Goal: Task Accomplishment & Management: Manage account settings

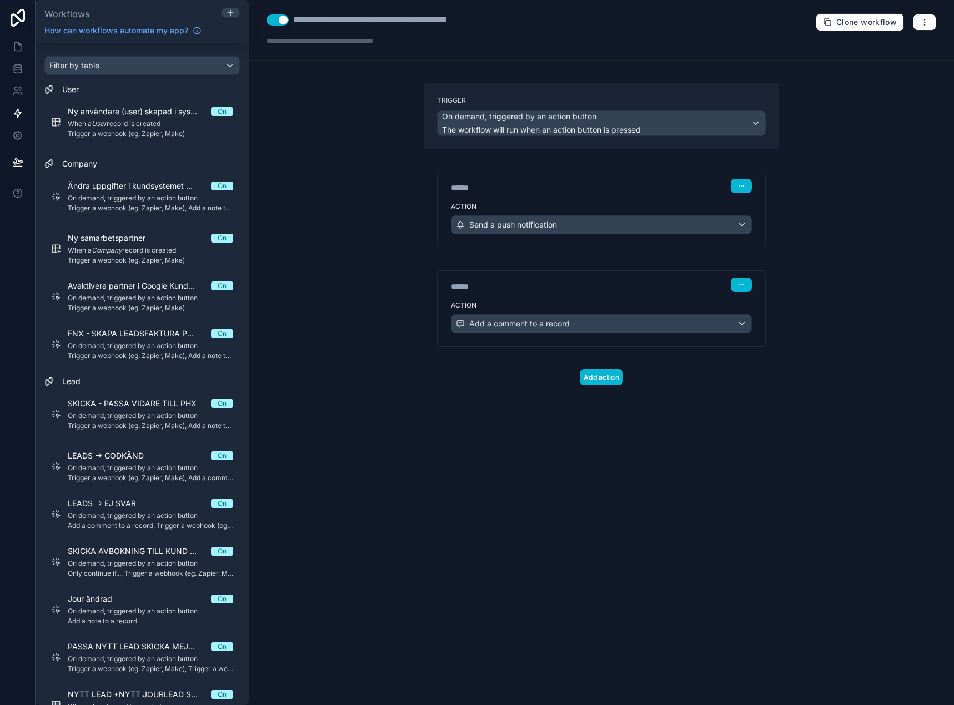
scroll to position [82, 0]
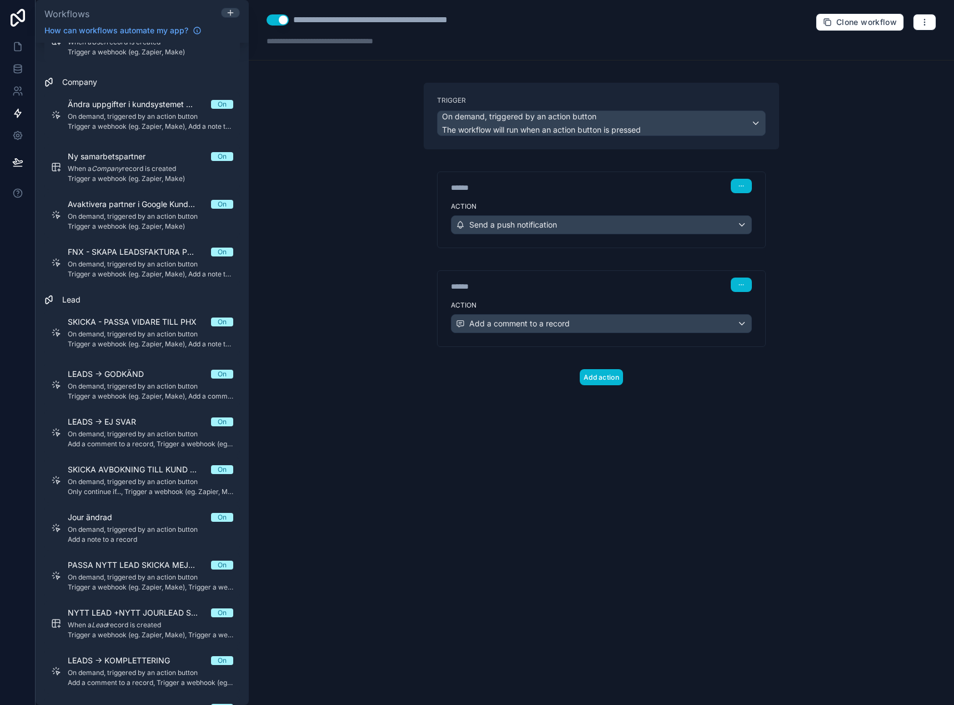
click at [279, 147] on div "**********" at bounding box center [601, 352] width 705 height 705
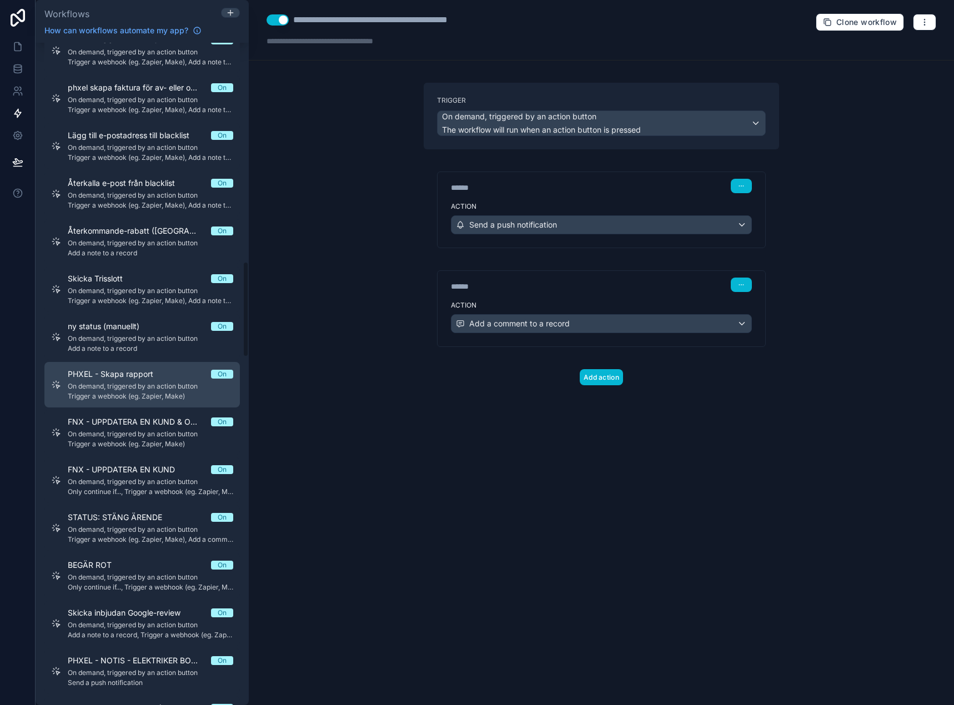
click at [113, 399] on span "Trigger a webhook (eg. Zapier, Make)" at bounding box center [150, 396] width 165 height 9
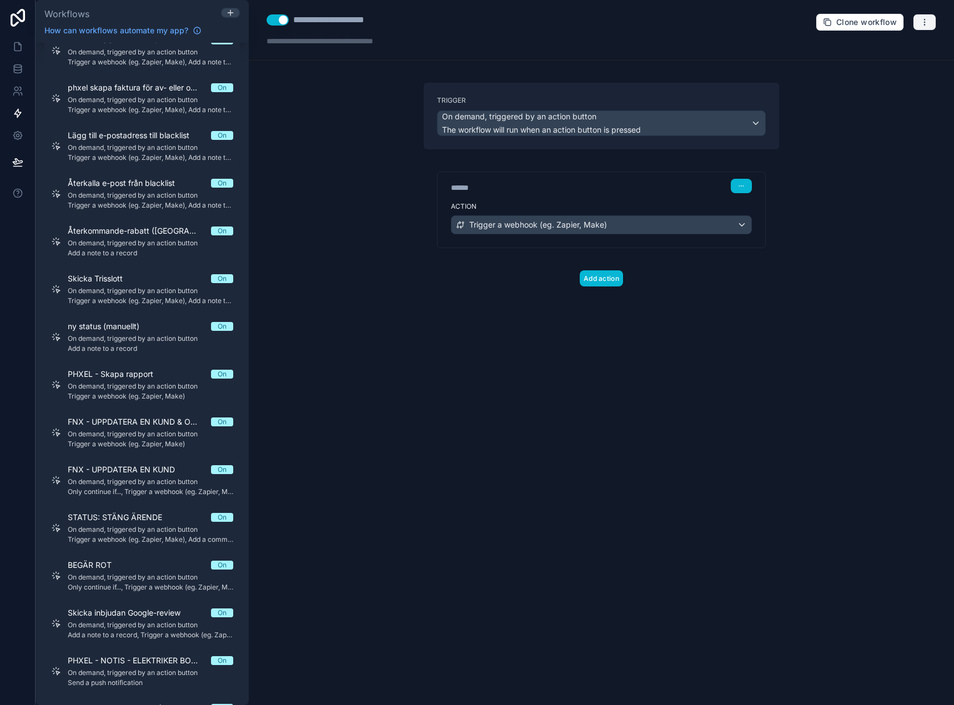
click at [931, 22] on button "button" at bounding box center [924, 22] width 23 height 17
click at [860, 86] on button "Delete workflow" at bounding box center [886, 84] width 80 height 18
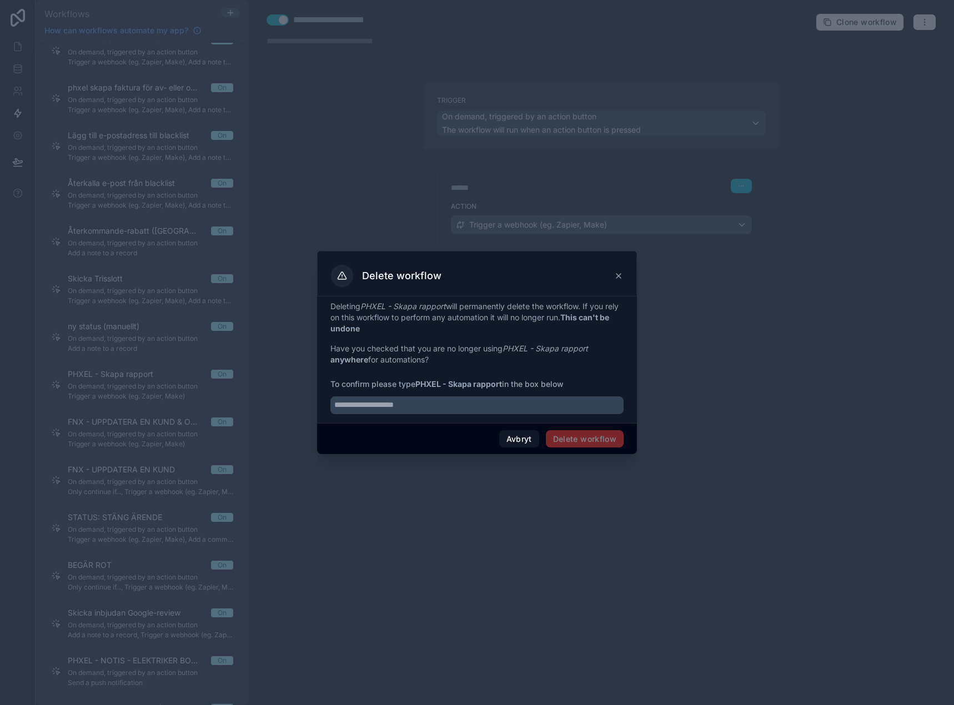
click at [425, 379] on span "To confirm please type PHXEL - Skapa rapport in the box below" at bounding box center [476, 384] width 293 height 11
drag, startPoint x: 425, startPoint y: 378, endPoint x: 491, endPoint y: 385, distance: 66.4
click at [491, 385] on span "To confirm please type PHXEL - Skapa rapport in the box below" at bounding box center [476, 384] width 293 height 11
copy strong "PHXEL - Skapa rapport"
click at [497, 399] on input "text" at bounding box center [476, 405] width 293 height 18
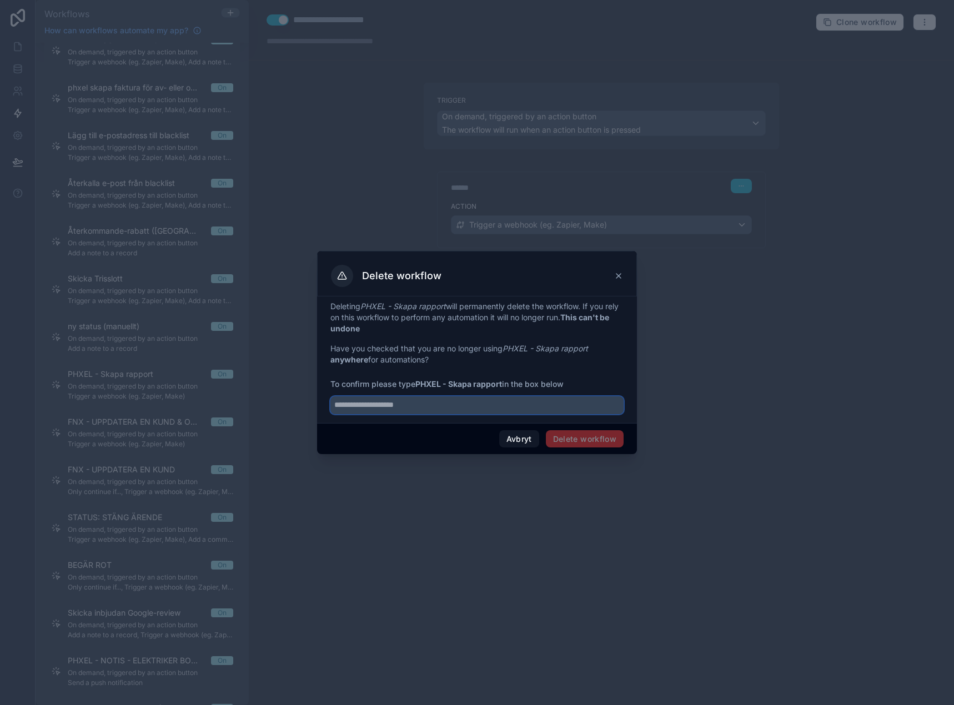
paste input "**********"
type input "**********"
click at [589, 430] on div "Avbryt Delete workflow" at bounding box center [477, 439] width 320 height 32
click at [598, 442] on button "Delete workflow" at bounding box center [585, 439] width 78 height 18
drag, startPoint x: 793, startPoint y: 355, endPoint x: 816, endPoint y: 2, distance: 354.4
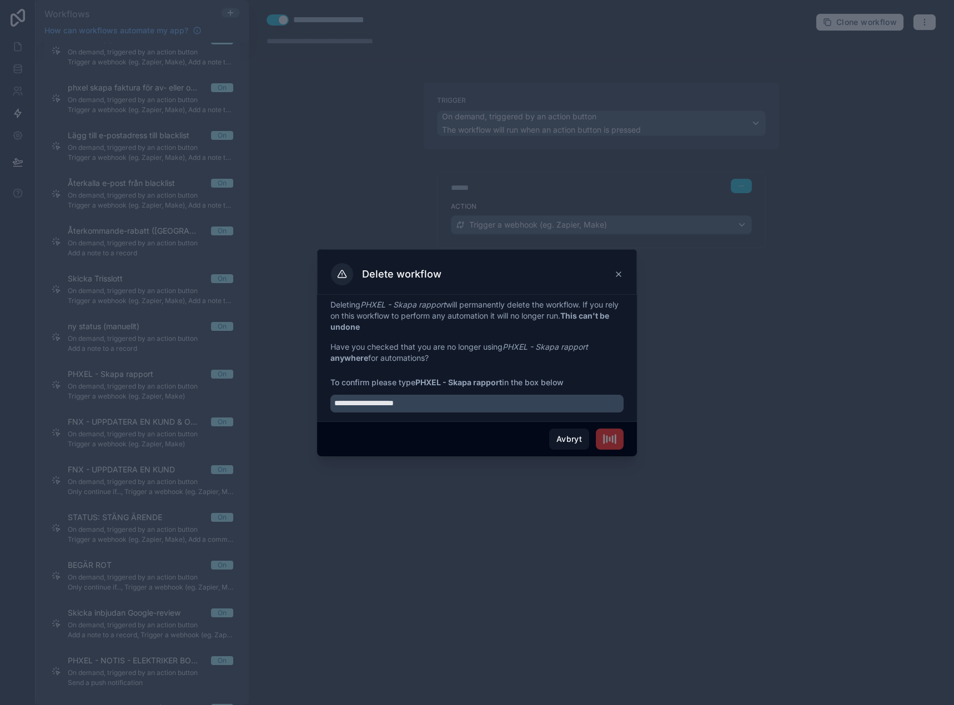
click at [798, 349] on div at bounding box center [477, 352] width 954 height 705
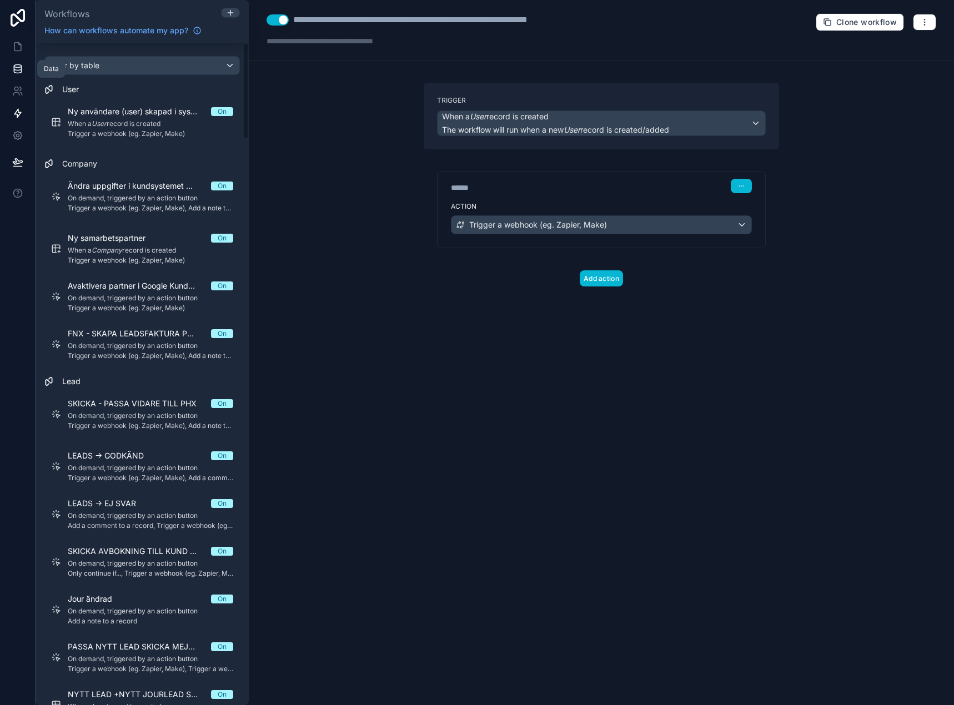
click at [14, 65] on icon at bounding box center [17, 68] width 11 height 11
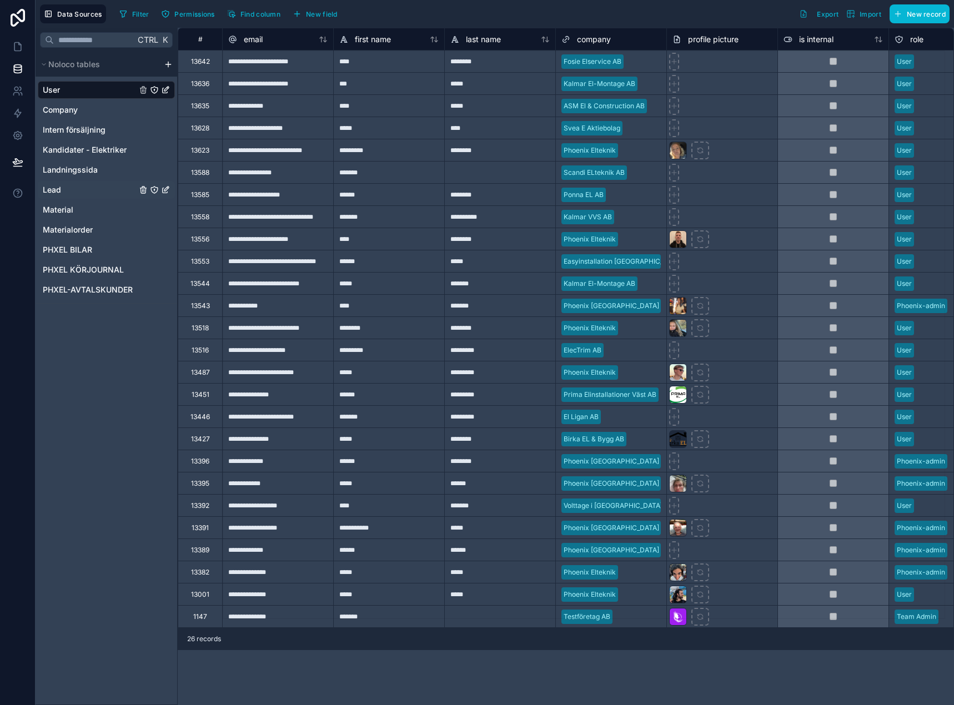
click at [85, 183] on div "Lead" at bounding box center [106, 190] width 137 height 18
click at [57, 189] on span "Lead" at bounding box center [52, 189] width 18 height 11
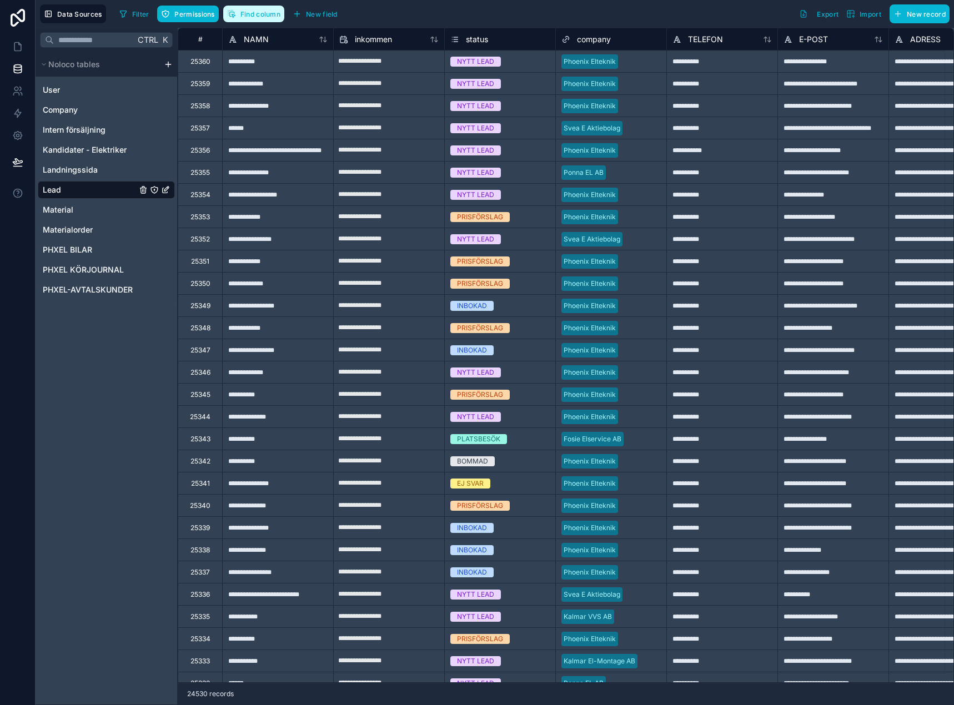
click at [261, 13] on span "Find column" at bounding box center [260, 14] width 40 height 8
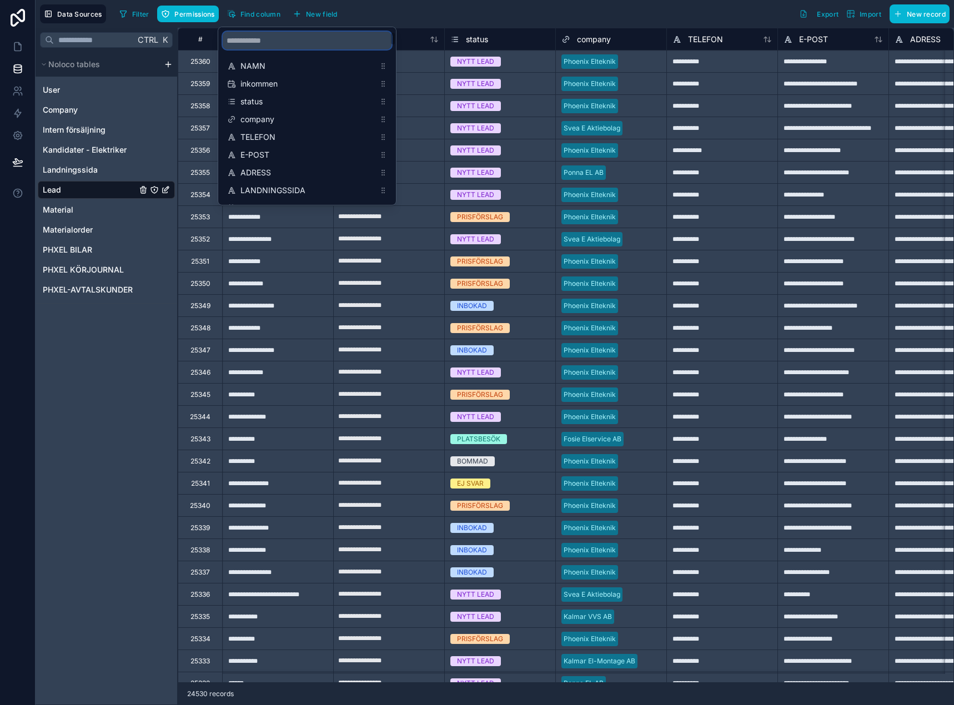
click at [260, 44] on input "scrollable content" at bounding box center [307, 41] width 169 height 18
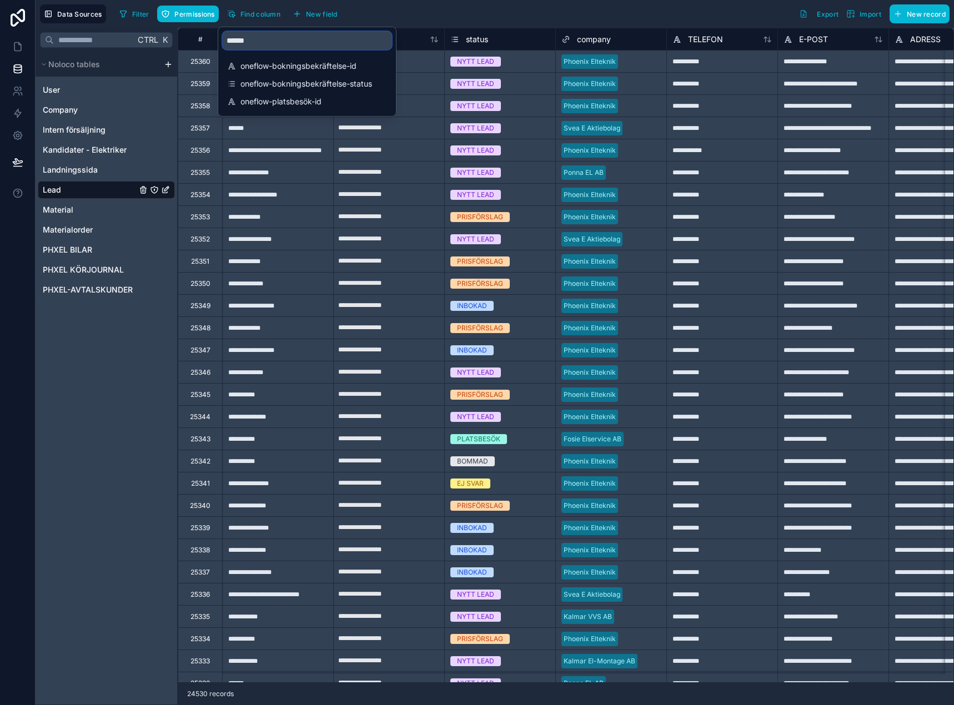
type input "******"
click at [312, 66] on span "oneflow-bokningsbekräftelse-id" at bounding box center [307, 66] width 134 height 11
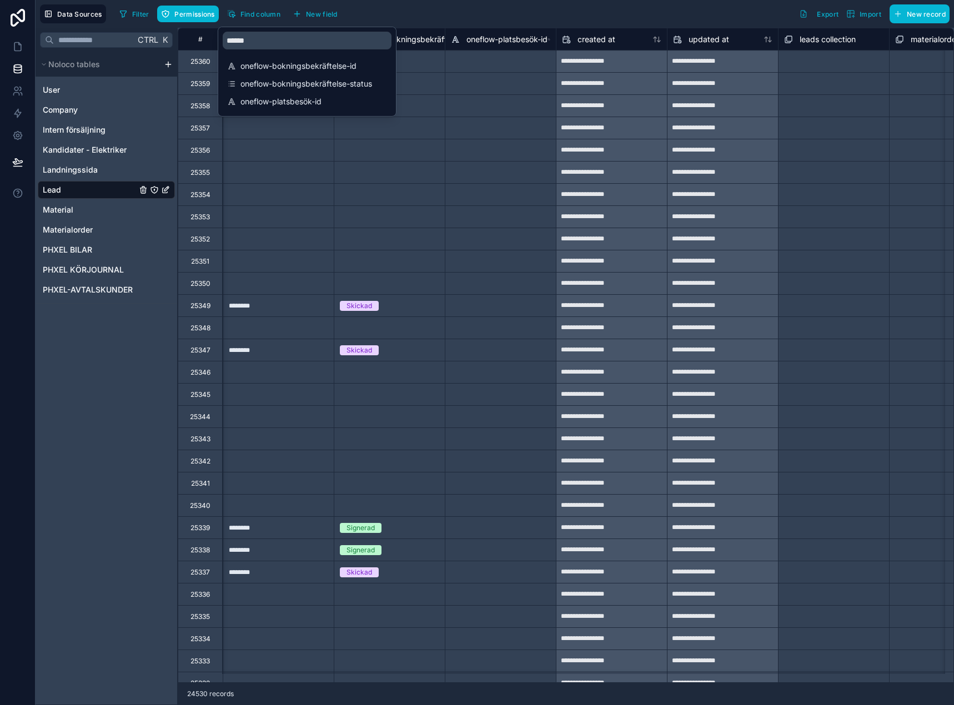
scroll to position [0, 22541]
click at [95, 467] on div "Ctrl K Noloco tables User Company Intern försäljning Kandidater - Elektriker La…" at bounding box center [107, 366] width 142 height 677
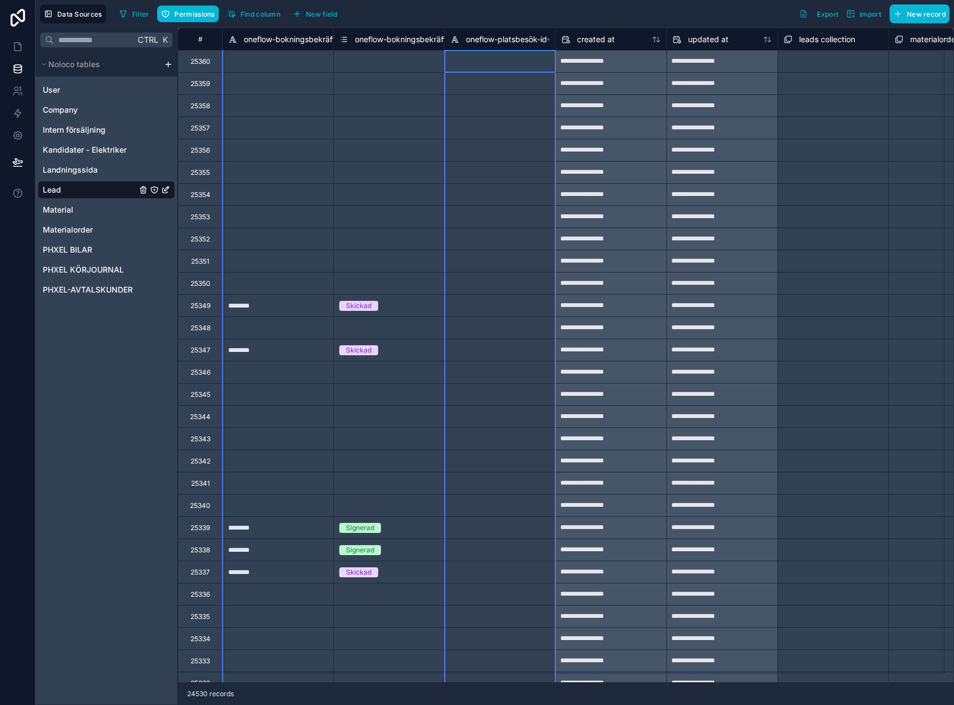
click at [519, 39] on span "oneflow-platsbesök-id" at bounding box center [506, 39] width 81 height 11
click at [497, 36] on span "oneflow-platsbesök-id" at bounding box center [506, 39] width 81 height 11
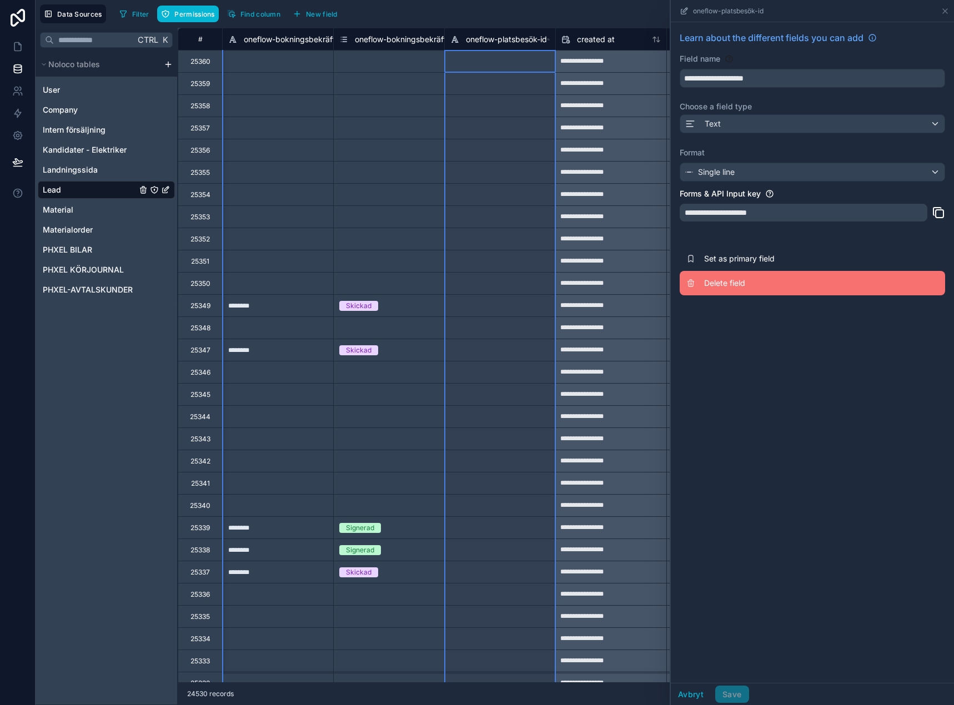
click at [742, 280] on span "Delete field" at bounding box center [784, 283] width 160 height 11
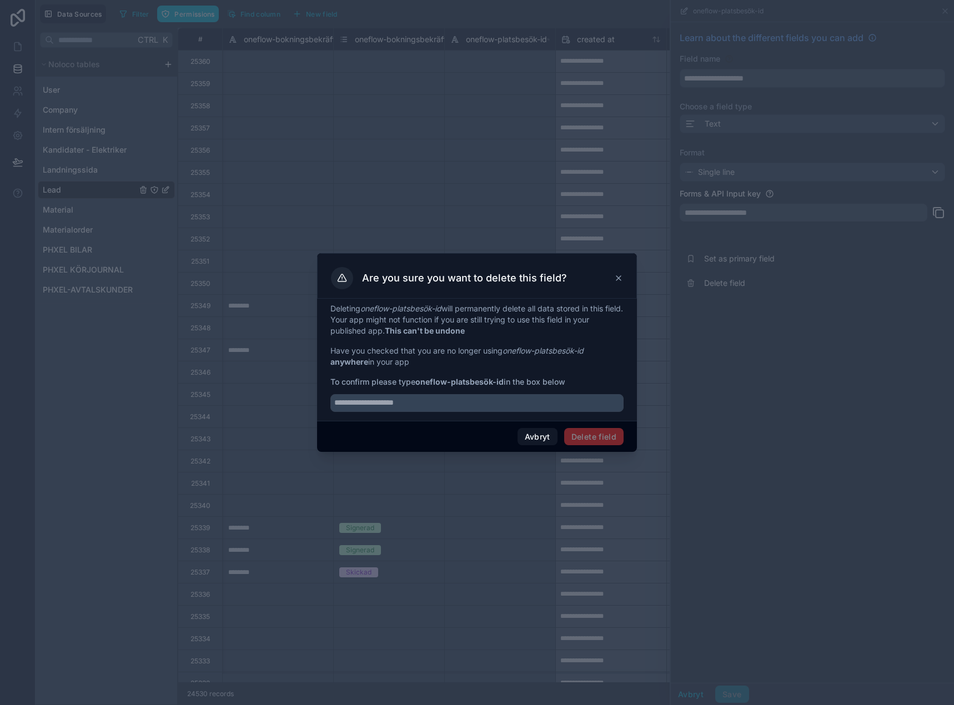
click at [418, 388] on div at bounding box center [476, 400] width 293 height 24
drag, startPoint x: 418, startPoint y: 387, endPoint x: 424, endPoint y: 384, distance: 6.7
click at [422, 386] on div "Deleting oneflow-platsbesök-id will permanently delete all data stored in this …" at bounding box center [476, 357] width 293 height 109
click at [426, 384] on strong "oneflow-platsbesök-id" at bounding box center [459, 381] width 88 height 9
drag, startPoint x: 427, startPoint y: 384, endPoint x: 491, endPoint y: 386, distance: 64.4
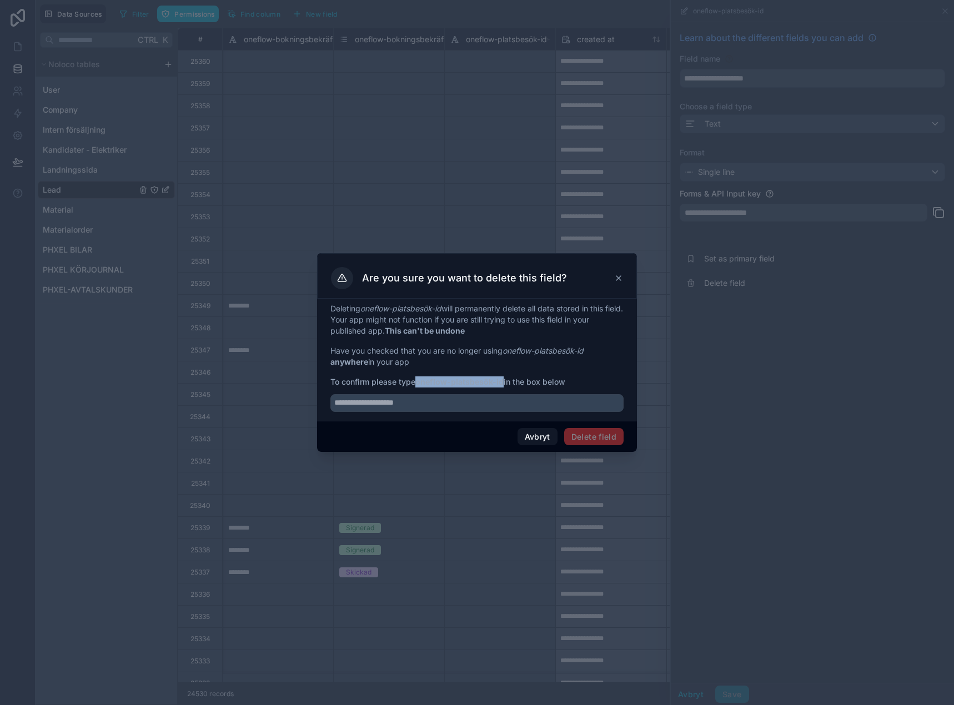
click at [496, 385] on strong "oneflow-platsbesök-id" at bounding box center [459, 381] width 88 height 9
copy strong "oneflow-platsbesök-id"
drag, startPoint x: 484, startPoint y: 400, endPoint x: 507, endPoint y: 418, distance: 28.5
click at [484, 401] on input "text" at bounding box center [476, 403] width 293 height 18
paste input "**********"
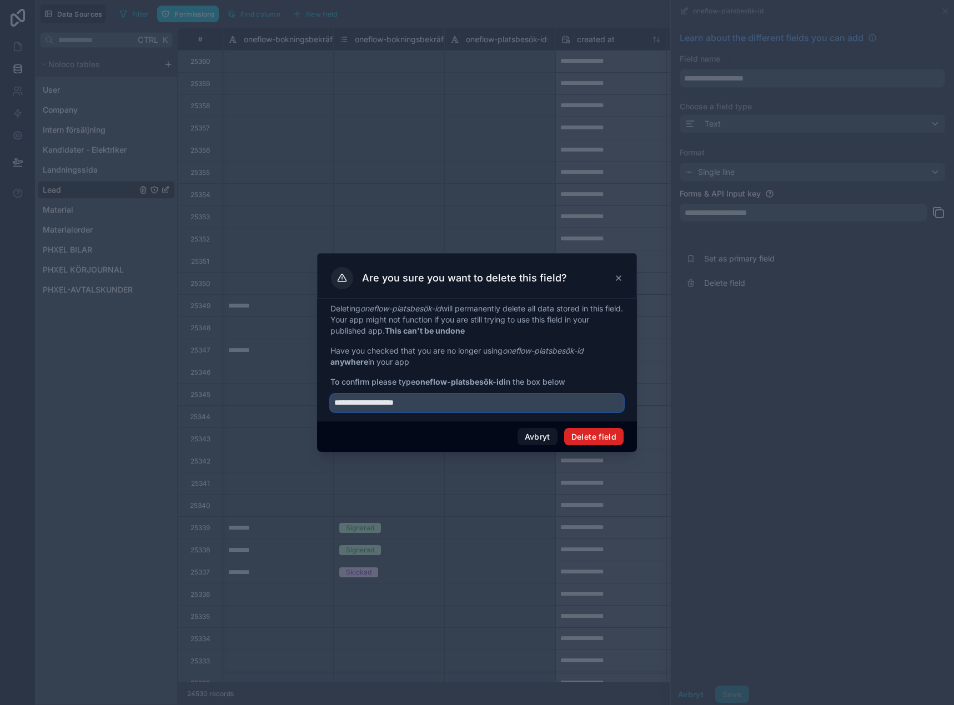
type input "**********"
click at [604, 440] on button "Delete field" at bounding box center [593, 437] width 59 height 18
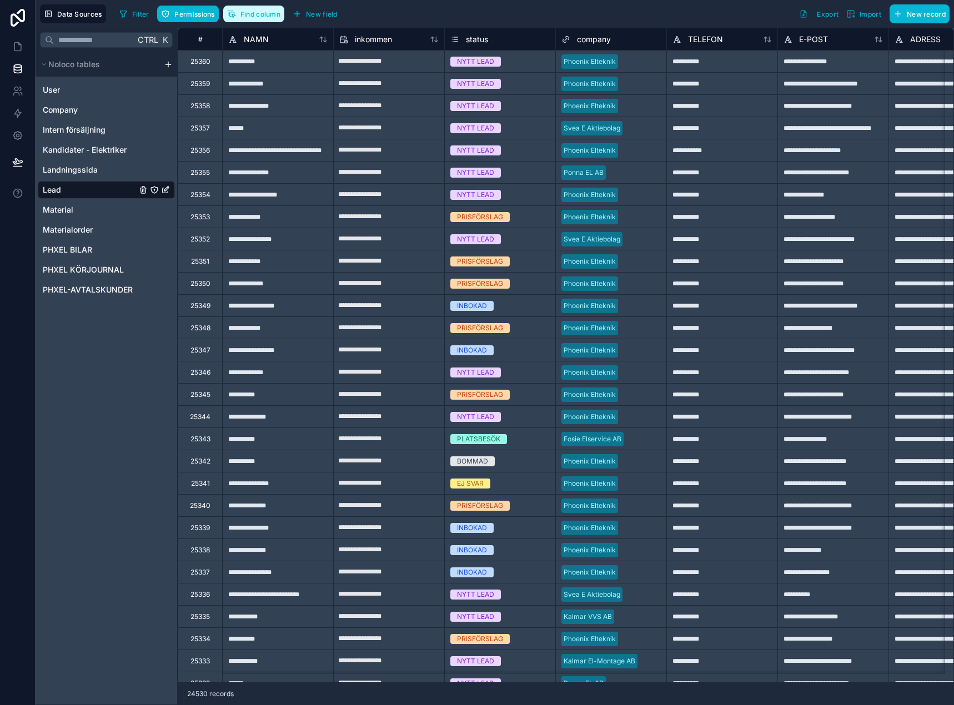
click at [269, 16] on span "Find column" at bounding box center [260, 14] width 40 height 8
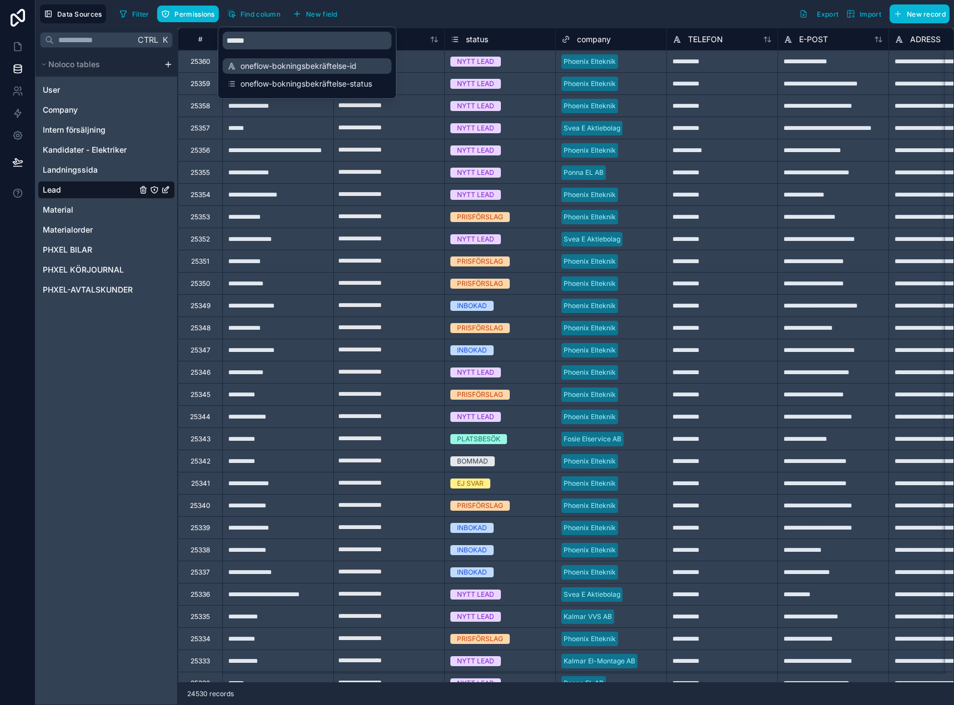
click at [286, 63] on span "oneflow-bokningsbekräftelse-id" at bounding box center [307, 66] width 134 height 11
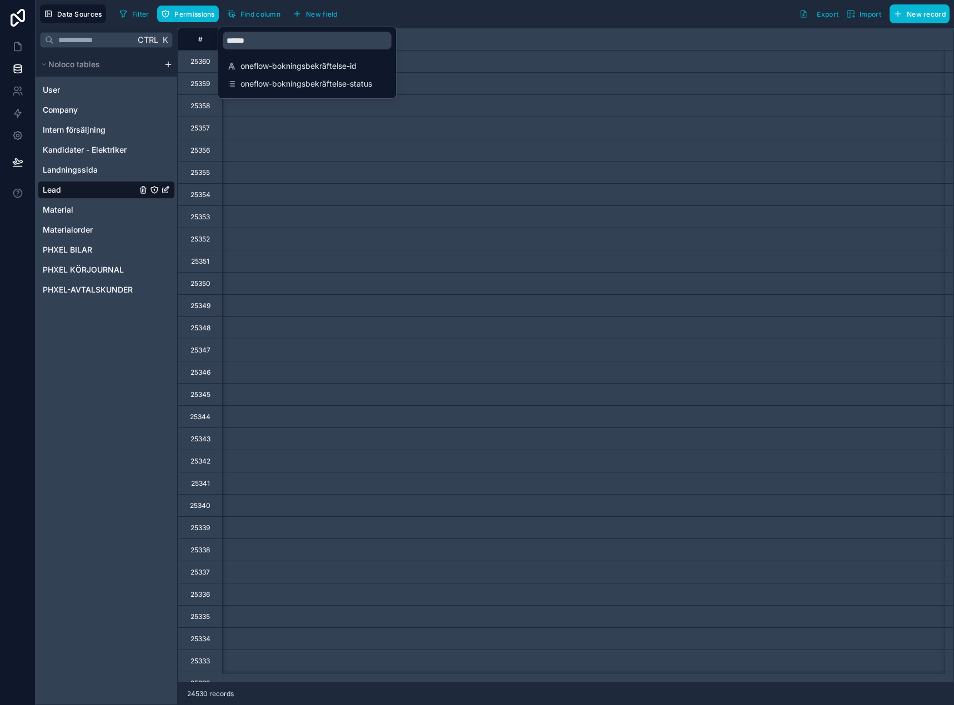
scroll to position [0, 22541]
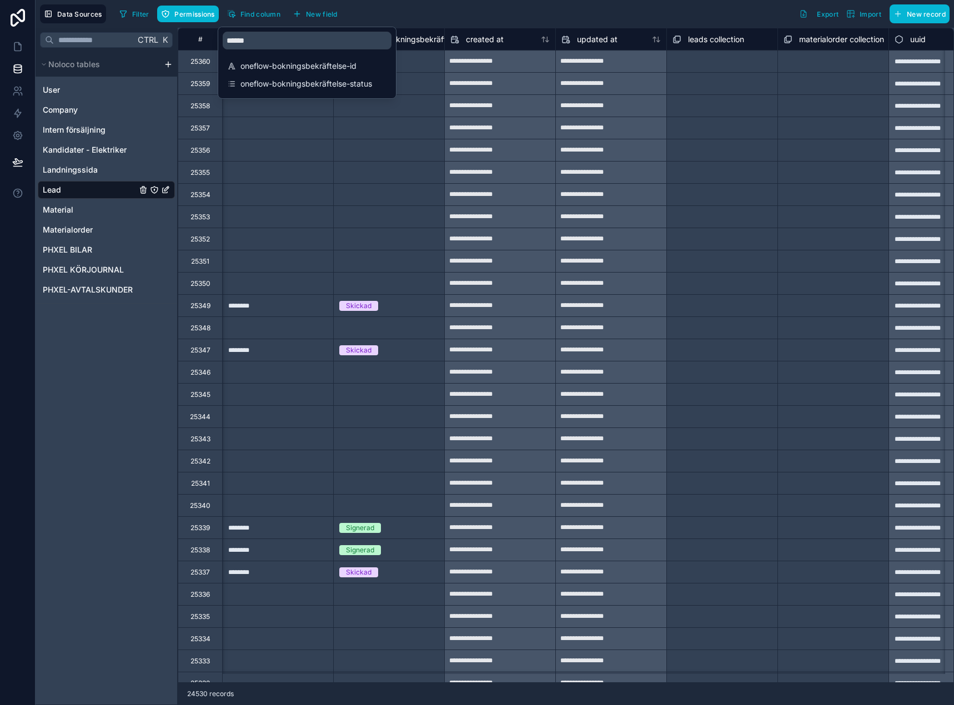
click at [447, 28] on div "created at" at bounding box center [499, 39] width 111 height 22
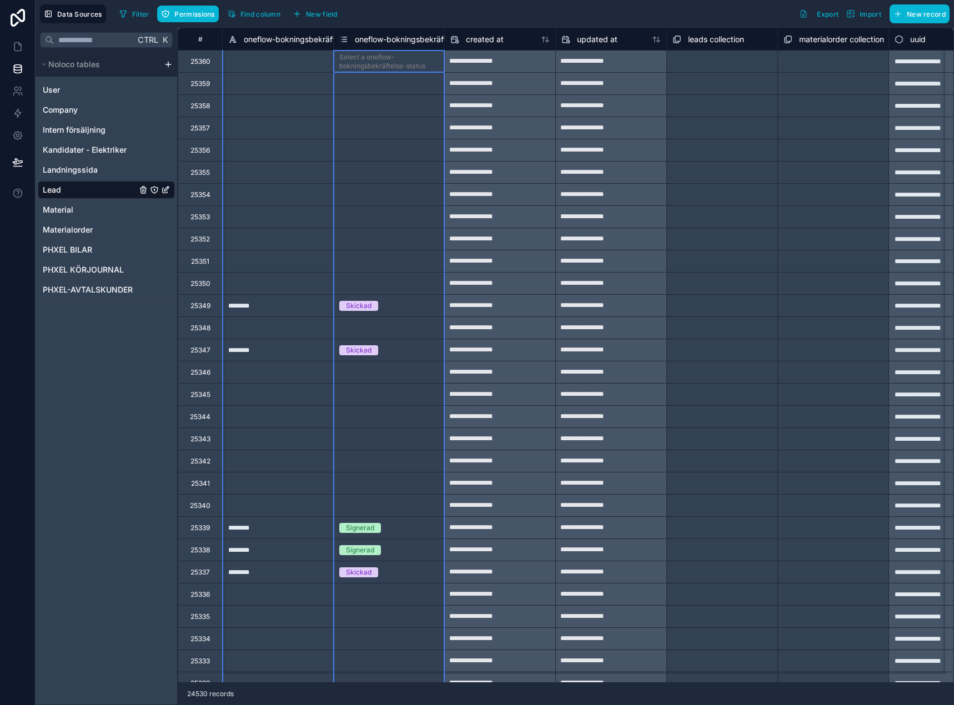
click at [411, 41] on span "oneflow-bokningsbekräftelse-status" at bounding box center [421, 39] width 132 height 11
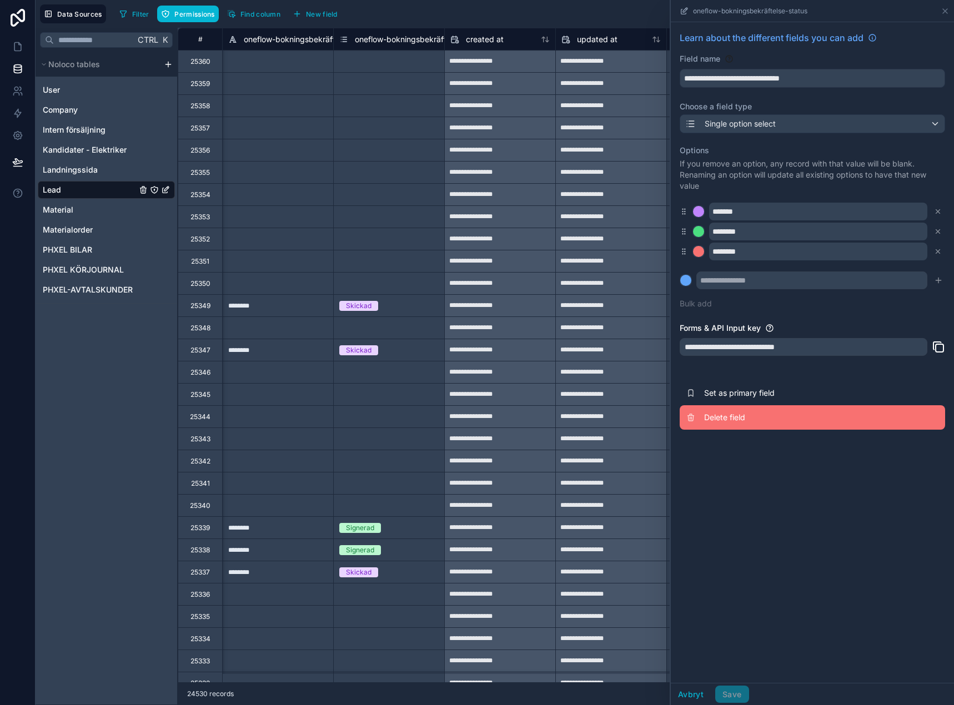
drag, startPoint x: 776, startPoint y: 404, endPoint x: 813, endPoint y: 415, distance: 39.4
click at [813, 415] on span "Delete field" at bounding box center [784, 417] width 160 height 11
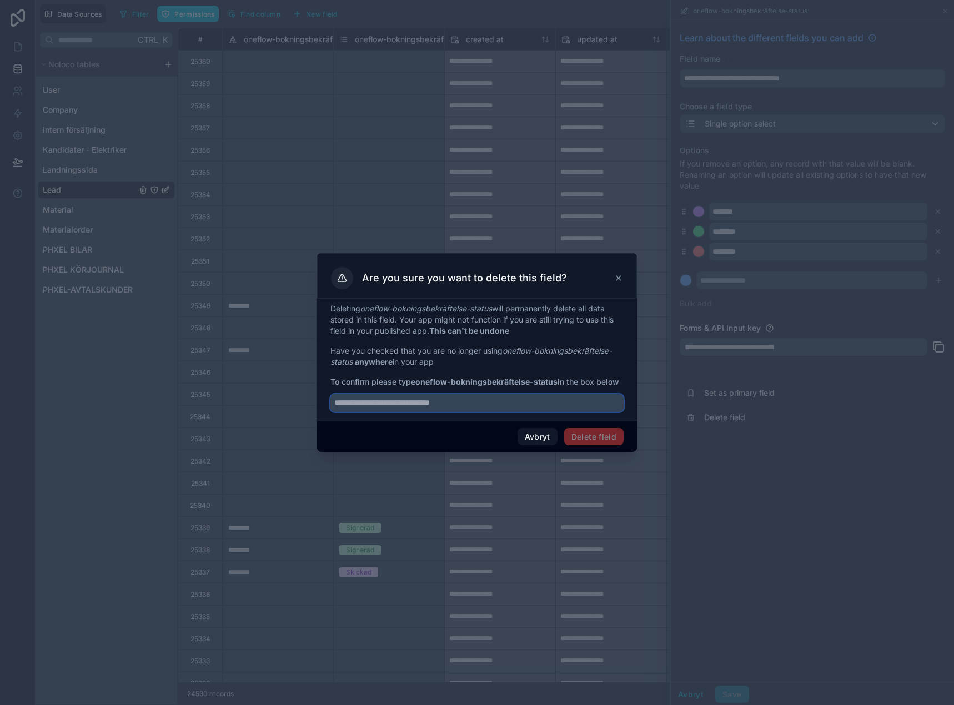
click at [458, 394] on input "text" at bounding box center [476, 403] width 293 height 18
click at [439, 376] on span "To confirm please type oneflow-bokningsbekräftelse-status in the box below" at bounding box center [476, 381] width 293 height 11
drag, startPoint x: 440, startPoint y: 376, endPoint x: 546, endPoint y: 388, distance: 107.2
click at [544, 382] on strong "oneflow-bokningsbekräftelse-status" at bounding box center [486, 381] width 142 height 9
copy strong "oneflow-bokningsbekräftelse-status"
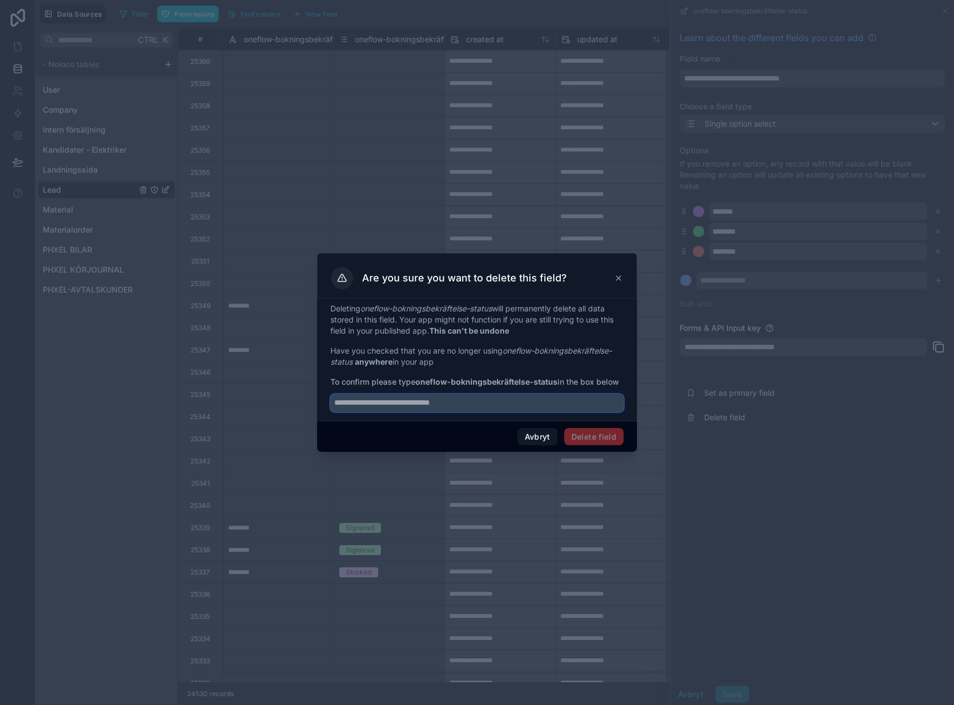
drag, startPoint x: 548, startPoint y: 398, endPoint x: 569, endPoint y: 413, distance: 25.9
click at [547, 398] on input "text" at bounding box center [476, 403] width 293 height 18
paste input "**********"
type input "**********"
click at [600, 447] on div "Avbryt Delete field" at bounding box center [477, 437] width 320 height 32
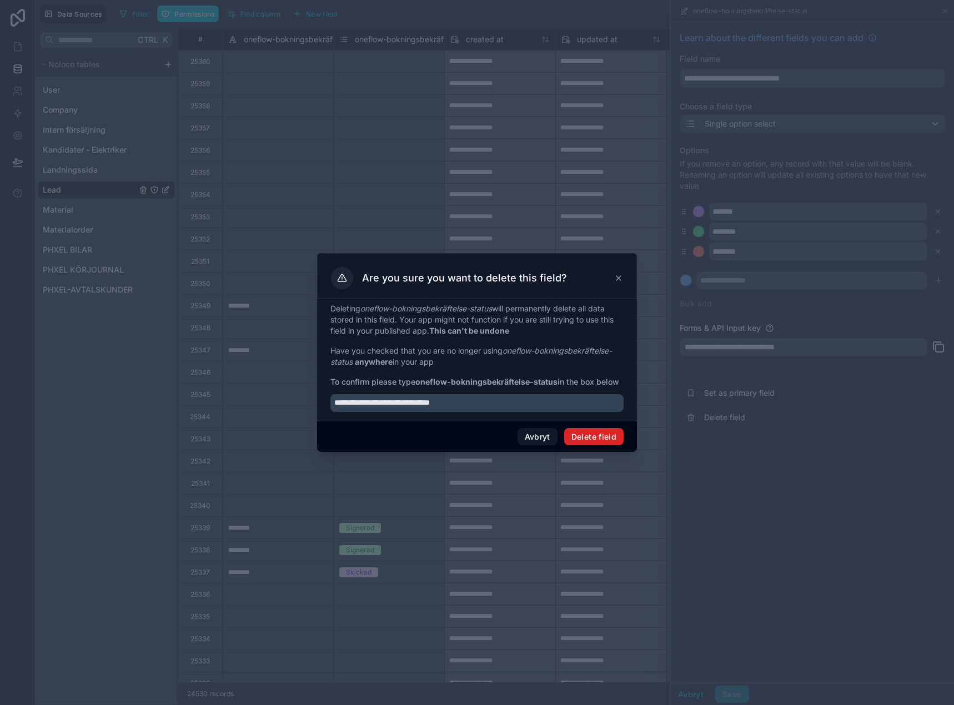
click at [601, 441] on button "Delete field" at bounding box center [593, 437] width 59 height 18
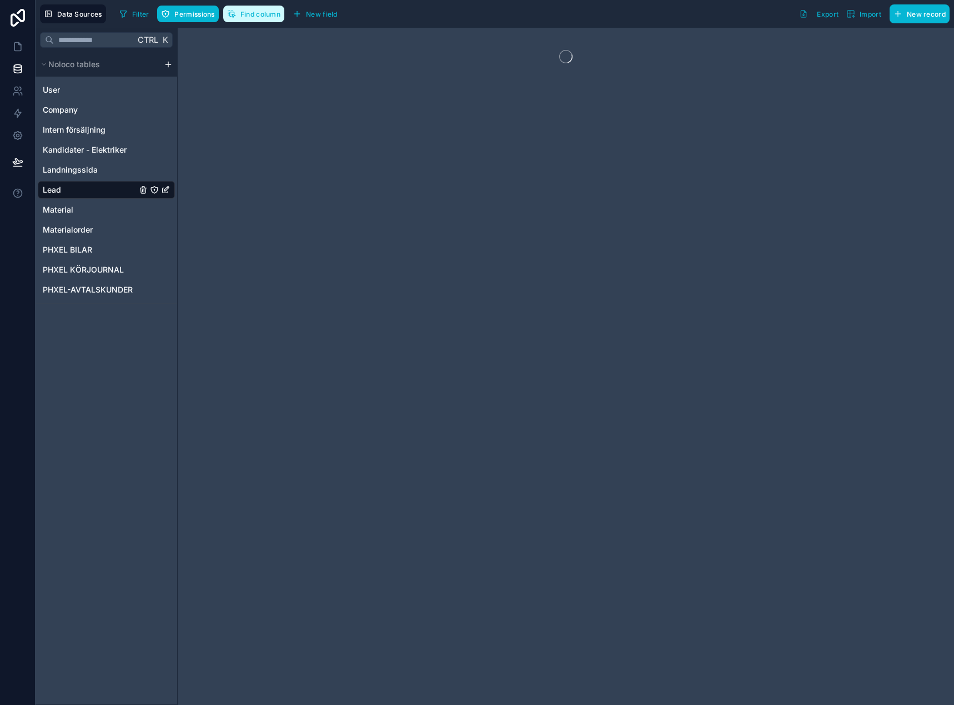
click at [273, 7] on button "Find column" at bounding box center [253, 14] width 61 height 17
click at [268, 16] on span "Find column" at bounding box center [260, 14] width 40 height 8
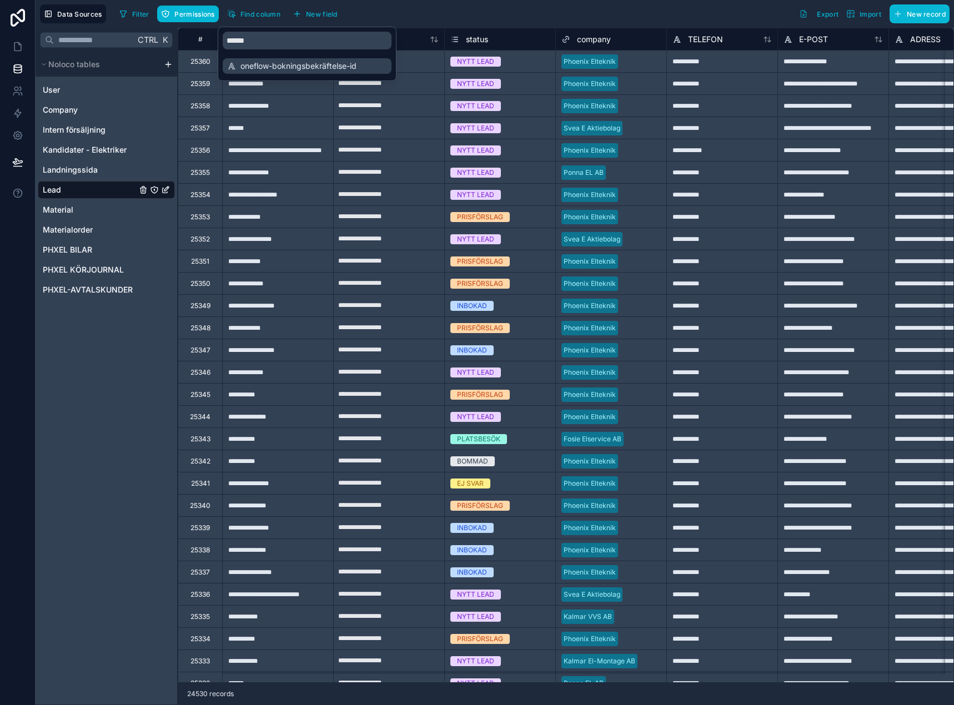
drag, startPoint x: 271, startPoint y: 70, endPoint x: 288, endPoint y: 63, distance: 18.2
click at [271, 70] on span "oneflow-bokningsbekräftelse-id" at bounding box center [307, 66] width 134 height 11
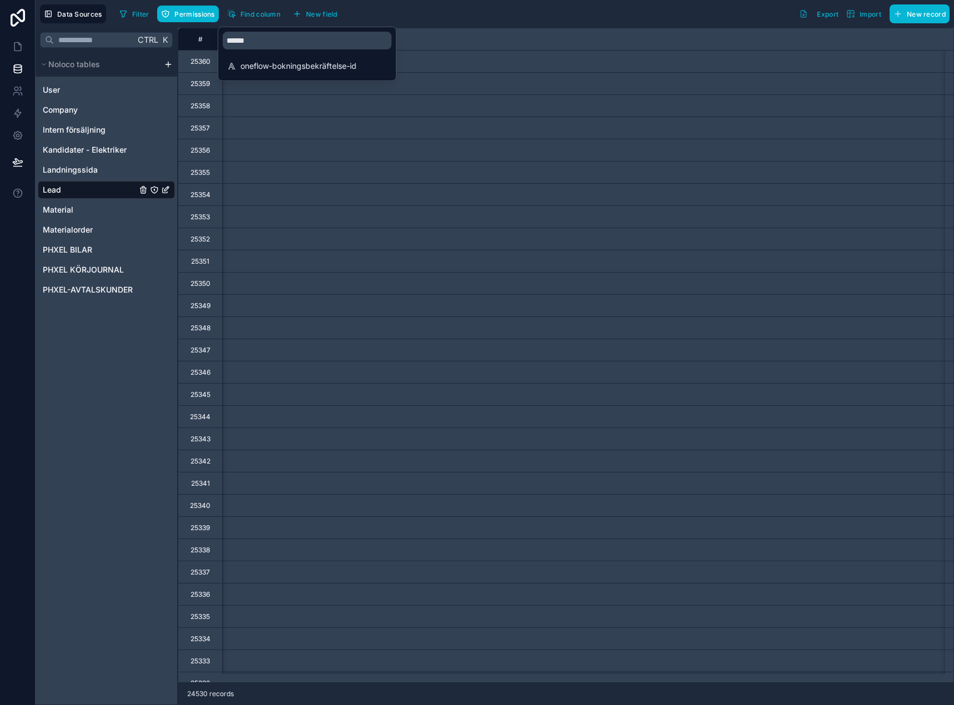
scroll to position [0, 22484]
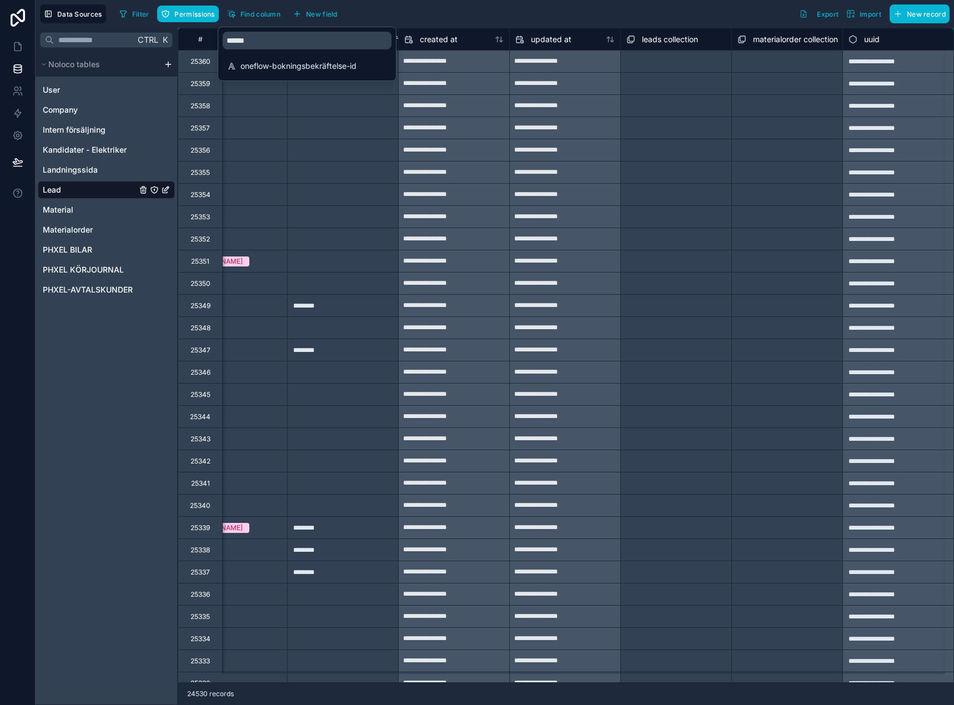
drag, startPoint x: 481, startPoint y: 21, endPoint x: 458, endPoint y: 27, distance: 24.3
click at [476, 27] on div "Data Sources Filter Permissions Find column New field Export Import New record" at bounding box center [495, 14] width 918 height 28
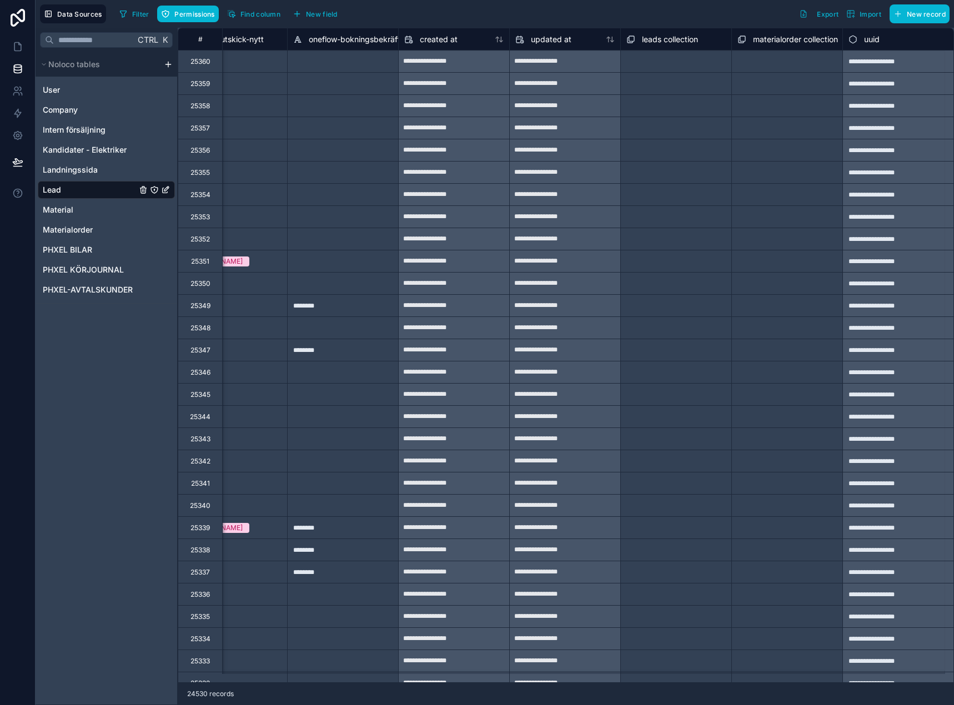
click at [355, 38] on span "oneflow-bokningsbekräftelse-id" at bounding box center [367, 39] width 116 height 11
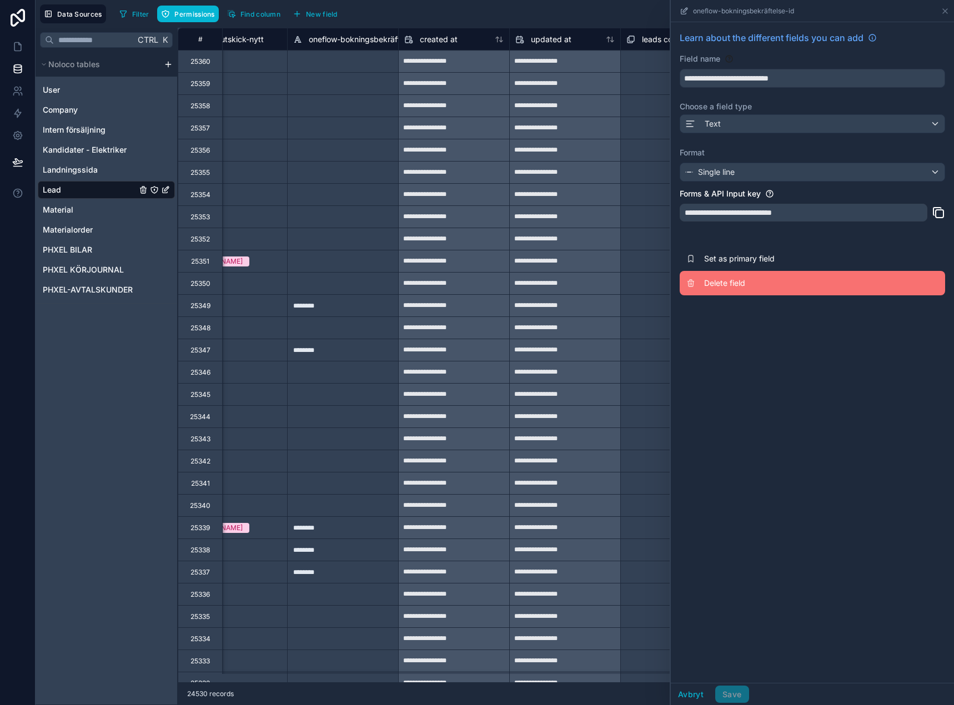
click at [772, 280] on span "Delete field" at bounding box center [784, 283] width 160 height 11
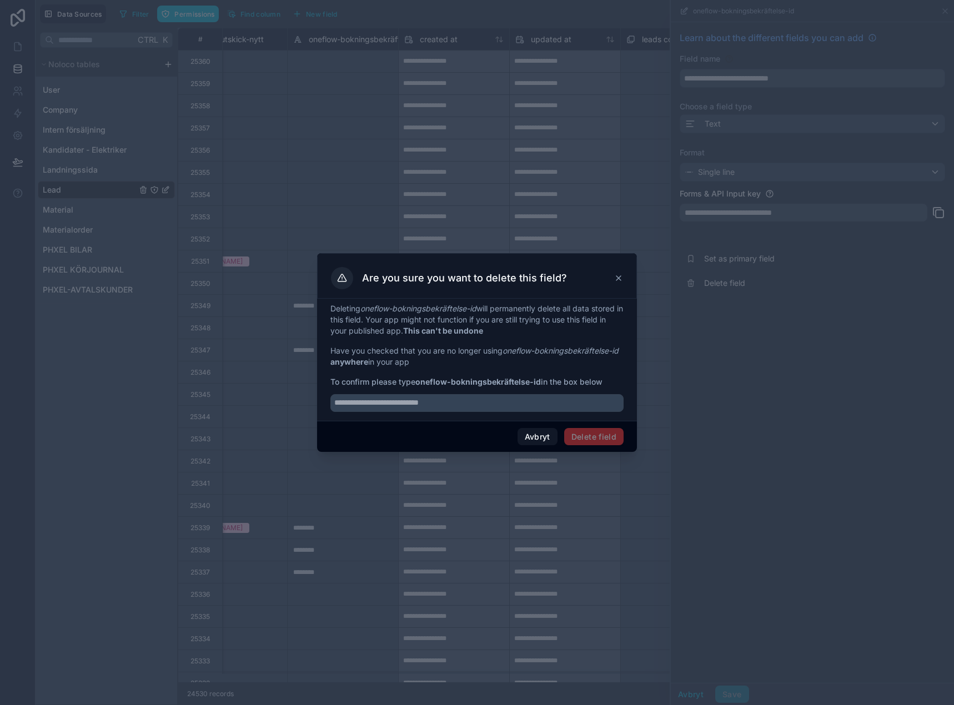
click at [433, 379] on strong "oneflow-bokningsbekräftelse-id" at bounding box center [477, 381] width 125 height 9
drag, startPoint x: 433, startPoint y: 379, endPoint x: 481, endPoint y: 380, distance: 48.3
click at [481, 380] on strong "oneflow-bokningsbekräftelse-id" at bounding box center [477, 381] width 125 height 9
copy strong "oneflow-bokningsbekräftelse"
click at [489, 406] on input "text" at bounding box center [476, 403] width 293 height 18
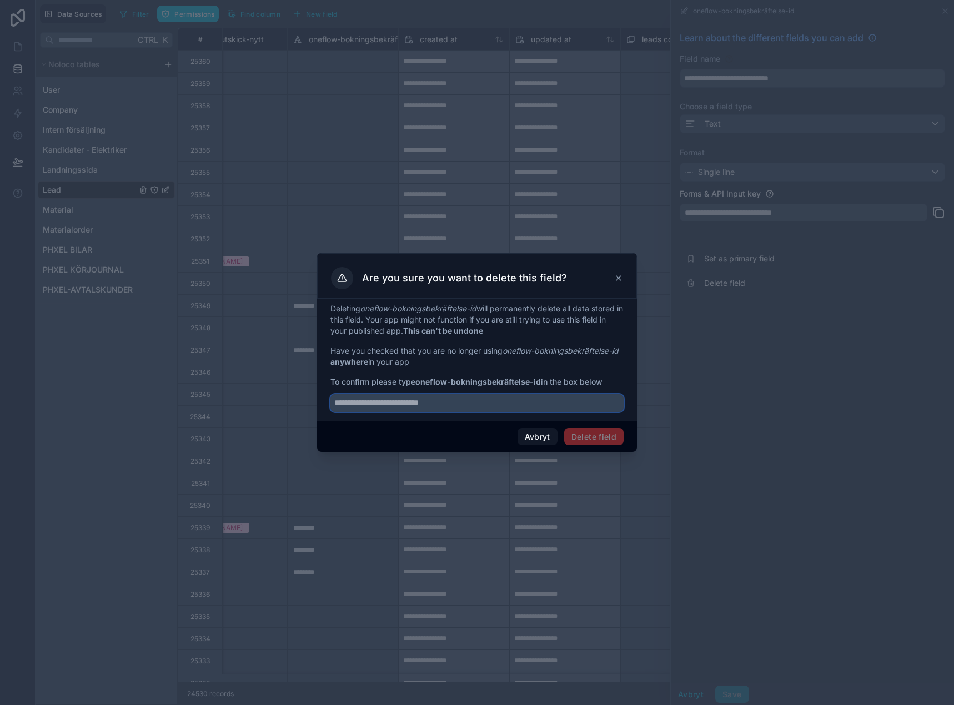
paste input "**********"
click at [599, 436] on span "Delete field" at bounding box center [593, 437] width 59 height 18
click at [509, 401] on input "**********" at bounding box center [476, 403] width 293 height 18
type input "**********"
click at [591, 438] on button "Delete field" at bounding box center [593, 437] width 59 height 18
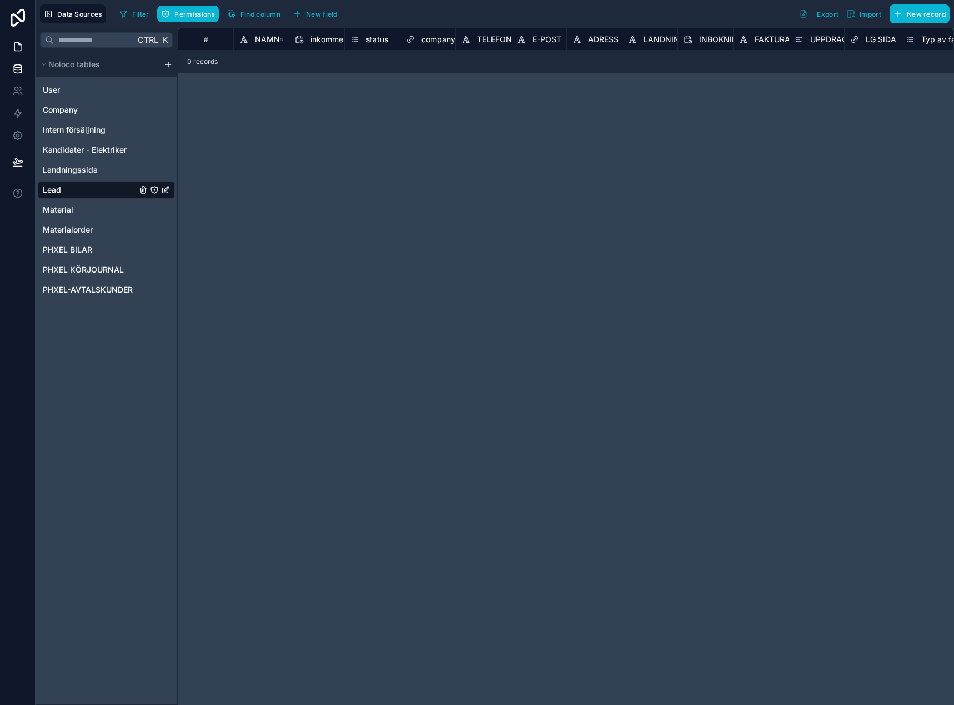
click at [11, 48] on link at bounding box center [17, 47] width 35 height 22
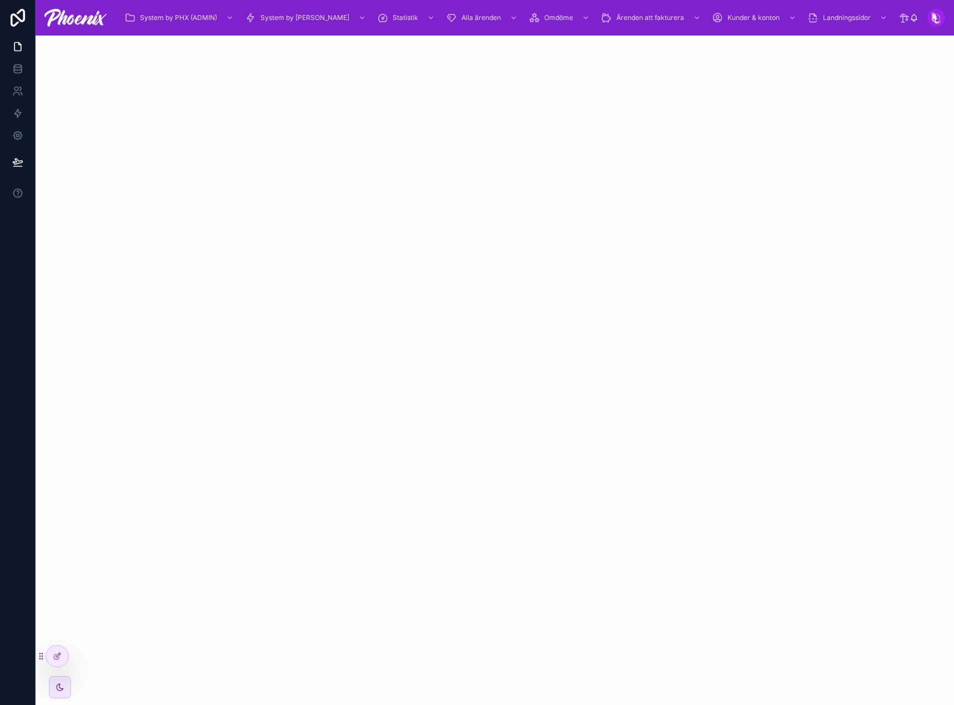
drag, startPoint x: 14, startPoint y: 46, endPoint x: 49, endPoint y: 115, distance: 77.5
click at [14, 46] on icon at bounding box center [17, 47] width 7 height 8
click at [62, 654] on div at bounding box center [57, 656] width 22 height 21
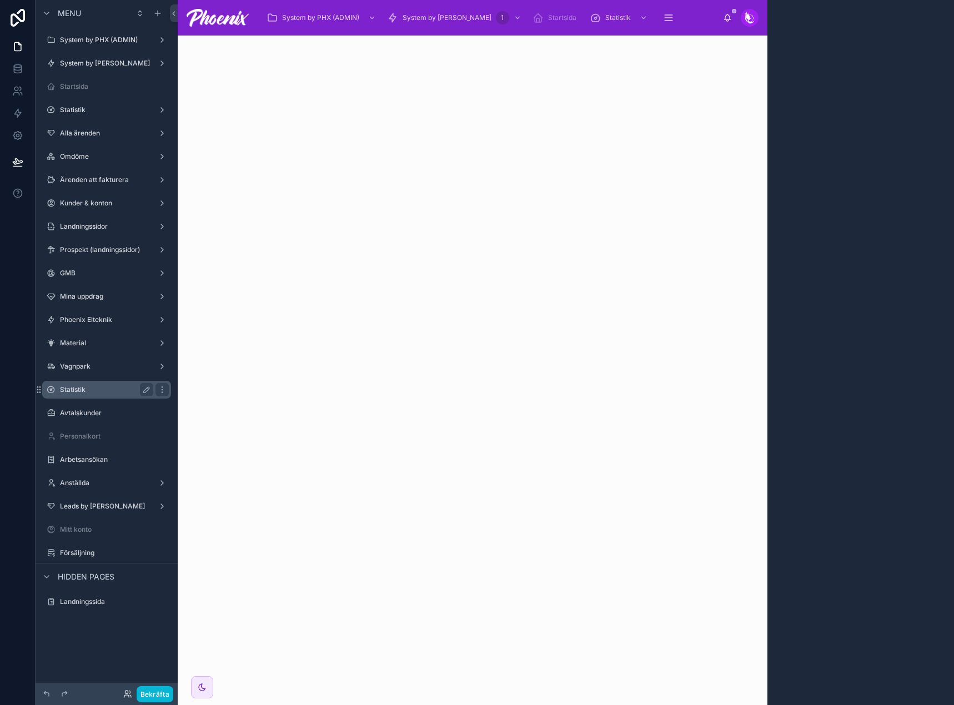
click at [109, 388] on label "Statistik" at bounding box center [104, 389] width 89 height 9
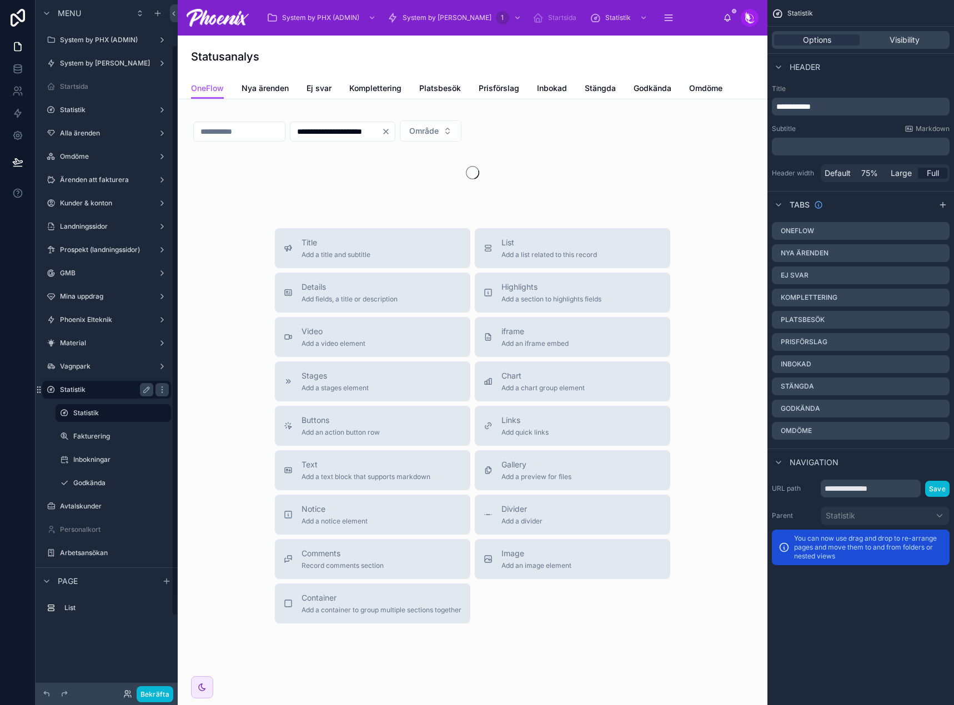
scroll to position [55, 0]
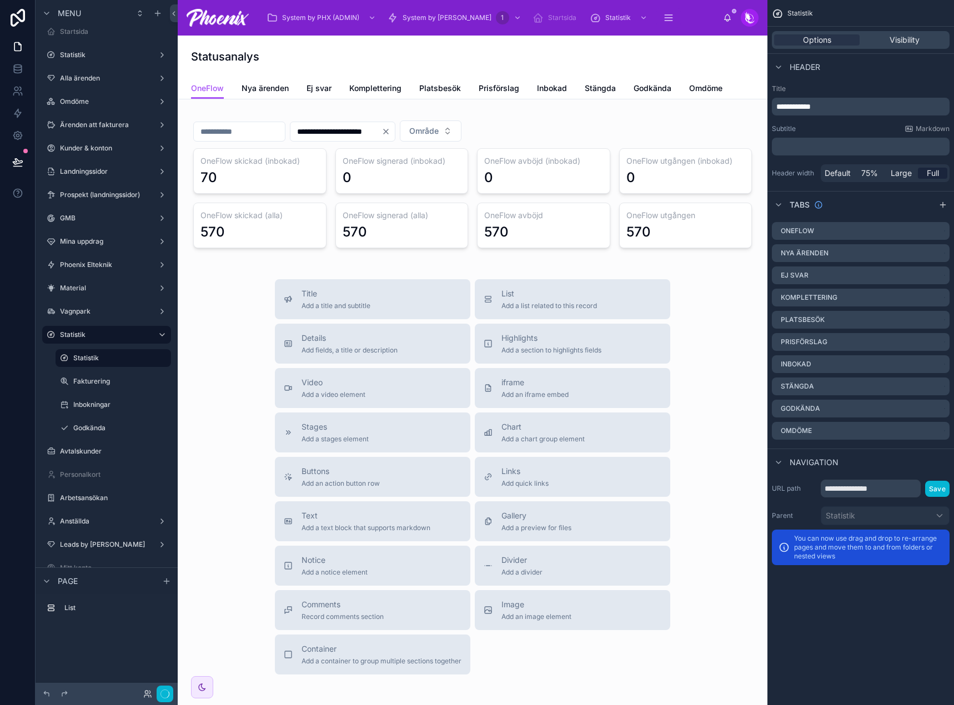
click at [390, 56] on div "Statusanalys" at bounding box center [472, 57] width 563 height 16
click at [0, 0] on icon "scrollable content" at bounding box center [0, 0] width 0 height 0
click at [904, 245] on div "Remove tab and contents" at bounding box center [879, 253] width 107 height 20
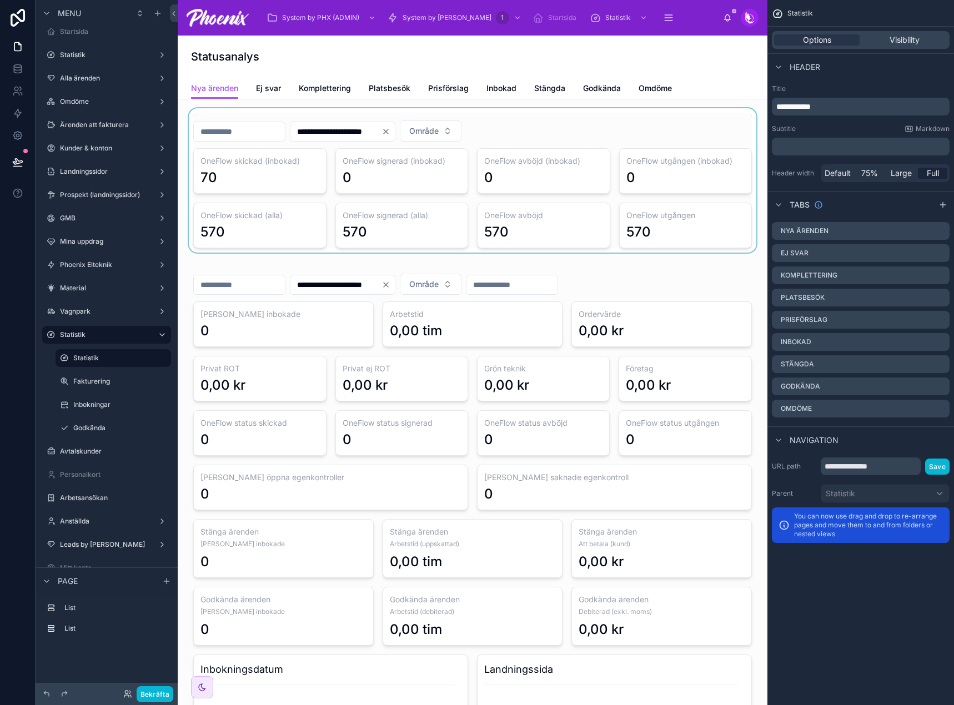
click at [313, 153] on div at bounding box center [473, 180] width 572 height 144
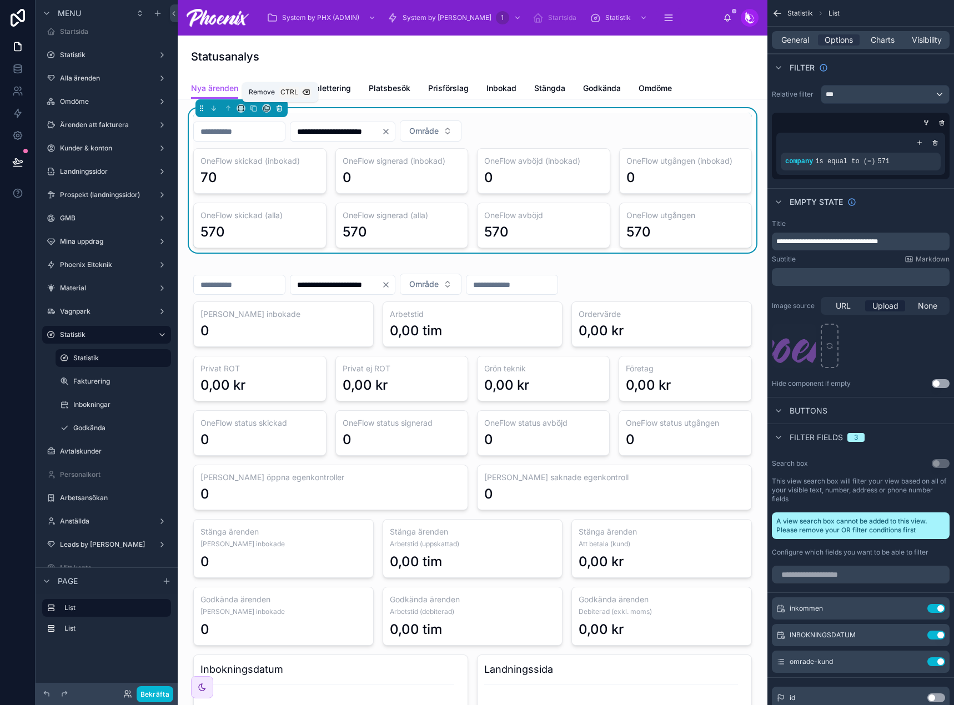
click at [279, 105] on icon at bounding box center [279, 105] width 2 height 1
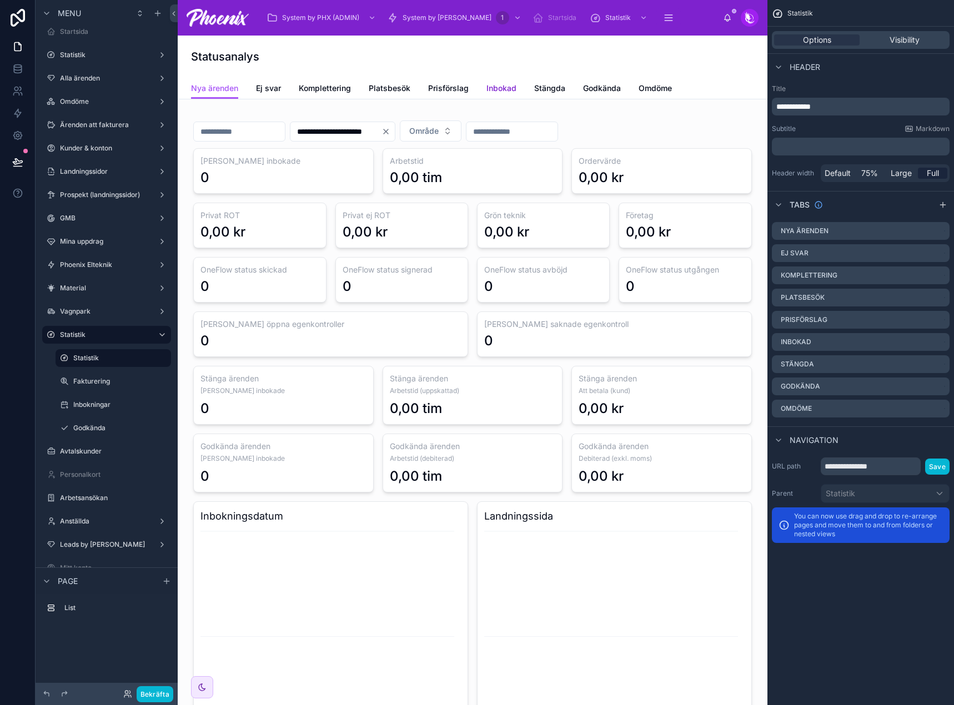
click at [506, 88] on span "Inbokad" at bounding box center [501, 88] width 30 height 11
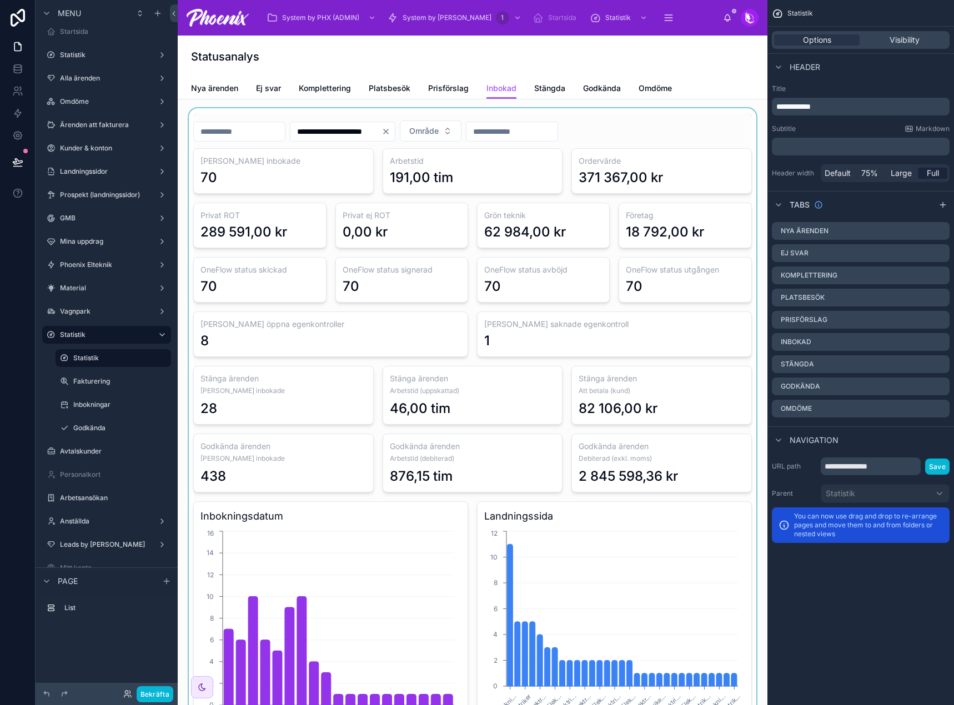
click at [320, 223] on div at bounding box center [473, 687] width 572 height 1158
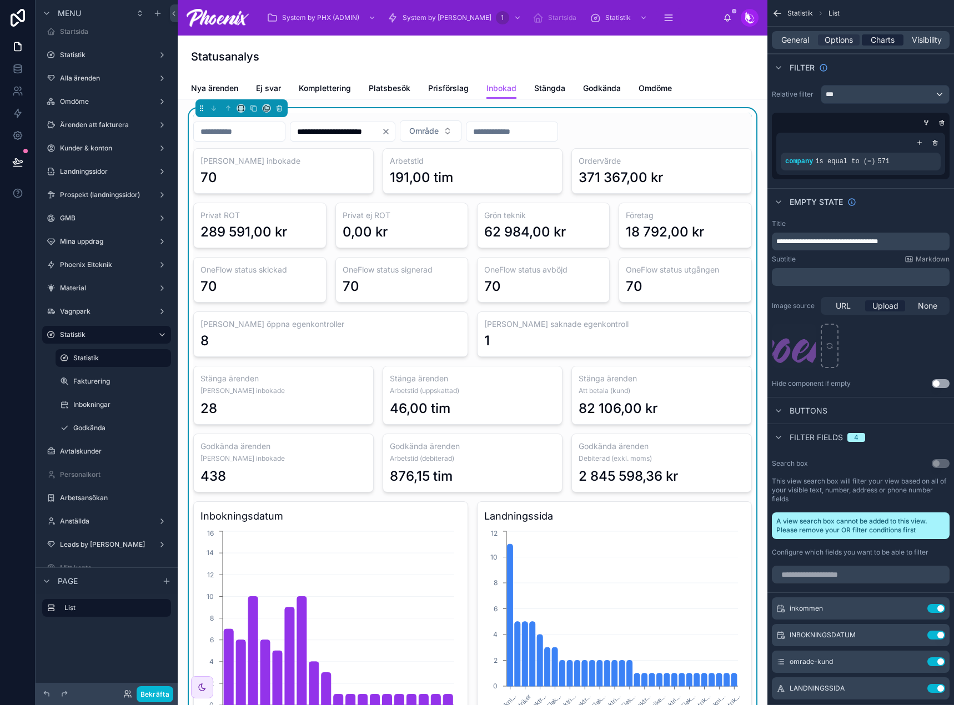
click at [881, 35] on span "Charts" at bounding box center [883, 39] width 24 height 11
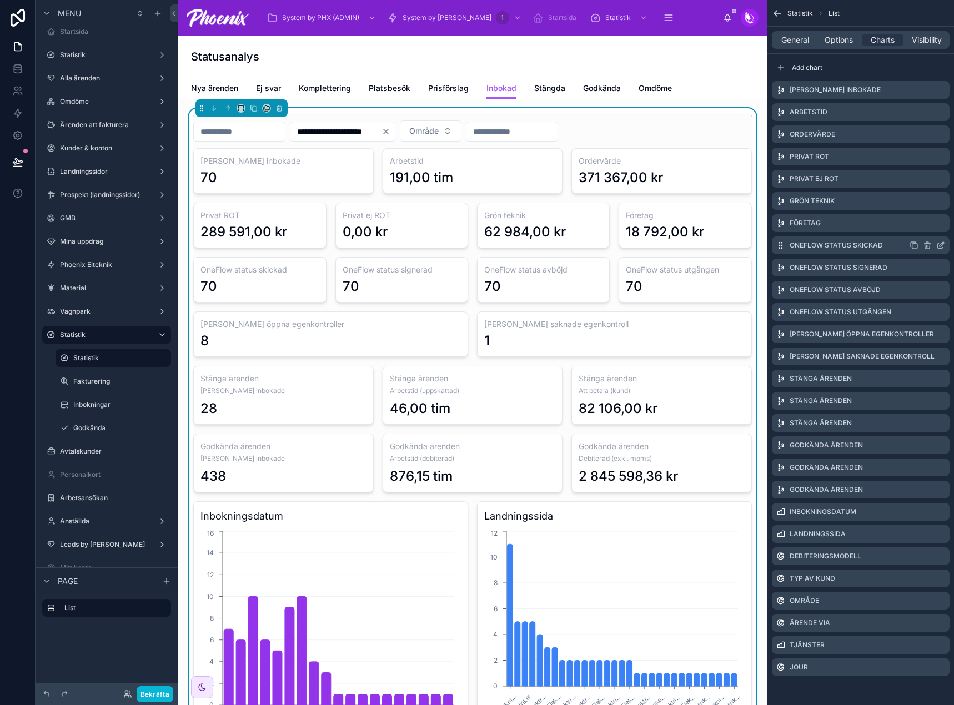
click at [929, 247] on icon "scrollable content" at bounding box center [926, 246] width 5 height 5
click at [925, 232] on button at bounding box center [922, 227] width 13 height 13
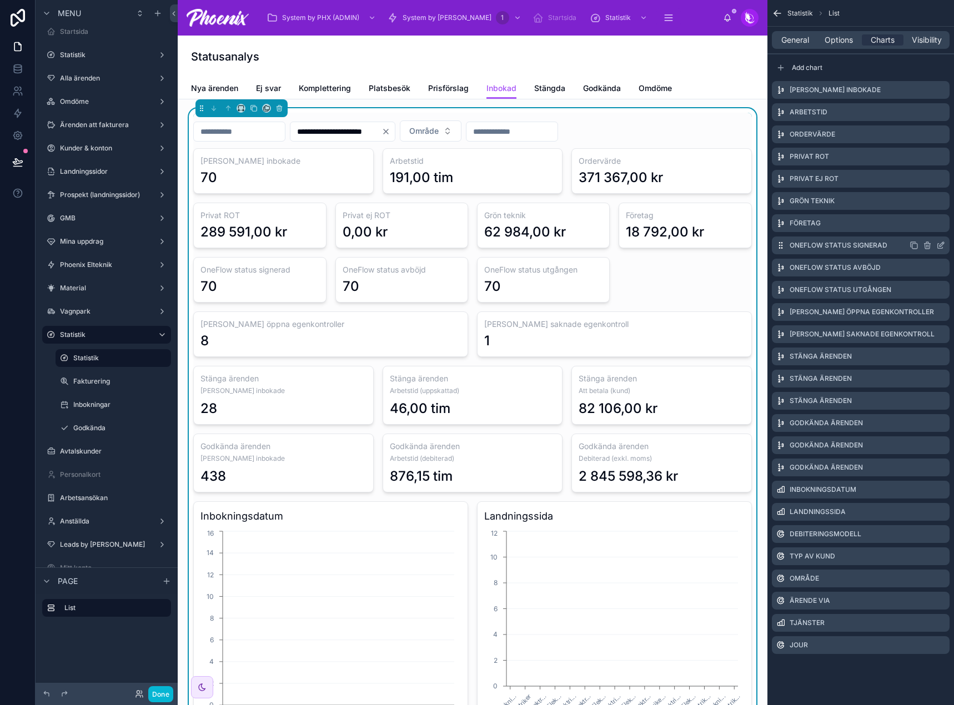
click at [926, 249] on icon "scrollable content" at bounding box center [926, 246] width 5 height 5
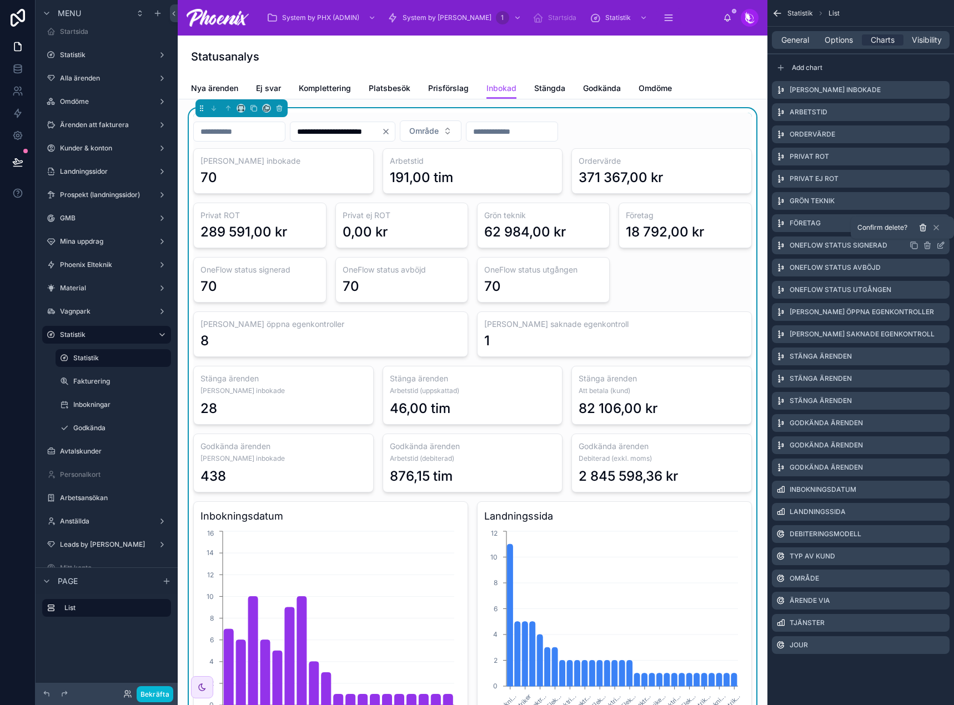
click at [921, 233] on button at bounding box center [922, 227] width 13 height 13
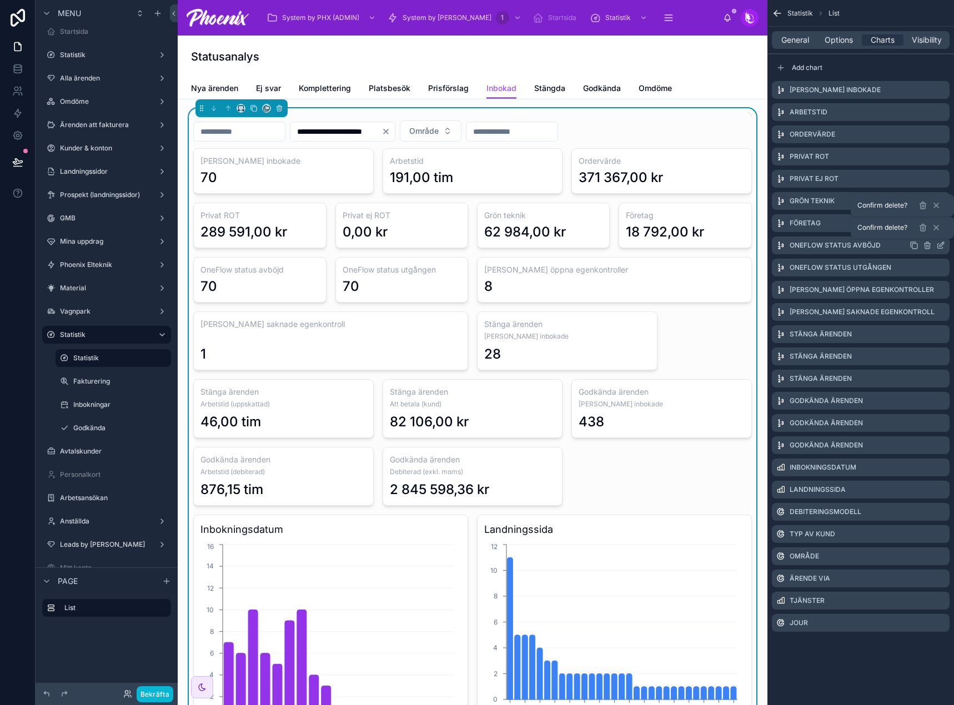
click at [949, 253] on div "Antal inbokade Arbetstid Ordervärde Privat ROT Privat ej ROT Grön teknik Företa…" at bounding box center [860, 357] width 187 height 560
click at [929, 266] on icon "scrollable content" at bounding box center [926, 268] width 5 height 5
click at [923, 253] on icon at bounding box center [922, 249] width 9 height 9
click at [927, 245] on icon "scrollable content" at bounding box center [927, 245] width 9 height 9
click at [921, 229] on icon at bounding box center [922, 228] width 5 height 5
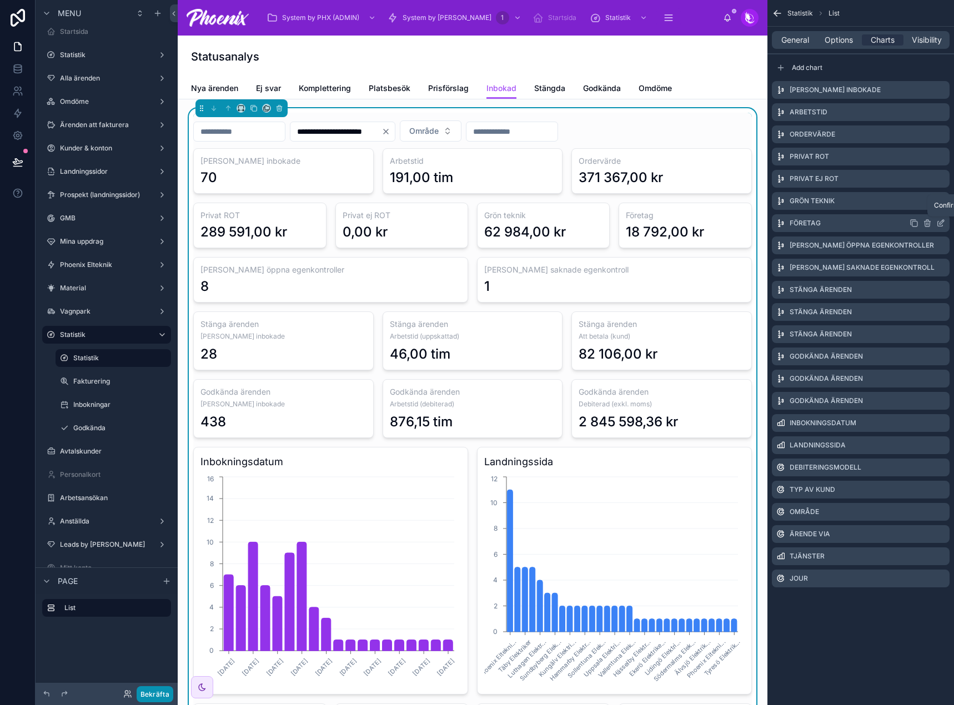
click at [162, 691] on button "Bekräfta" at bounding box center [155, 694] width 37 height 16
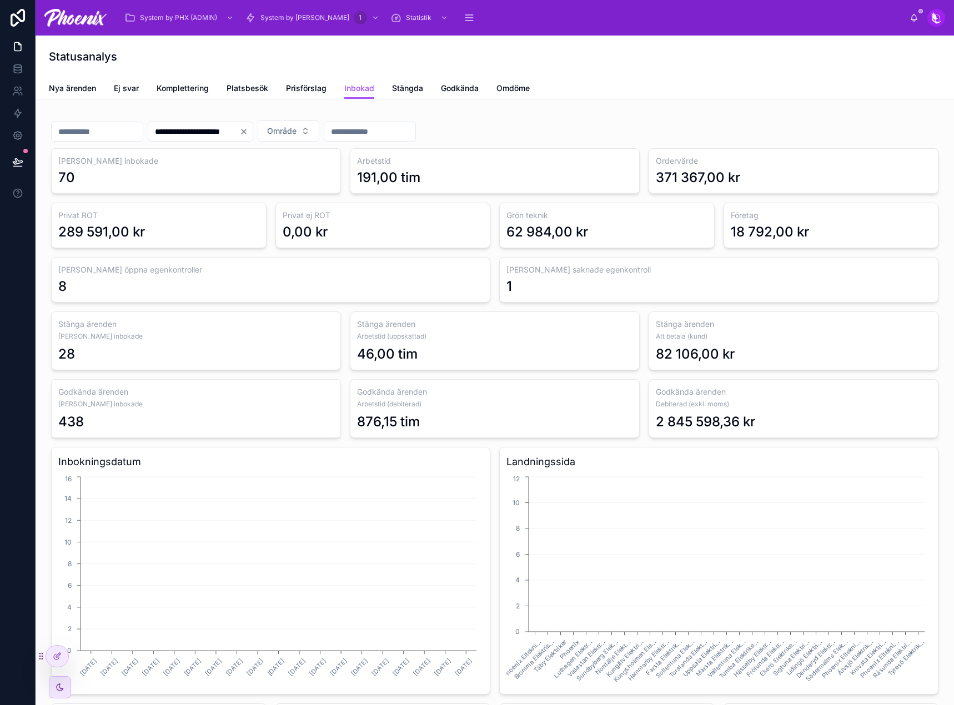
click at [348, 51] on div "Statusanalys" at bounding box center [495, 57] width 892 height 16
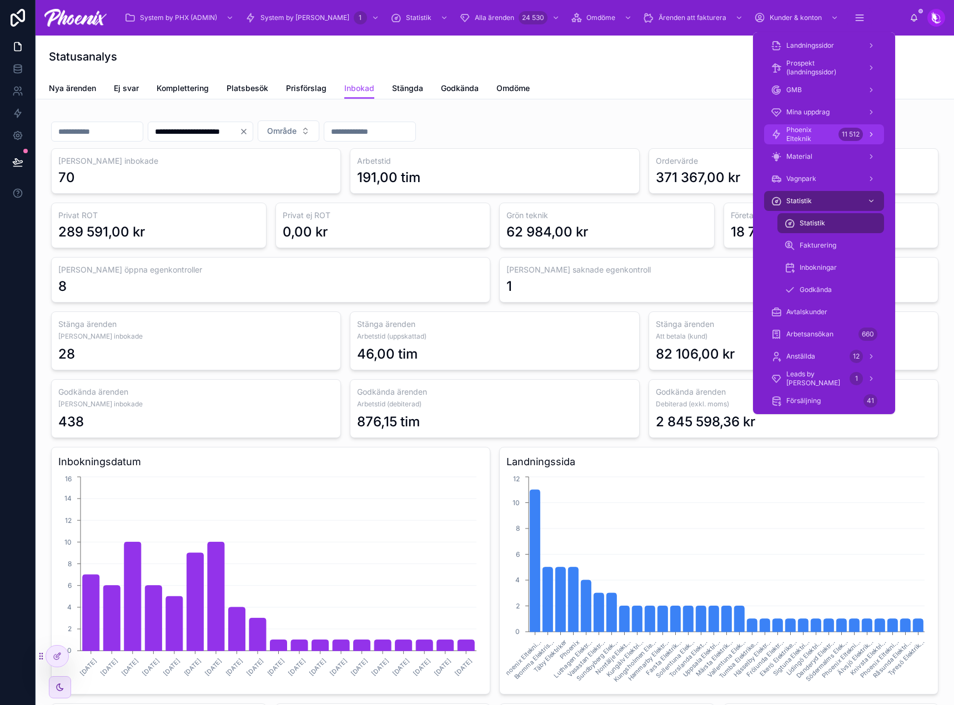
click at [822, 134] on span "Phoenix Elteknik" at bounding box center [810, 134] width 48 height 18
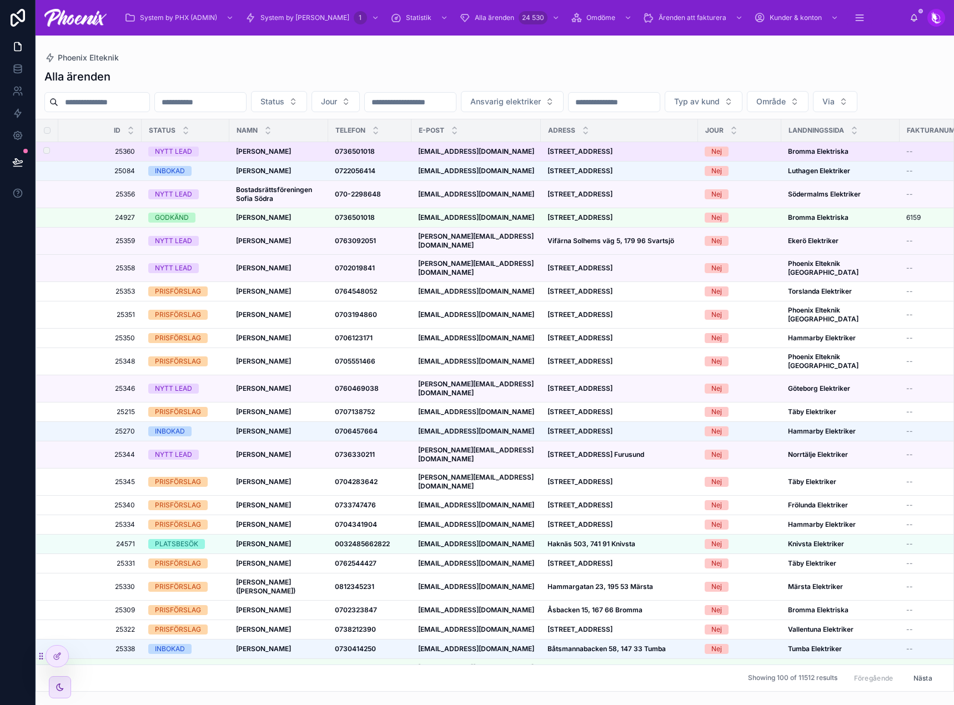
click at [183, 157] on div "NYTT LEAD" at bounding box center [173, 152] width 37 height 10
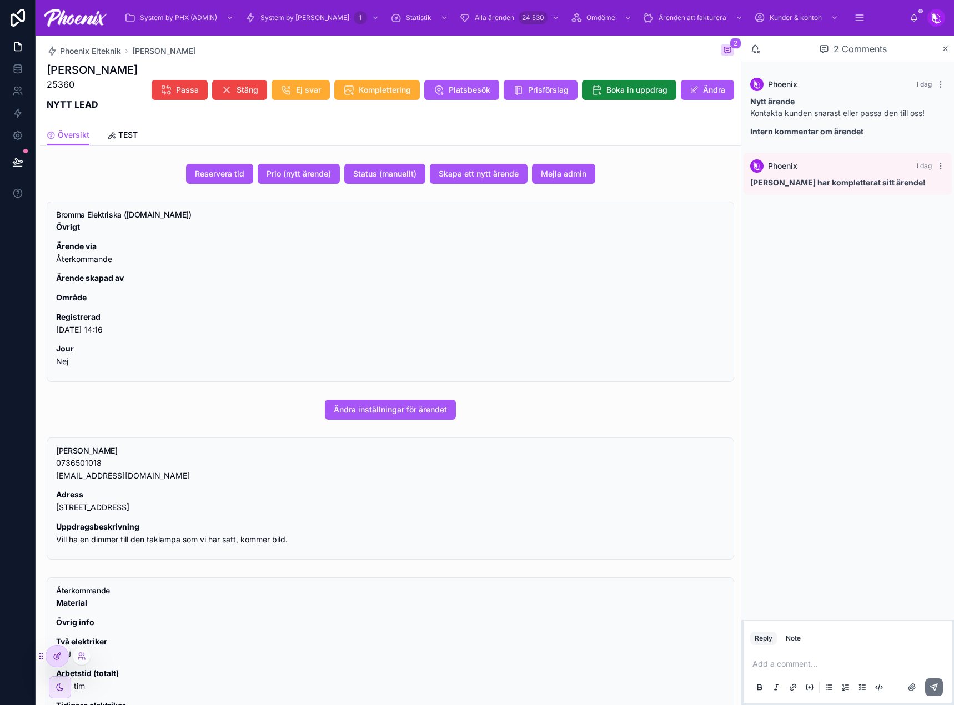
click at [63, 650] on div at bounding box center [57, 656] width 22 height 21
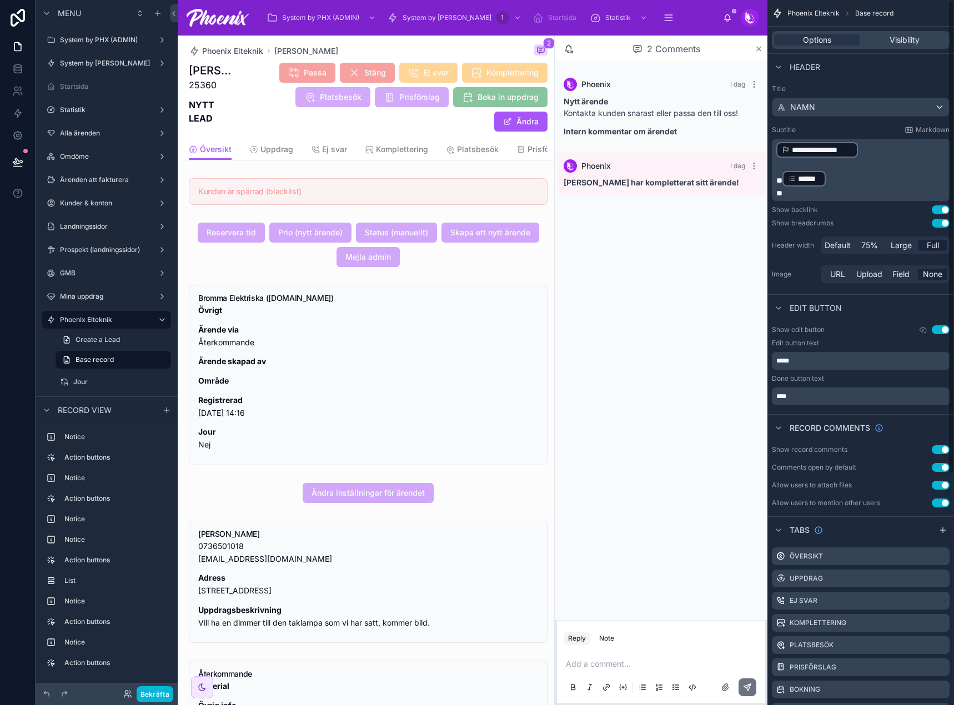
click at [762, 49] on icon at bounding box center [759, 48] width 8 height 9
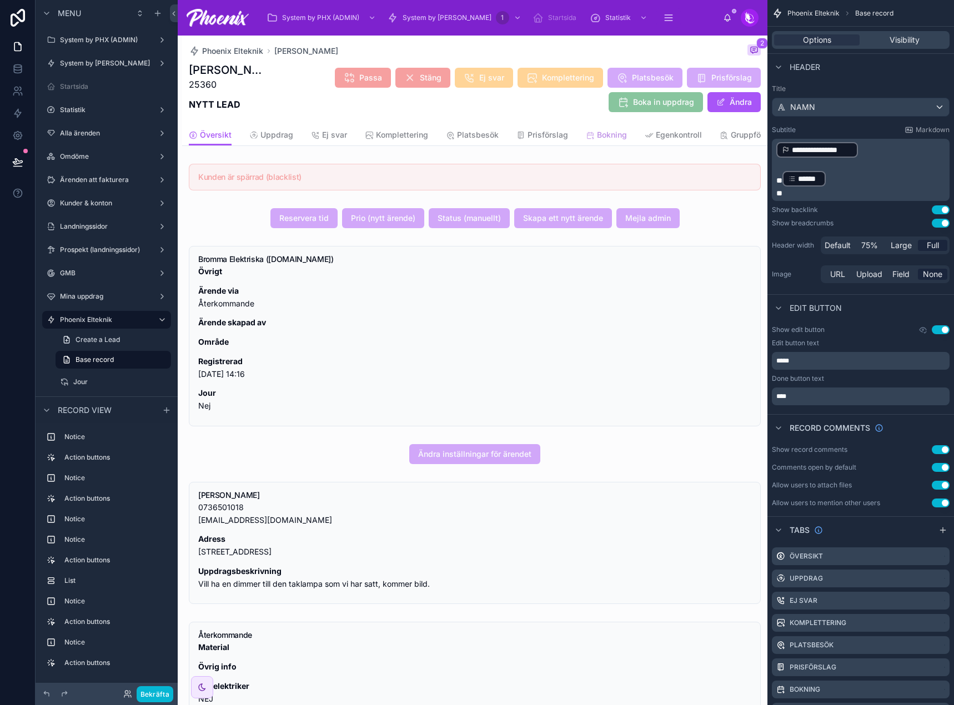
click at [610, 140] on span "Bokning" at bounding box center [612, 134] width 30 height 11
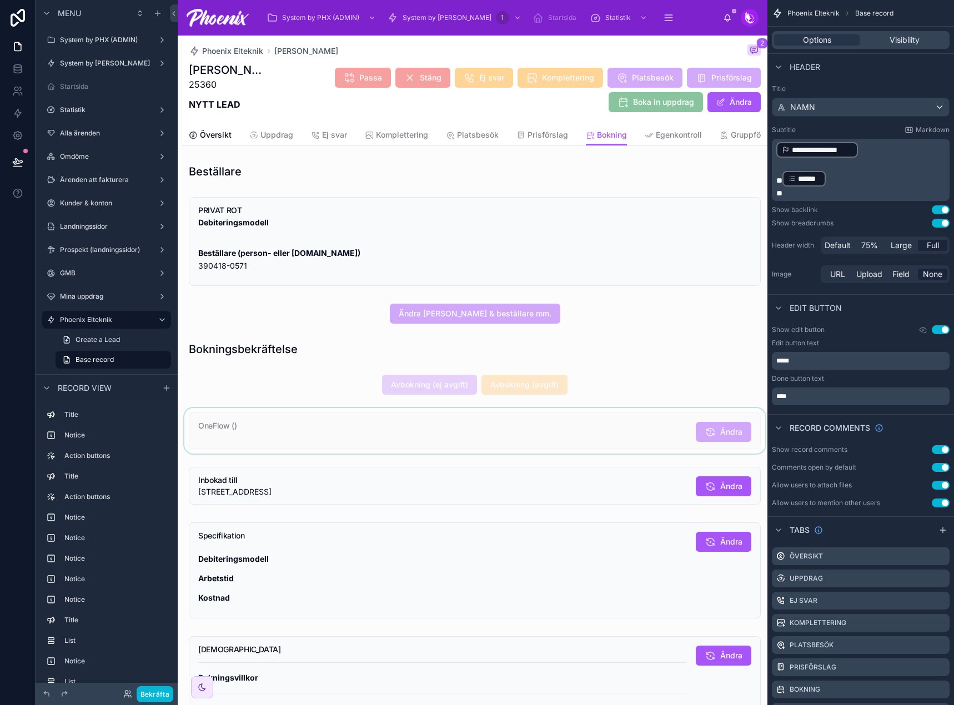
click at [468, 430] on div "Beställare PRIVAT ROT Debiteringsmodell Beställare (person- eller [DOMAIN_NAME]…" at bounding box center [474, 691] width 585 height 1065
click at [464, 450] on div at bounding box center [474, 431] width 585 height 46
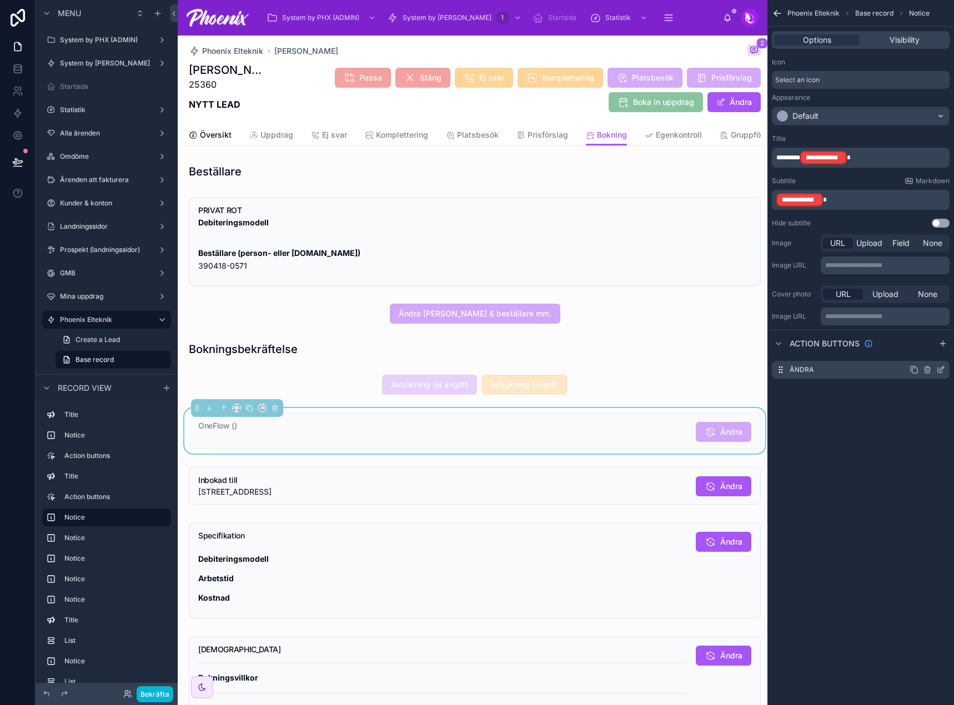
click at [938, 369] on icon "scrollable content" at bounding box center [940, 369] width 9 height 9
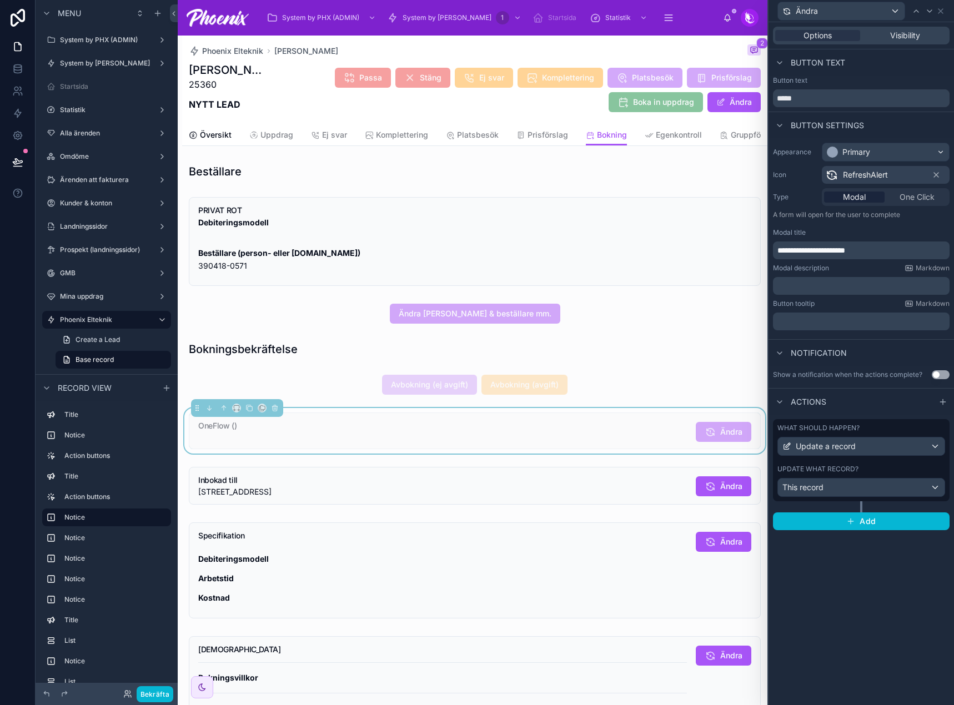
click at [846, 470] on label "Update what record?" at bounding box center [817, 469] width 81 height 9
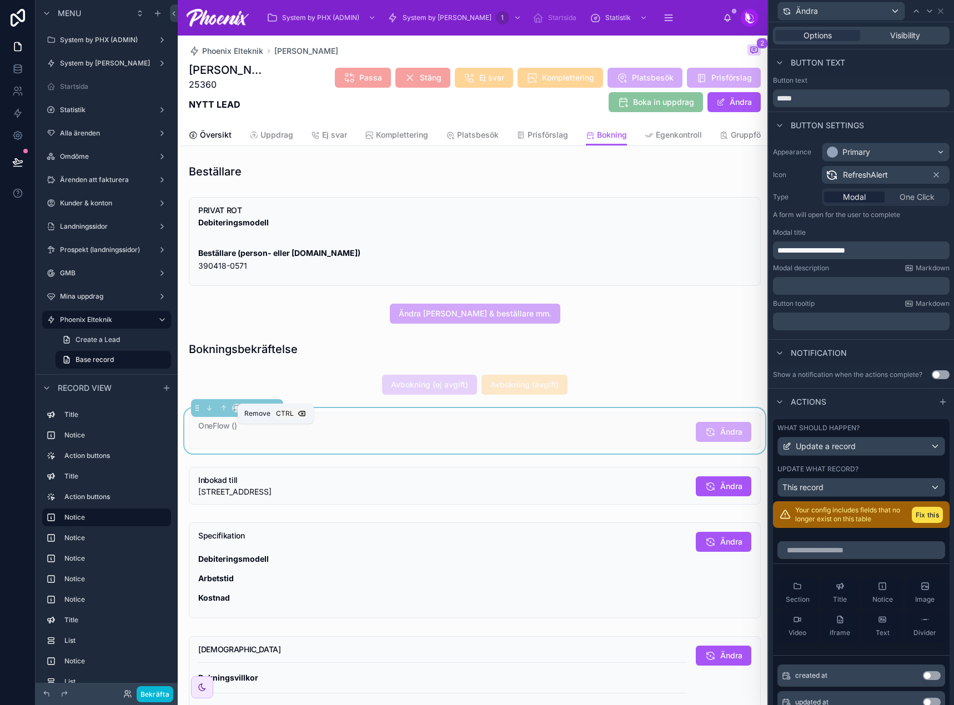
click at [272, 412] on icon at bounding box center [275, 408] width 8 height 8
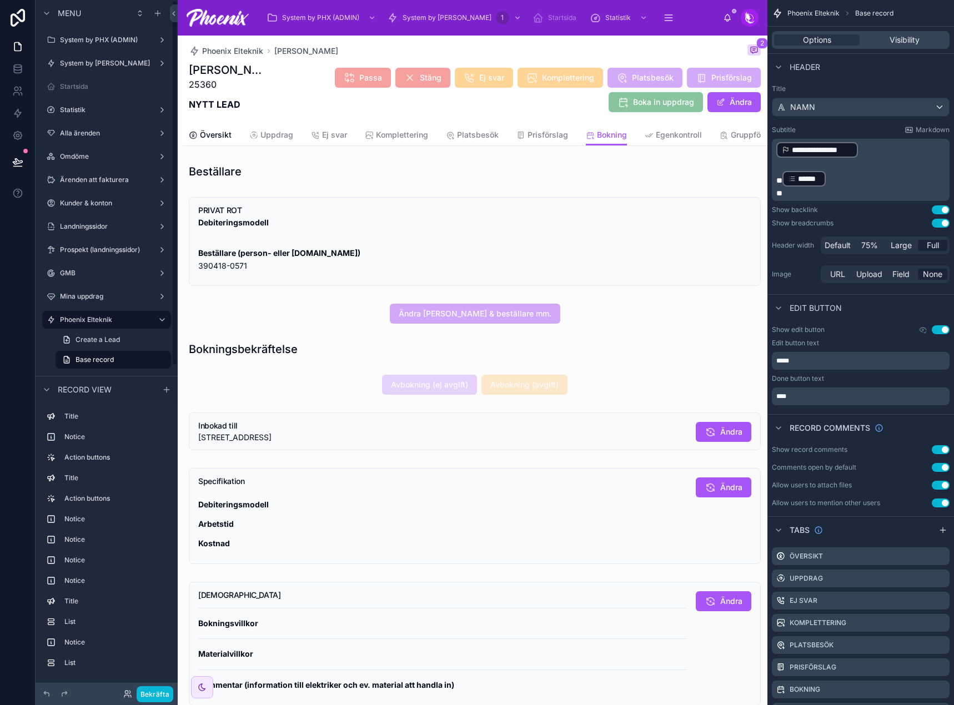
click at [162, 705] on div "Bekräfta" at bounding box center [107, 694] width 142 height 22
click at [163, 697] on button "Bekräfta" at bounding box center [155, 694] width 37 height 16
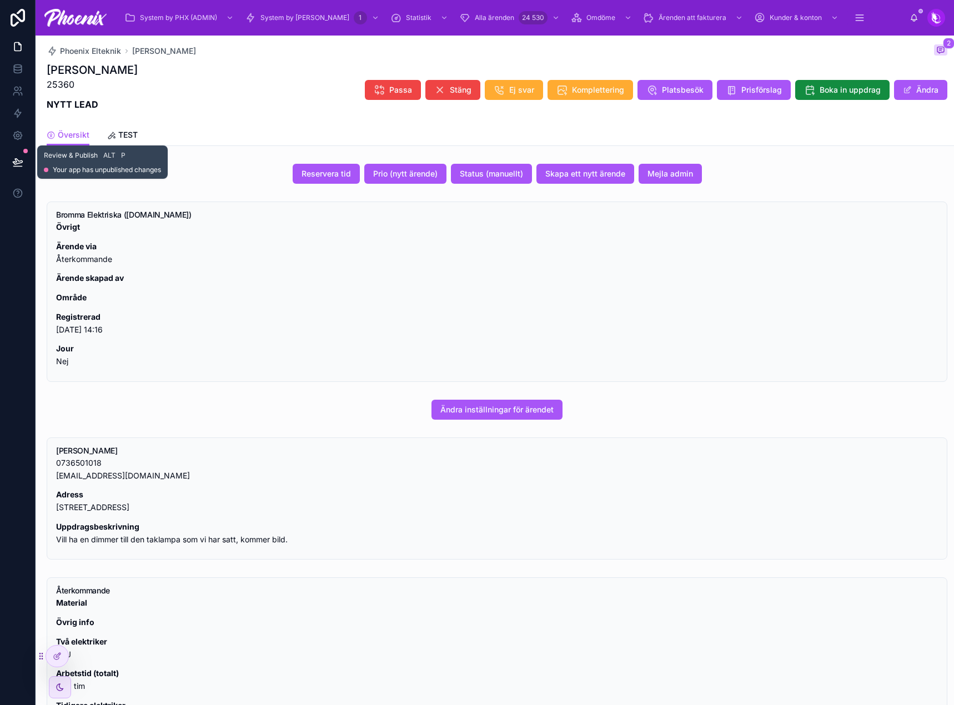
drag, startPoint x: 254, startPoint y: 112, endPoint x: 21, endPoint y: 159, distance: 237.8
click at [21, 159] on icon at bounding box center [17, 162] width 11 height 11
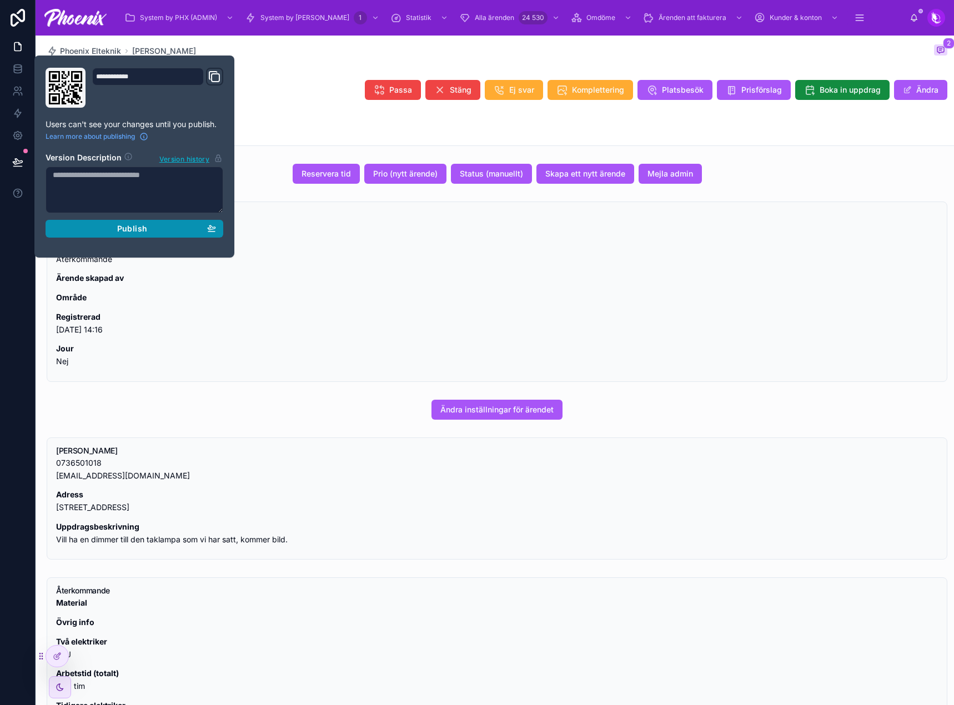
click at [120, 234] on button "Publish" at bounding box center [135, 229] width 178 height 18
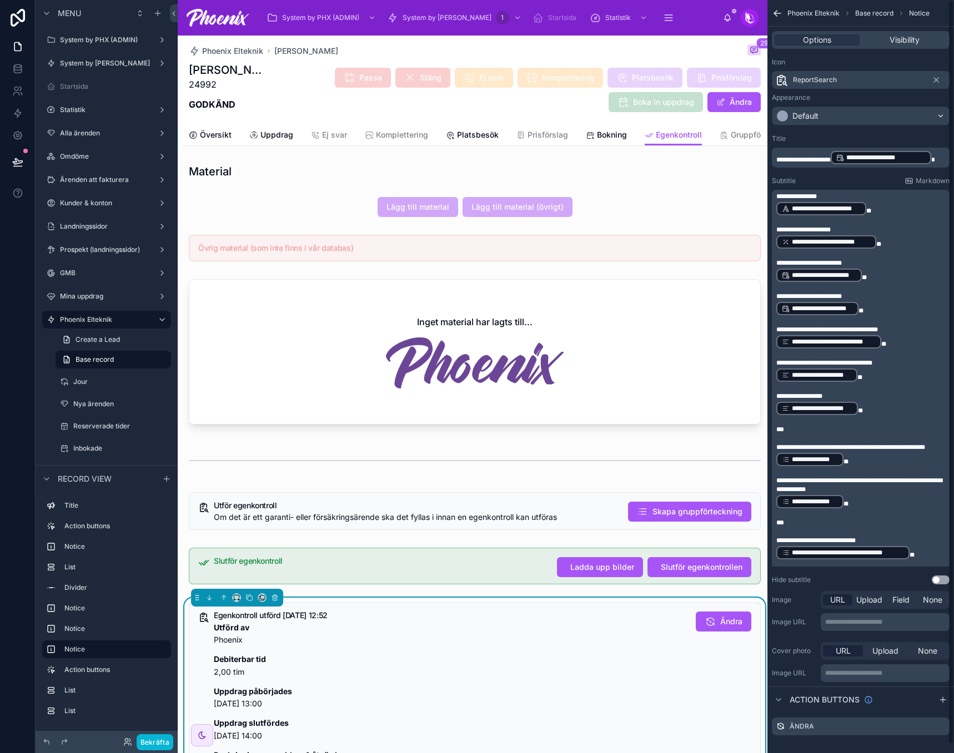
scroll to position [444, 0]
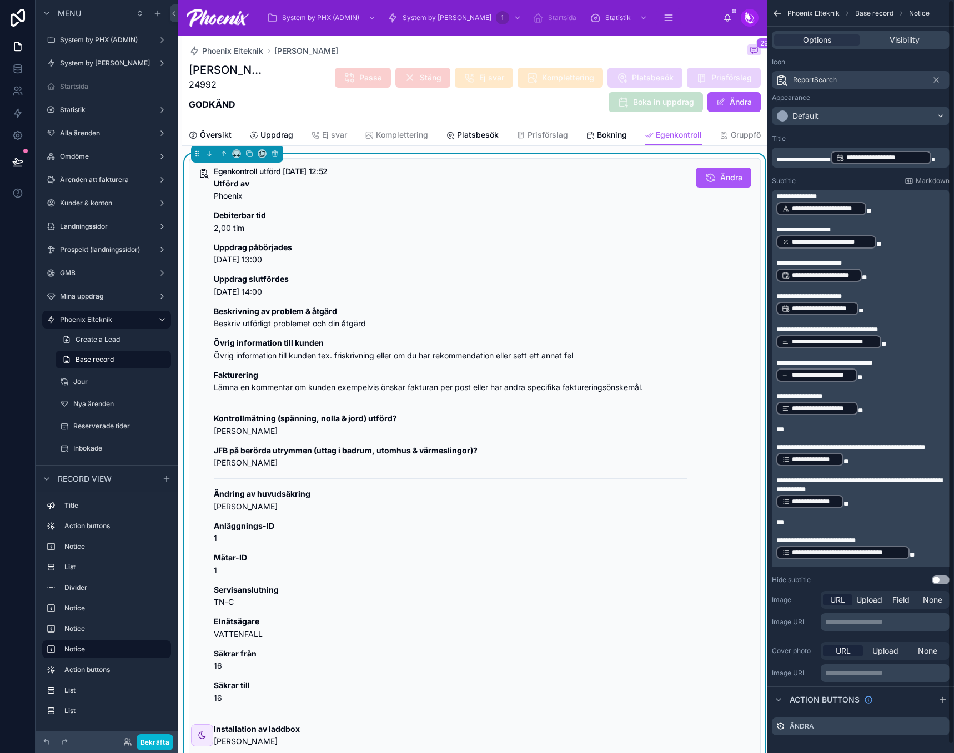
drag, startPoint x: 0, startPoint y: 0, endPoint x: 792, endPoint y: 1, distance: 792.3
click at [794, 1] on div "Phoenix Elteknik Base record Notice" at bounding box center [860, 13] width 187 height 27
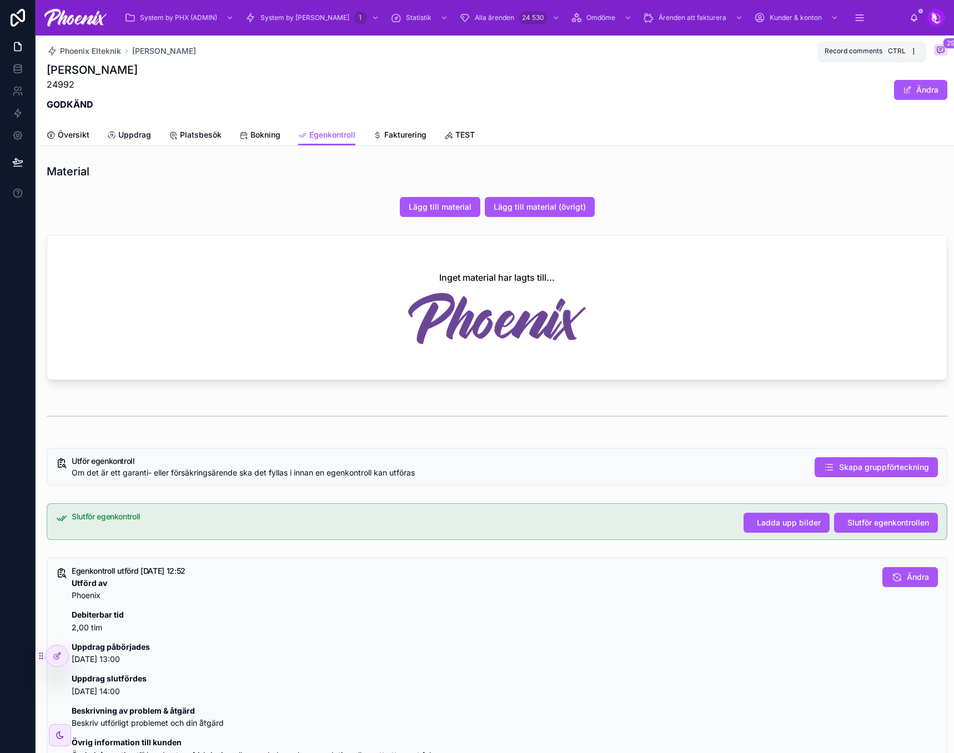
click at [943, 44] on span "29" at bounding box center [951, 43] width 16 height 11
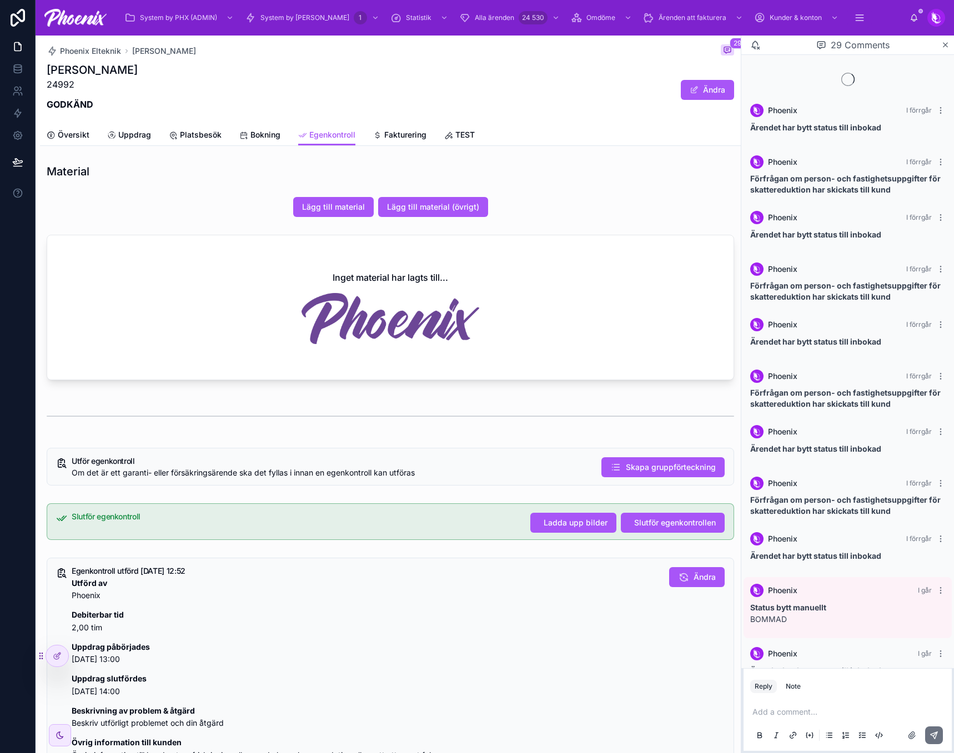
scroll to position [703, 0]
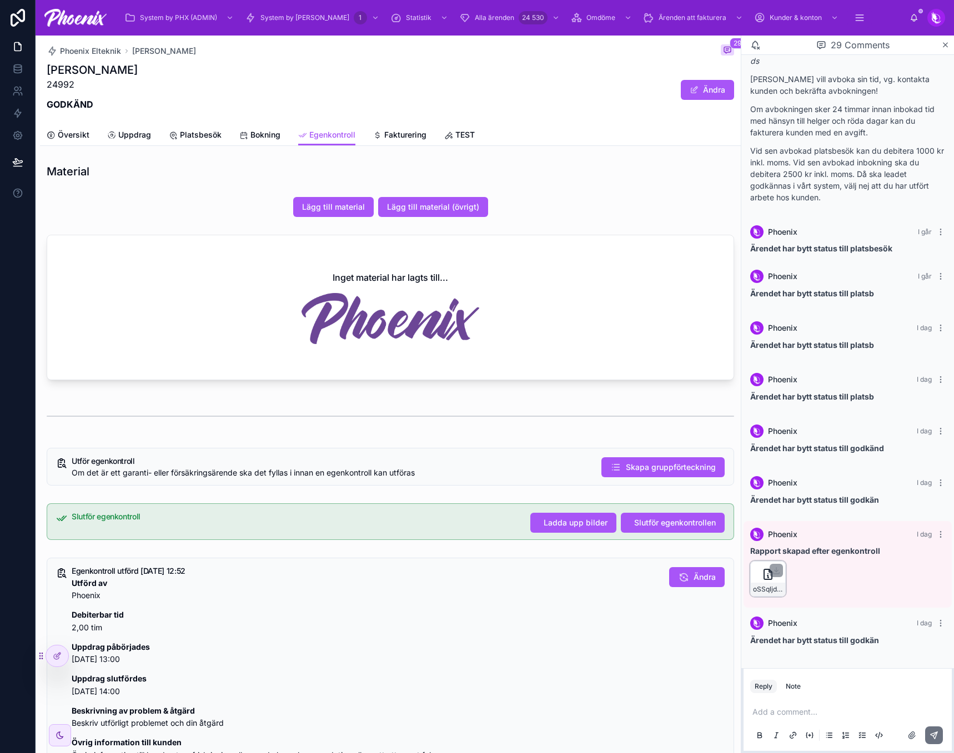
click at [769, 572] on icon at bounding box center [770, 571] width 3 height 3
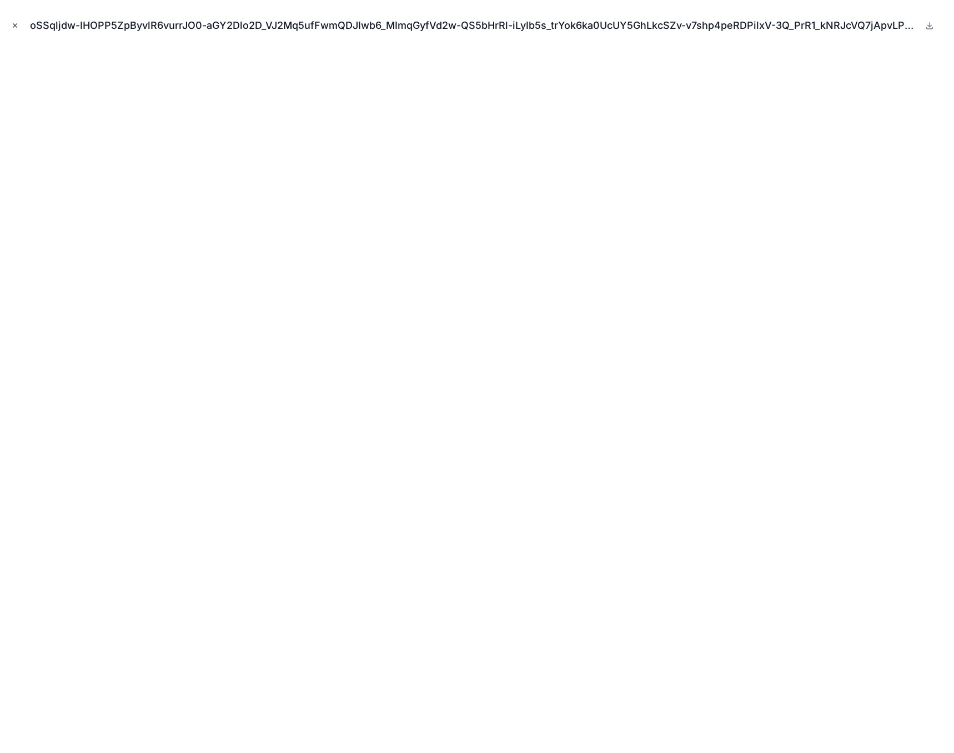
click at [14, 26] on icon "Close modal" at bounding box center [15, 26] width 4 height 4
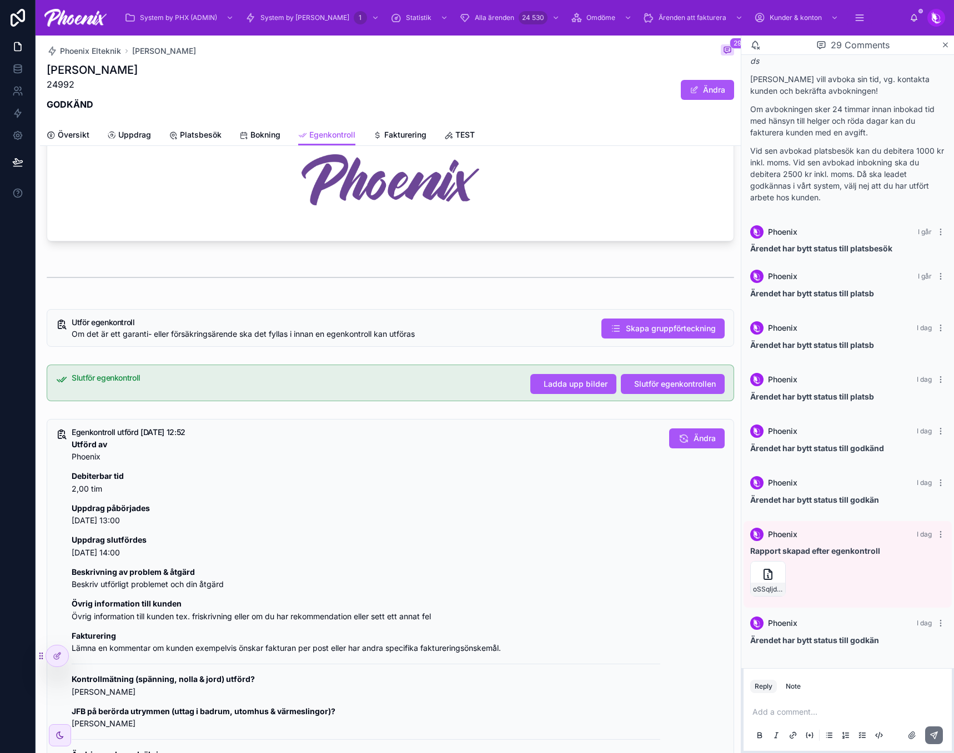
scroll to position [167, 0]
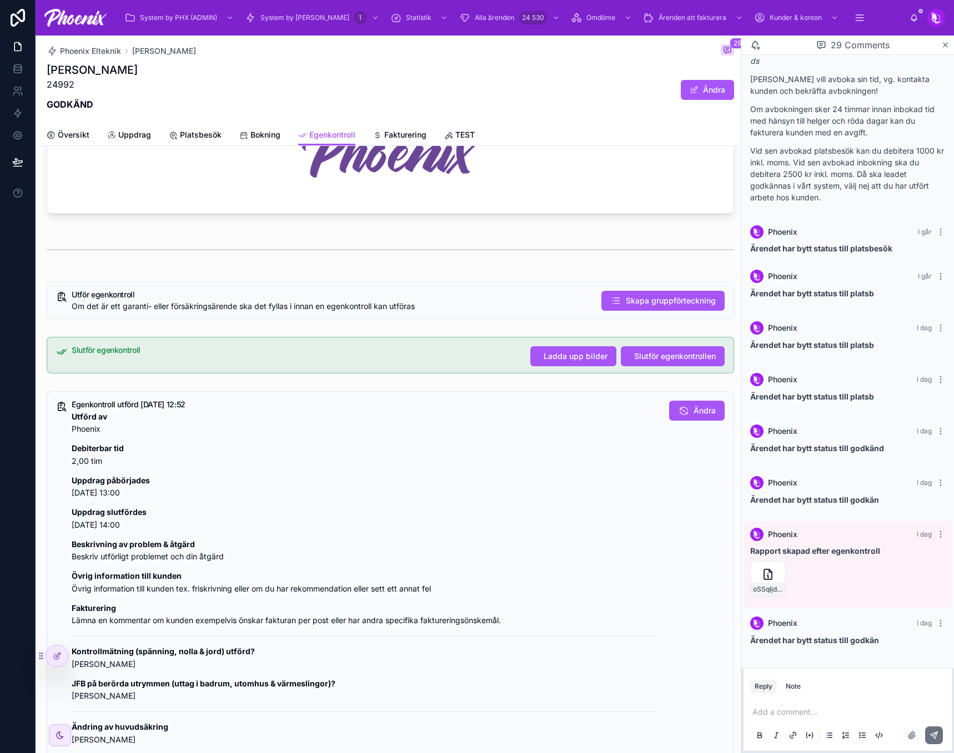
click at [137, 481] on strong "Uppdrag påbörjades" at bounding box center [111, 480] width 78 height 9
drag, startPoint x: 137, startPoint y: 481, endPoint x: 94, endPoint y: 485, distance: 43.4
click at [94, 485] on strong "Uppdrag påbörjades" at bounding box center [111, 480] width 78 height 9
copy strong "Uppdrag påbörjades"
drag, startPoint x: 154, startPoint y: 516, endPoint x: 69, endPoint y: 516, distance: 84.4
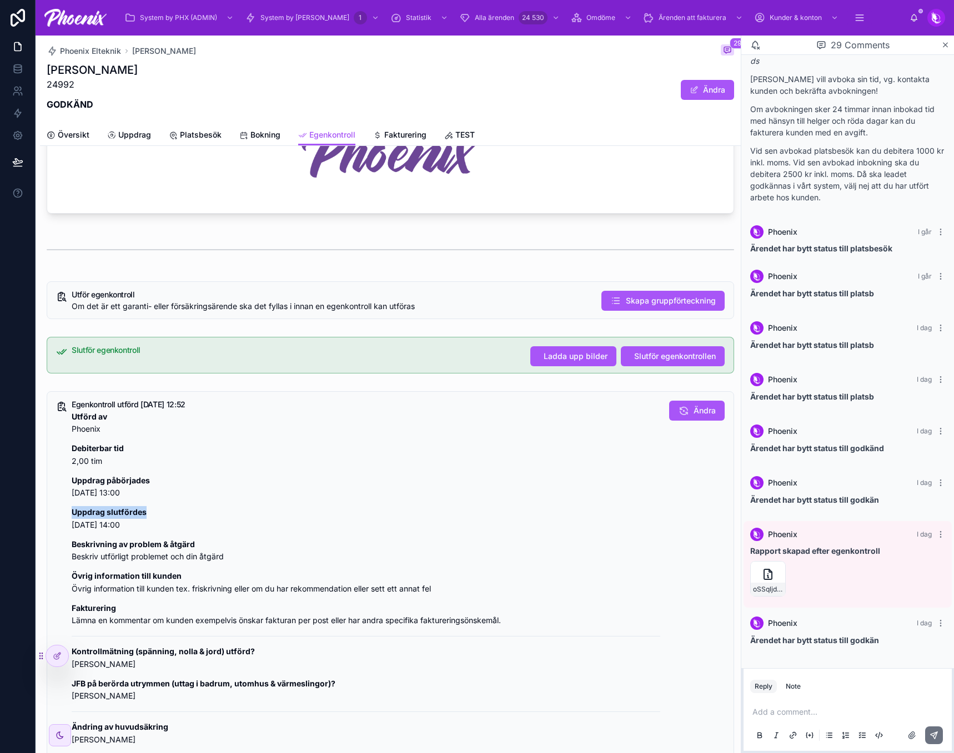
click at [69, 516] on div "Egenkontroll utförd 2025-08-28 12:52 Utförd av Phoenix Debiterbar tid 2,00 tim …" at bounding box center [390, 749] width 687 height 717
copy strong "Uppdrag slutfördes"
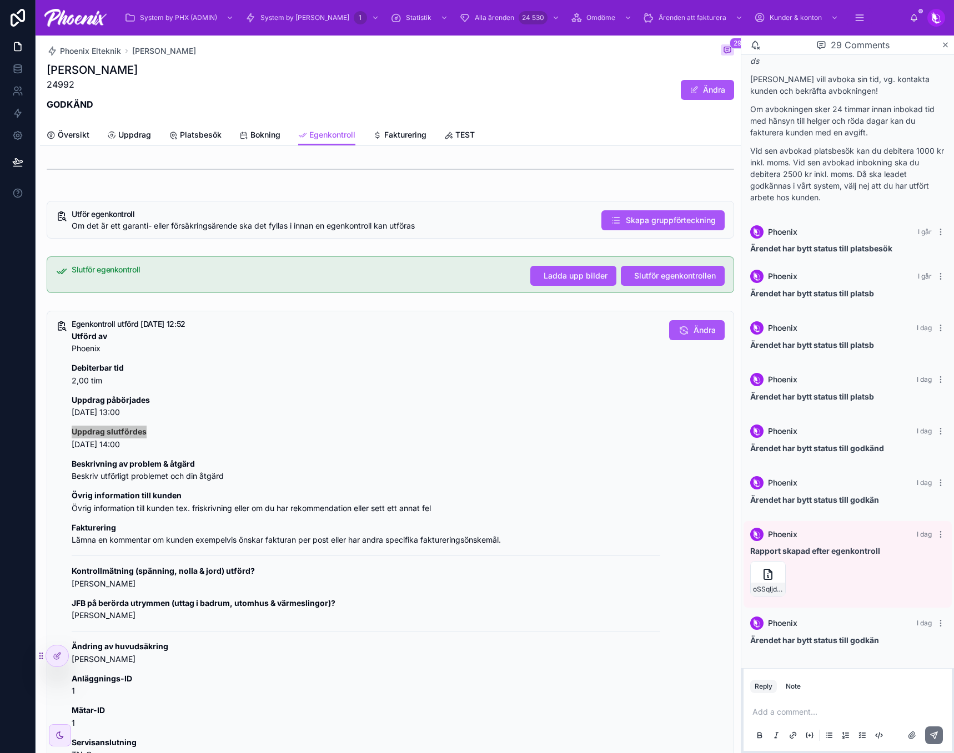
scroll to position [278, 0]
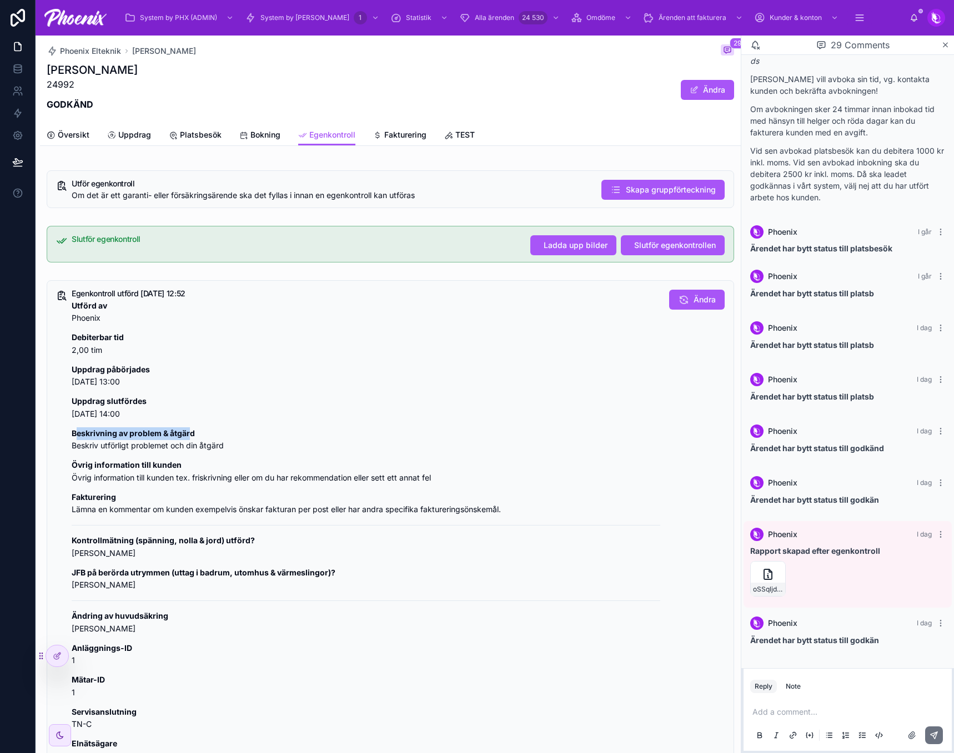
drag, startPoint x: 190, startPoint y: 435, endPoint x: 75, endPoint y: 436, distance: 114.9
click at [75, 436] on strong "Beskrivning av problem & åtgärd" at bounding box center [133, 433] width 123 height 9
click at [84, 434] on strong "Beskrivning av problem & åtgärd" at bounding box center [133, 433] width 123 height 9
drag, startPoint x: 84, startPoint y: 434, endPoint x: 185, endPoint y: 432, distance: 100.5
click at [185, 432] on strong "Beskrivning av problem & åtgärd" at bounding box center [133, 433] width 123 height 9
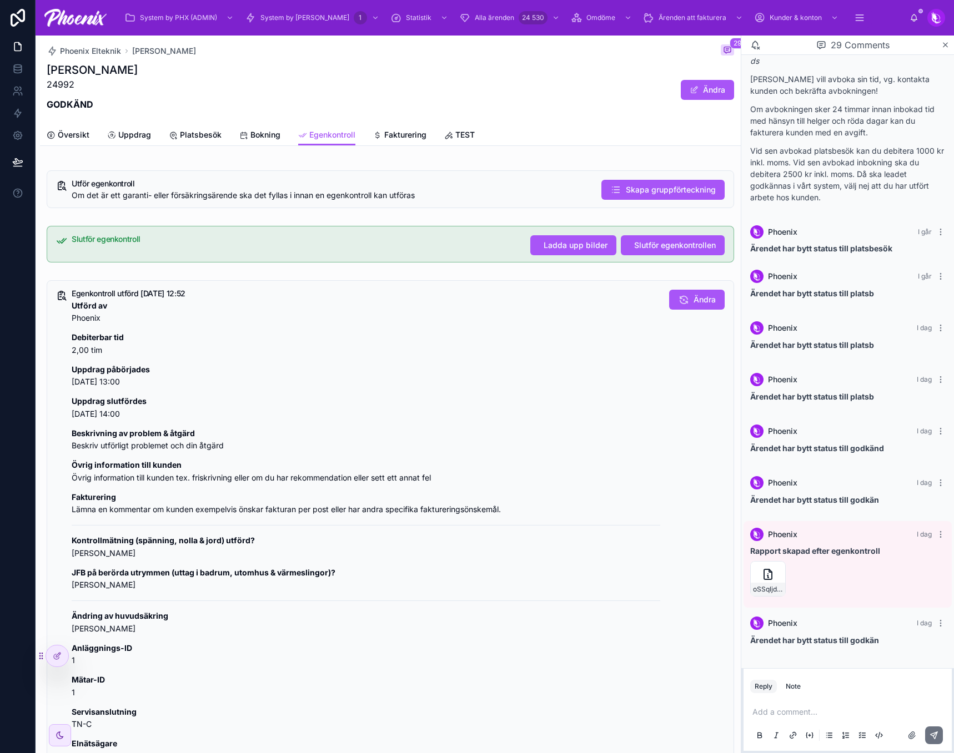
click at [129, 459] on p "Övrig information till kunden Övrig information till kunden tex. friskrivning e…" at bounding box center [366, 472] width 589 height 26
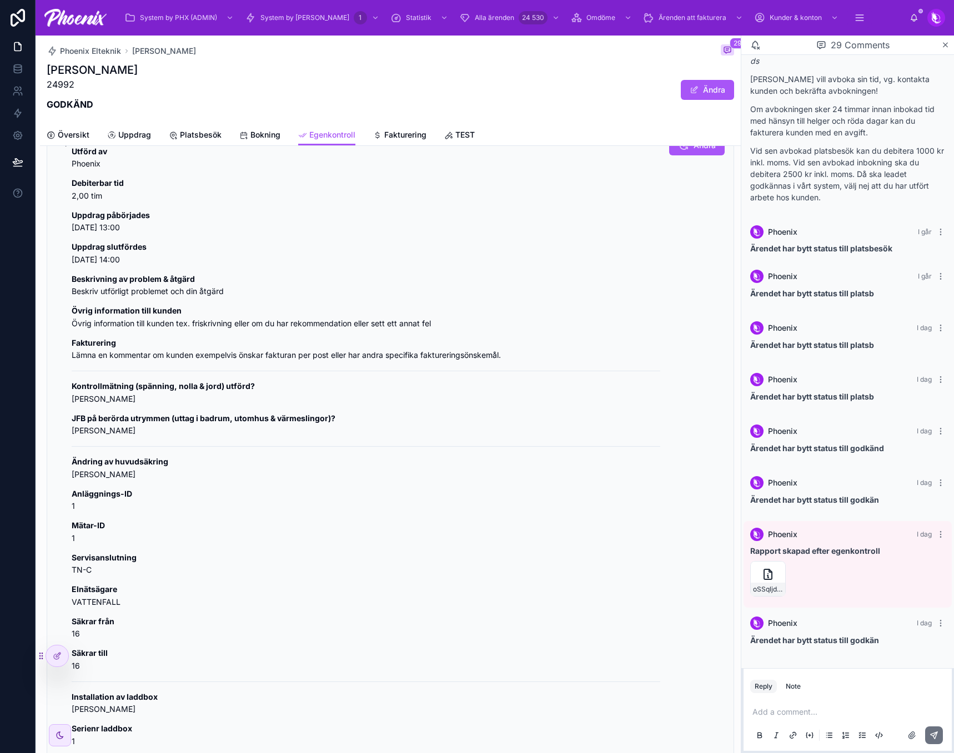
scroll to position [444, 0]
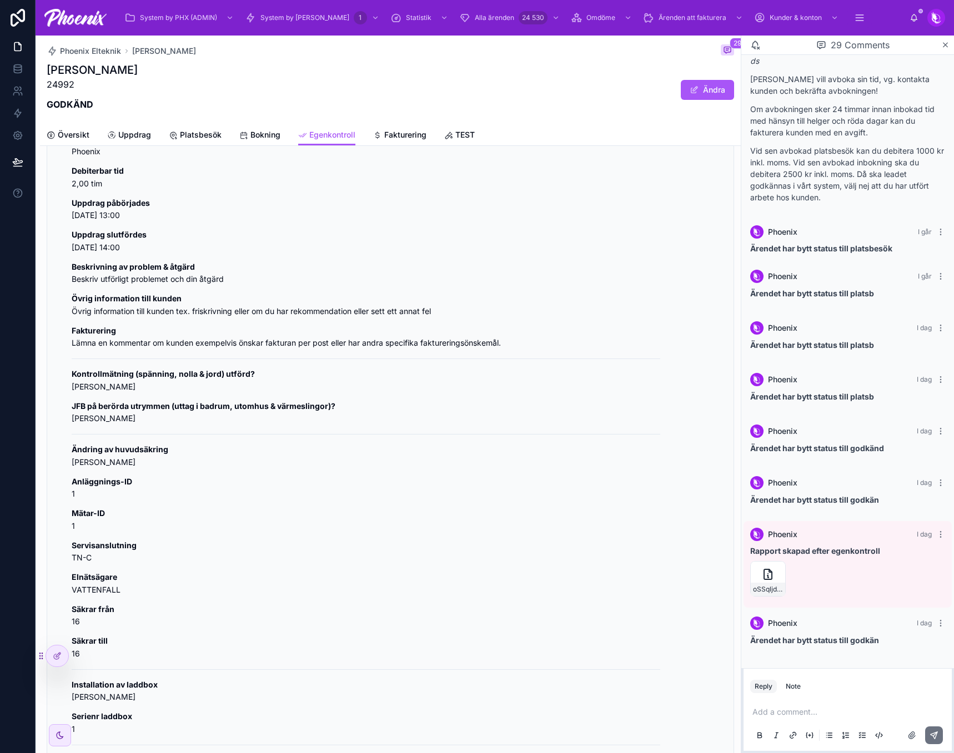
click at [122, 375] on strong "Kontrollmätning (spänning, nolla & jord) utförd?" at bounding box center [163, 373] width 183 height 9
copy strong "Kontrollmätning"
click at [768, 572] on icon at bounding box center [767, 574] width 13 height 13
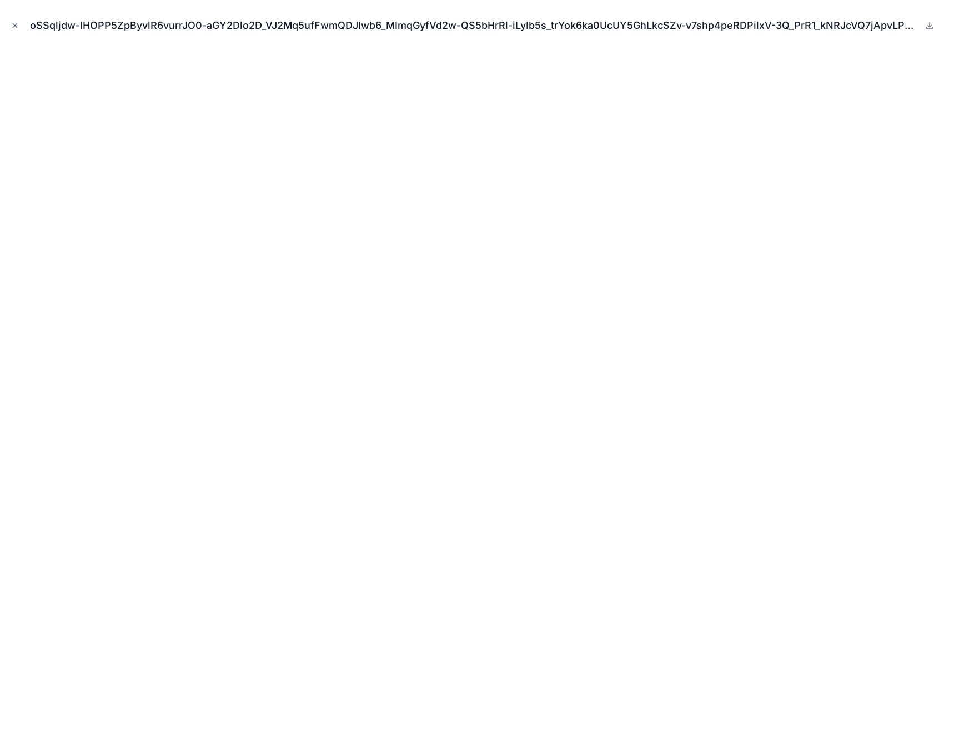
click at [14, 25] on icon "Close modal" at bounding box center [15, 26] width 4 height 4
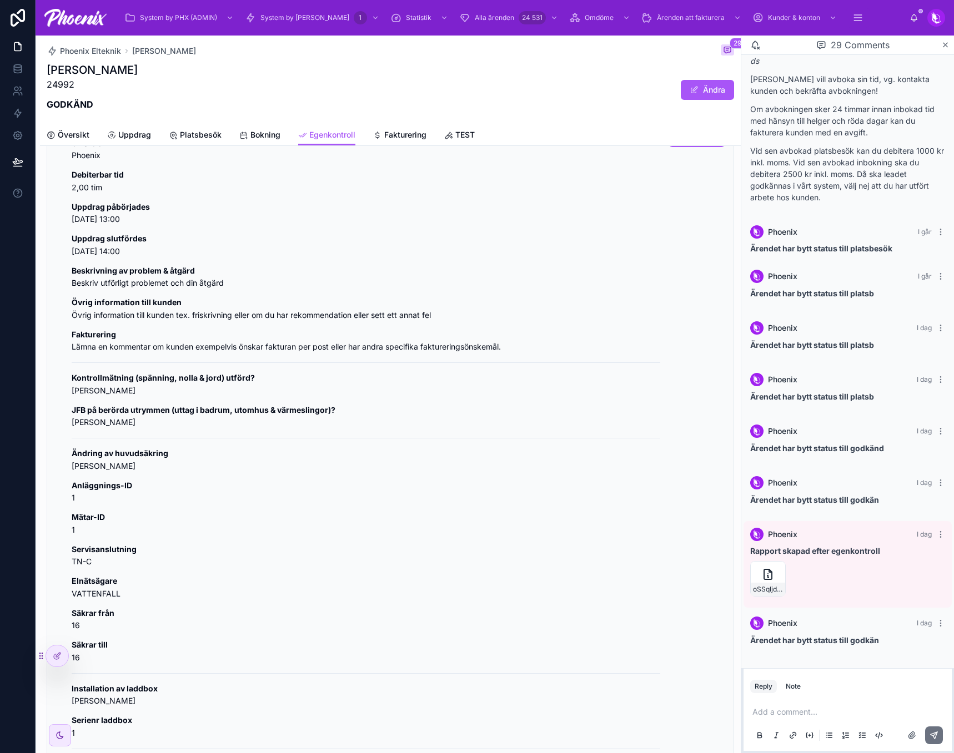
scroll to position [444, 0]
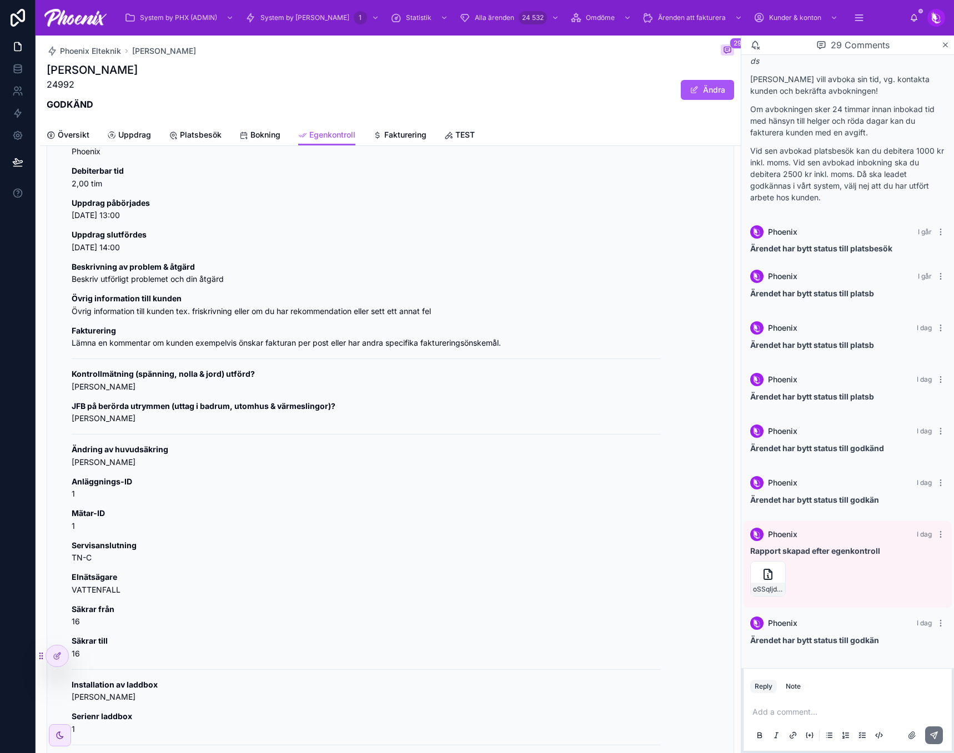
click at [591, 267] on p "Beskrivning av problem & åtgärd Beskriv utförligt problemet och din åtgärd" at bounding box center [366, 274] width 589 height 26
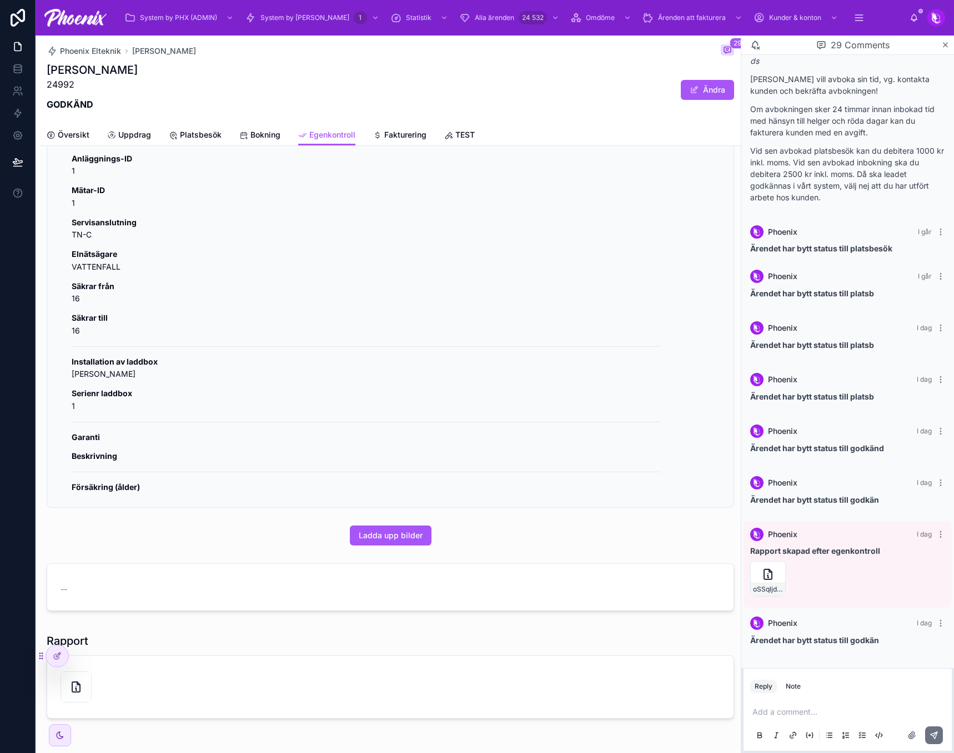
scroll to position [777, 0]
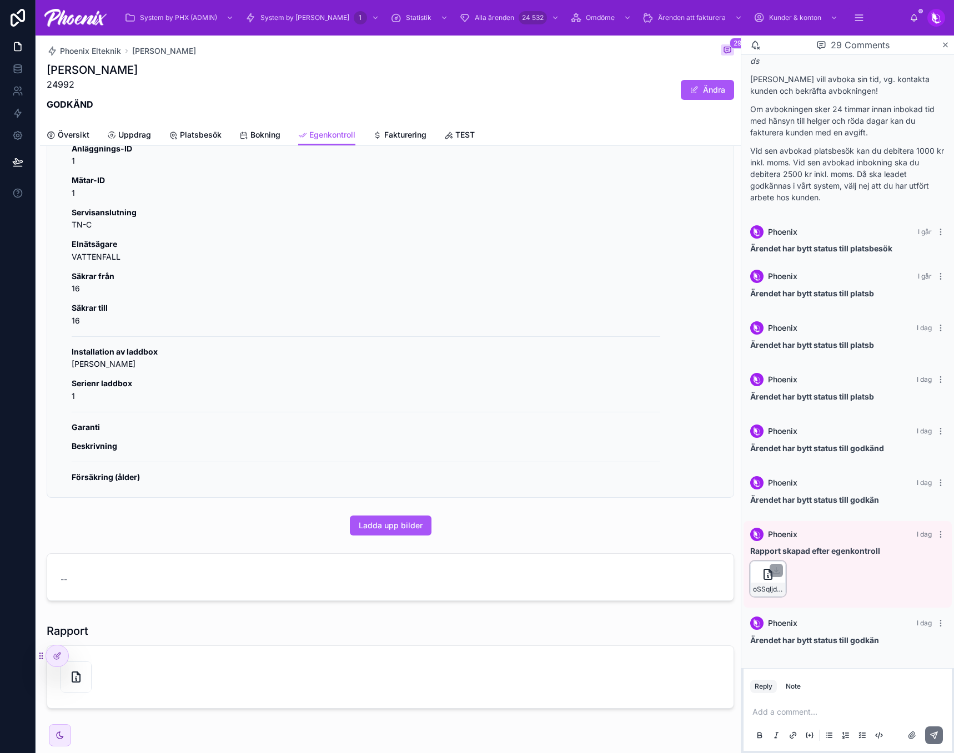
click at [761, 580] on icon at bounding box center [767, 574] width 13 height 13
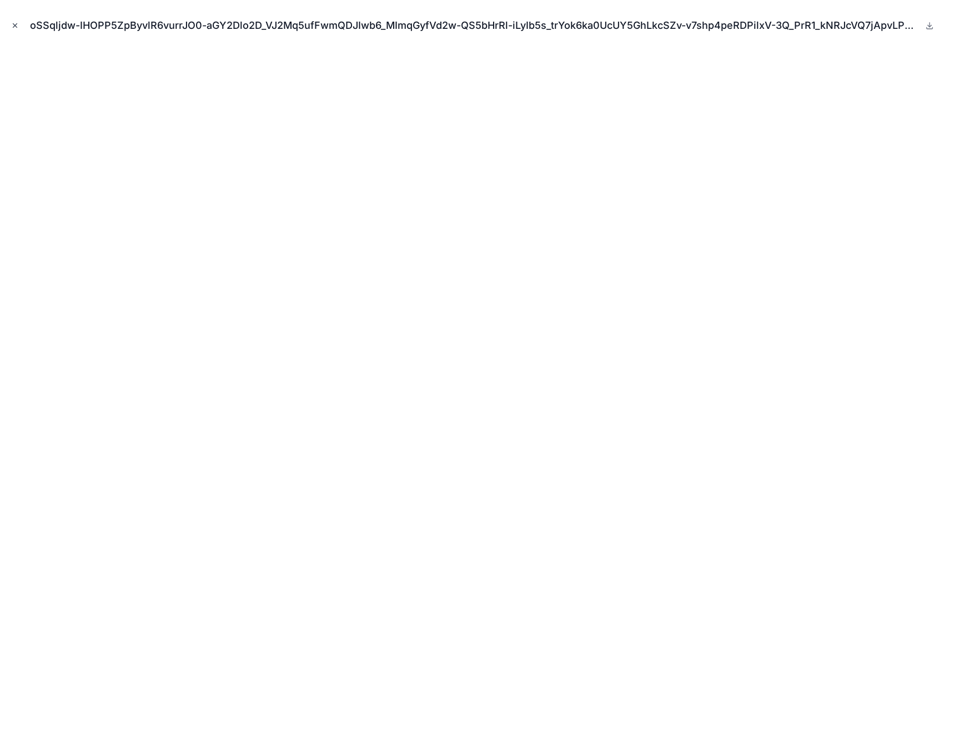
click at [16, 21] on button "Close modal" at bounding box center [15, 25] width 12 height 12
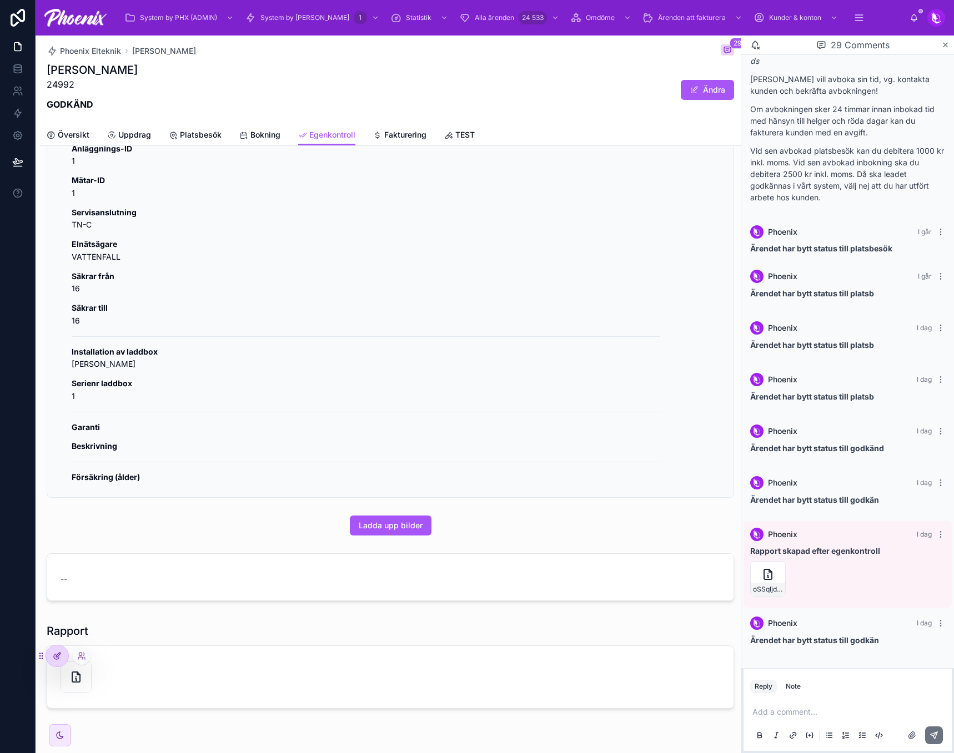
click at [57, 648] on div at bounding box center [57, 656] width 22 height 21
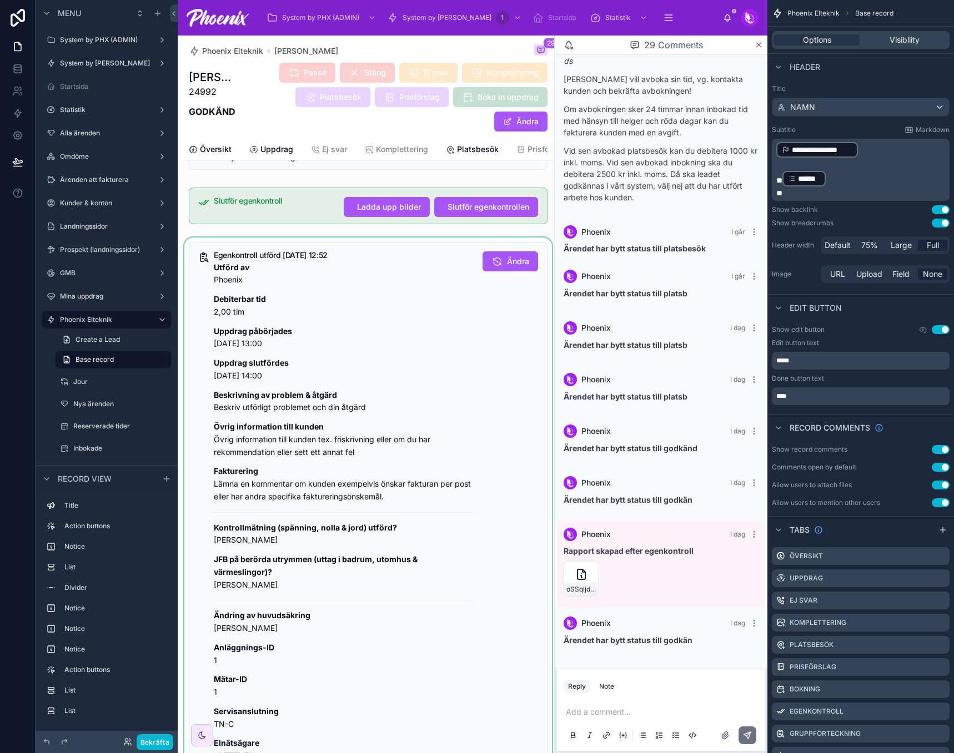
scroll to position [309, 0]
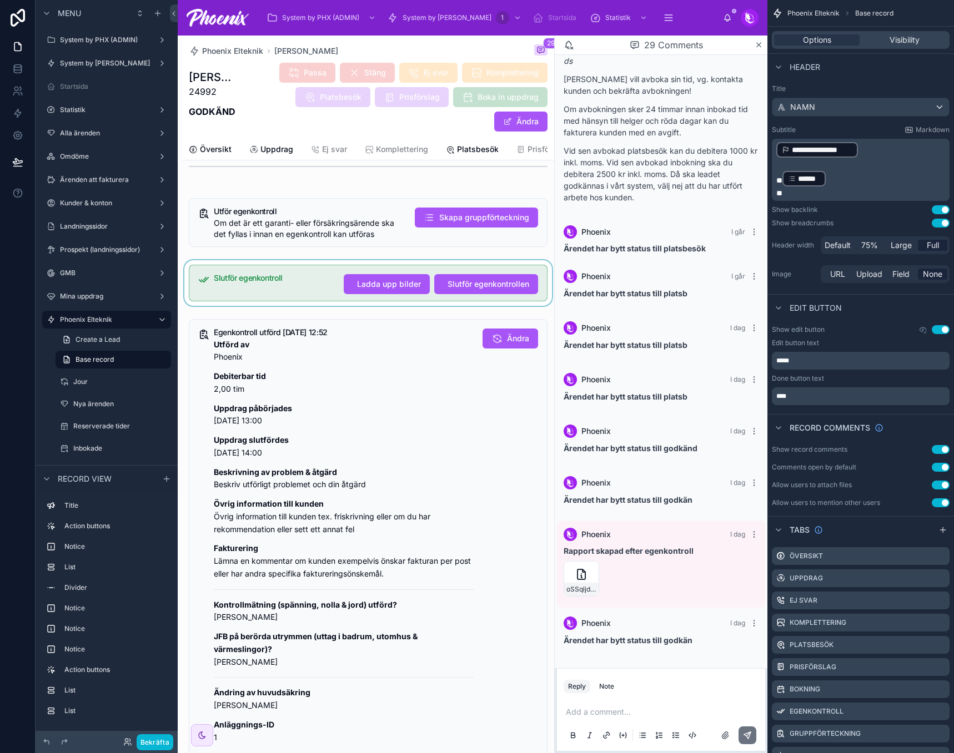
click at [285, 276] on div at bounding box center [368, 283] width 372 height 46
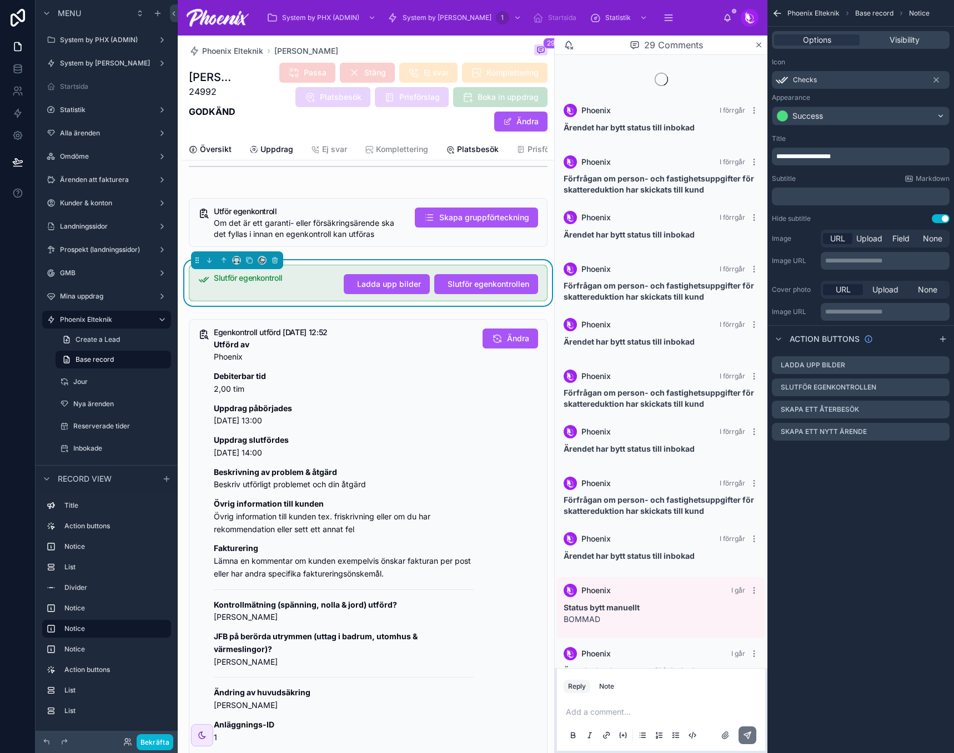
scroll to position [703, 0]
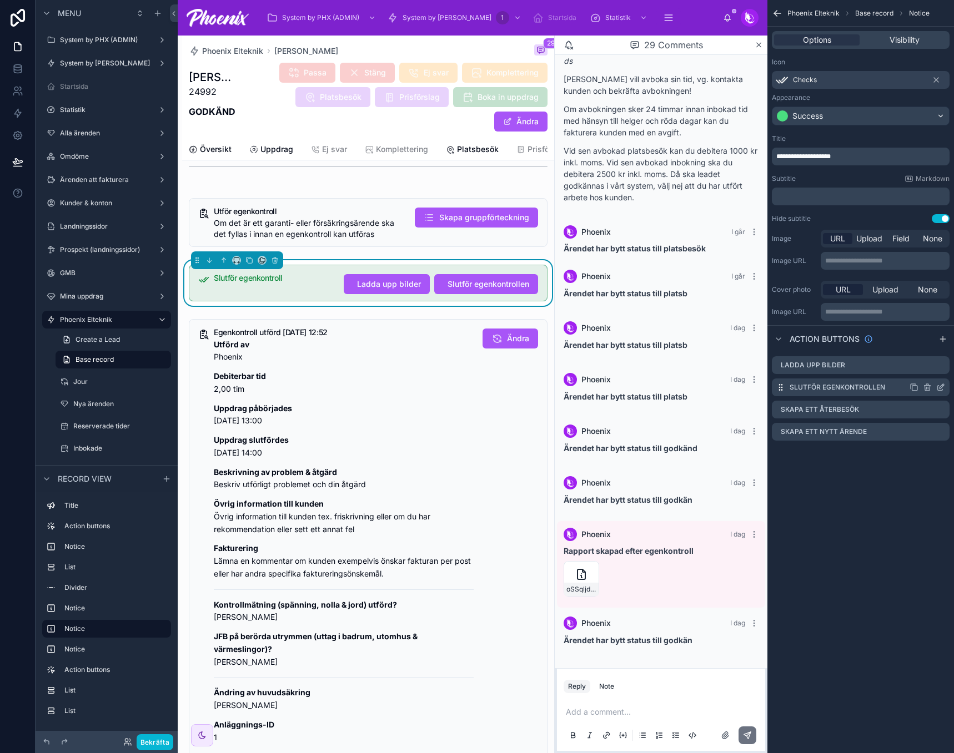
click at [938, 388] on icon "scrollable content" at bounding box center [940, 388] width 5 height 5
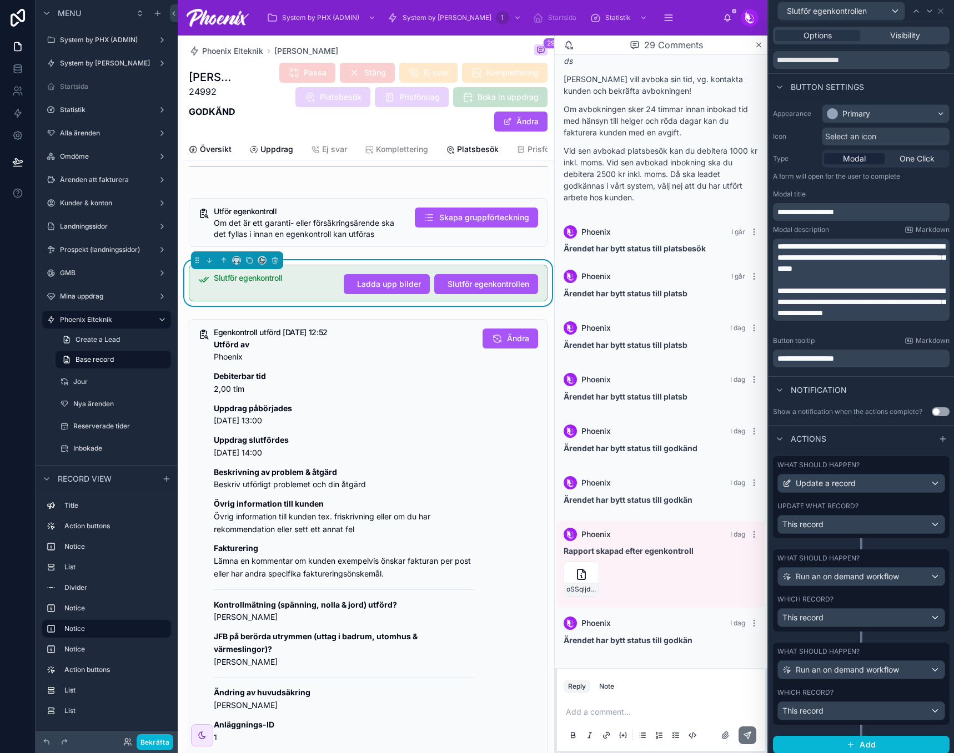
scroll to position [43, 0]
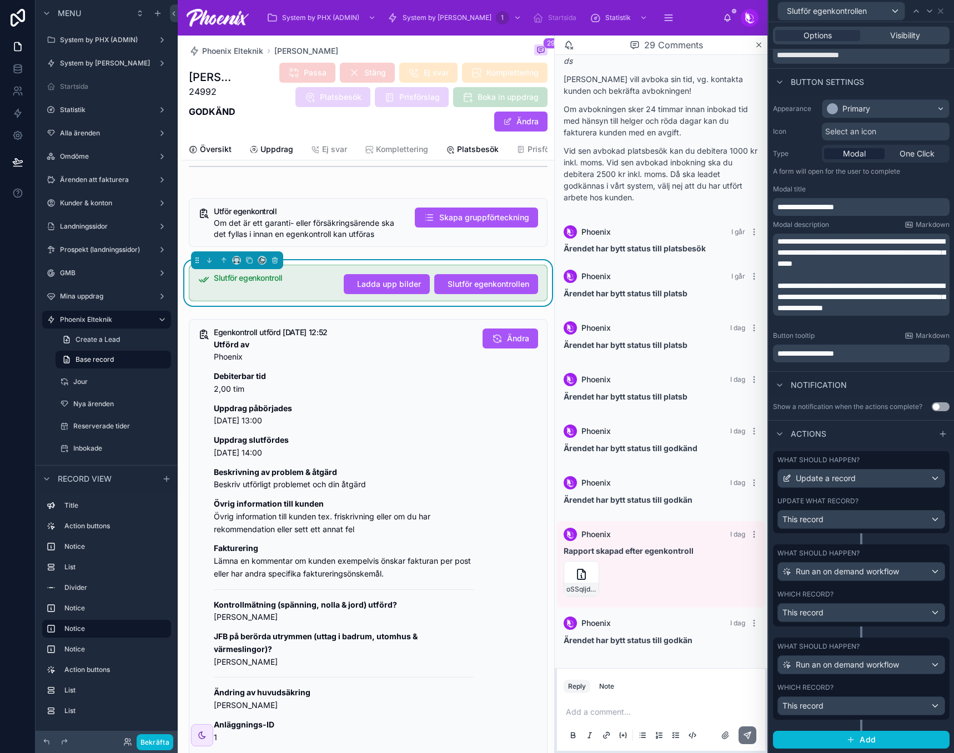
click at [879, 504] on div "Update what record?" at bounding box center [861, 501] width 168 height 9
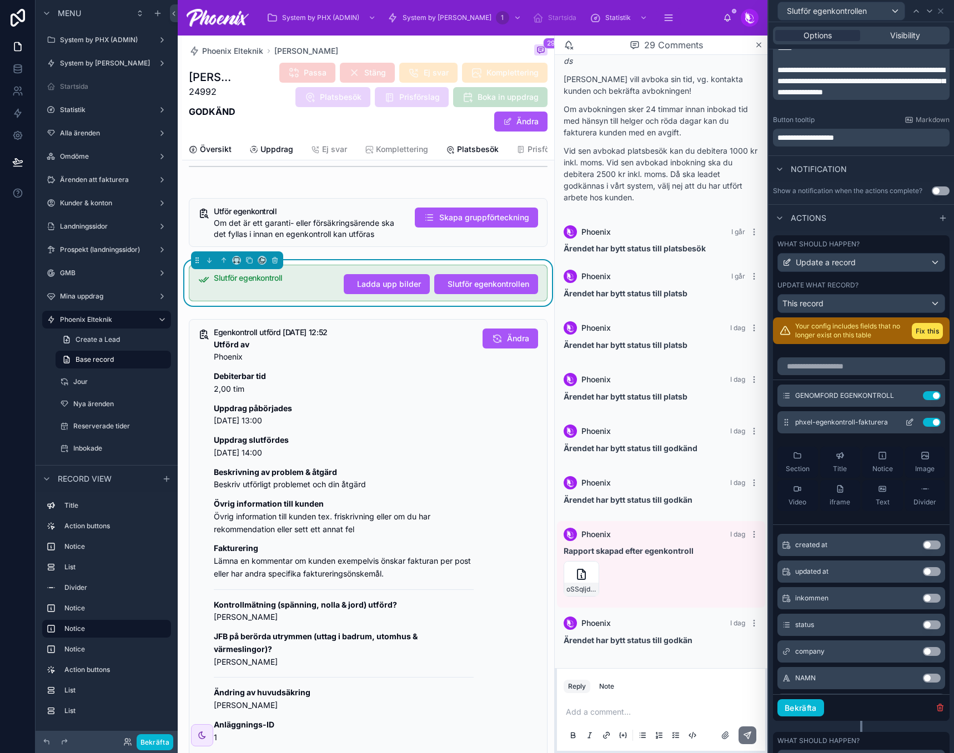
scroll to position [321, 0]
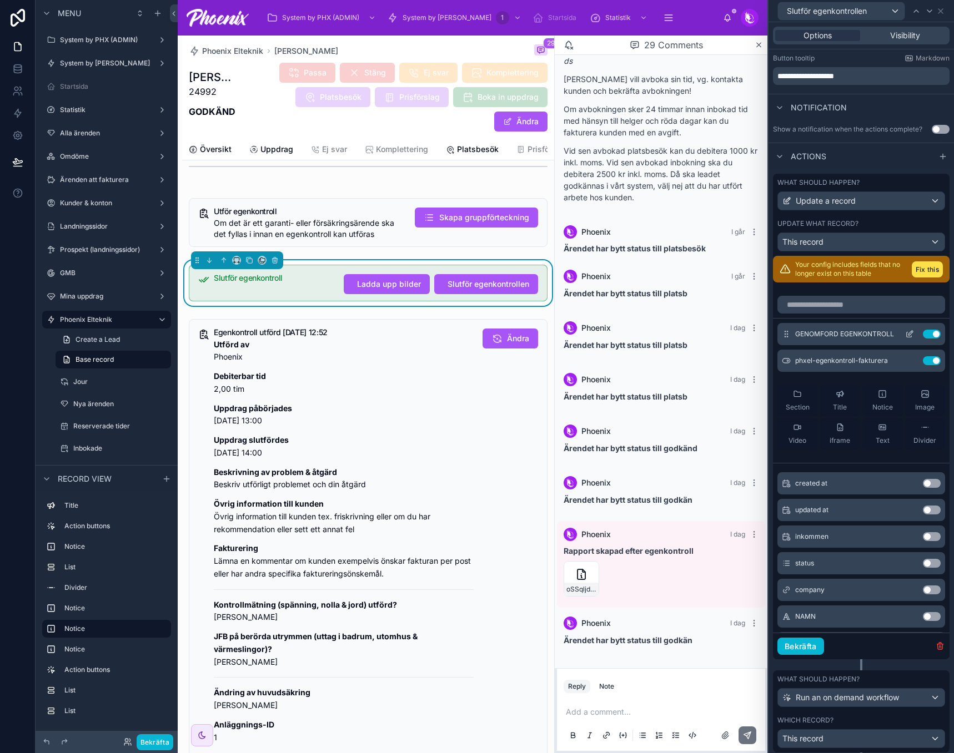
click at [905, 339] on icon at bounding box center [909, 334] width 9 height 9
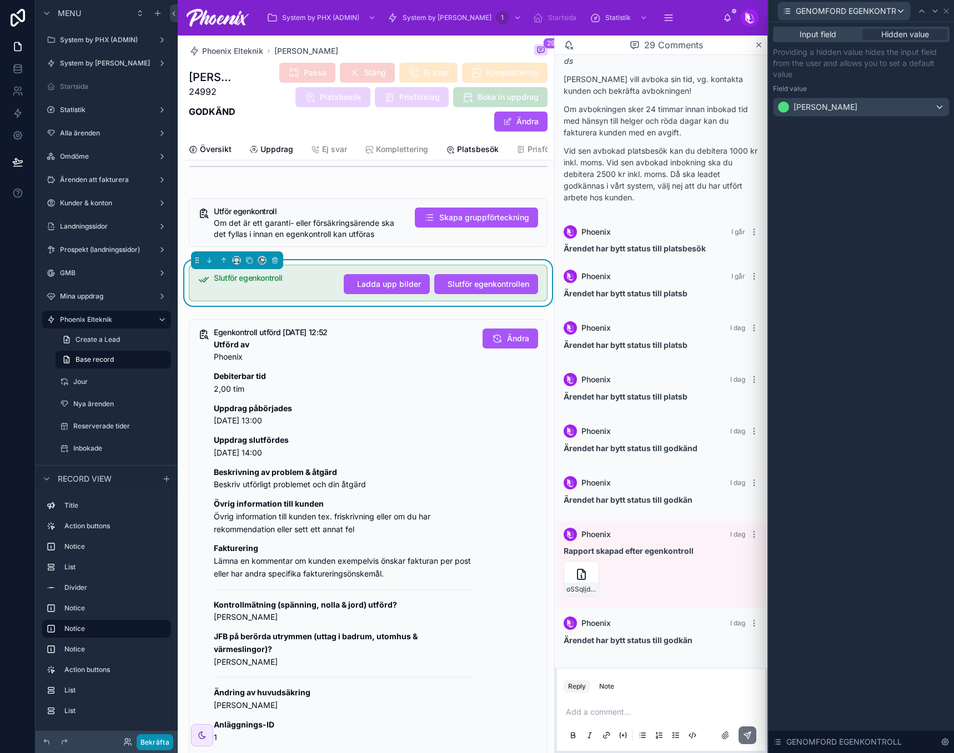
click at [163, 742] on button "Bekräfta" at bounding box center [155, 743] width 37 height 16
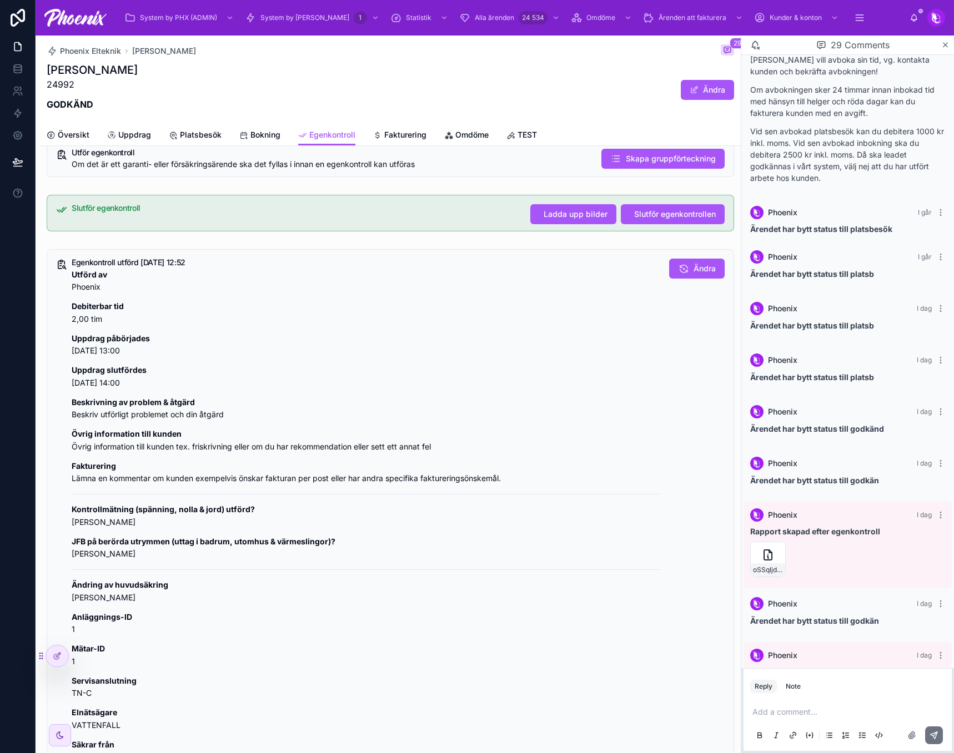
scroll to position [778, 0]
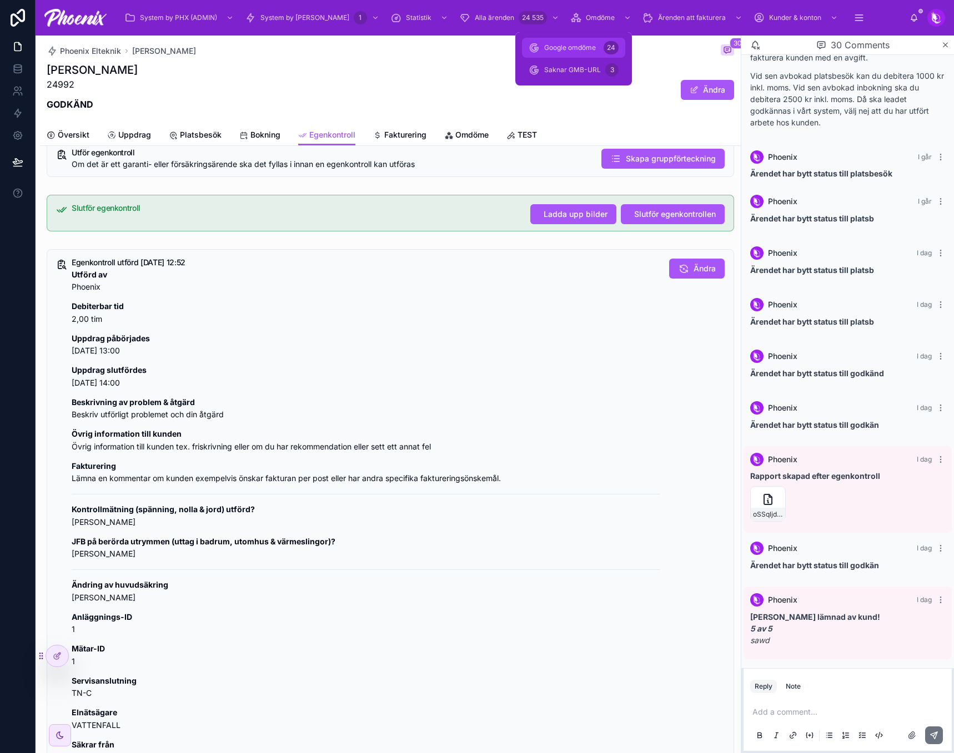
click at [594, 47] on span "Google omdöme" at bounding box center [570, 47] width 52 height 9
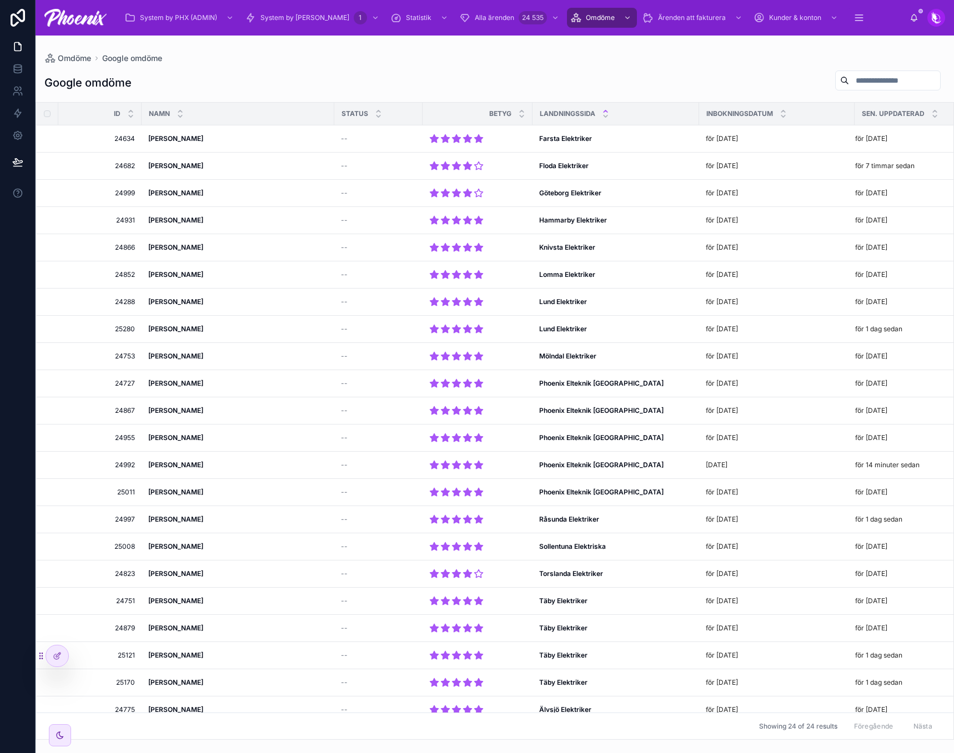
drag, startPoint x: 896, startPoint y: 0, endPoint x: 594, endPoint y: 84, distance: 313.4
click at [594, 84] on div "Google omdöme" at bounding box center [494, 83] width 901 height 26
